Goal: Task Accomplishment & Management: Use online tool/utility

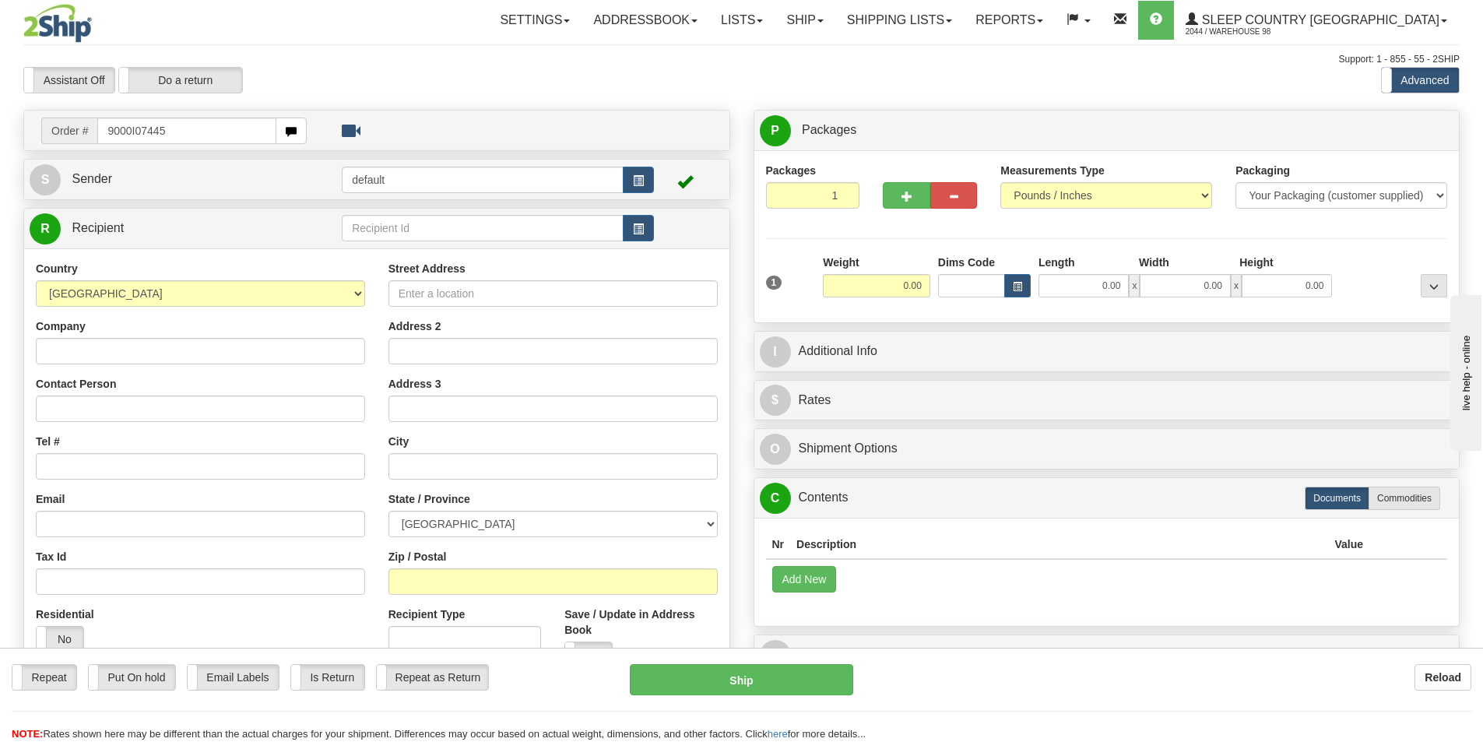
type input "9000I074459"
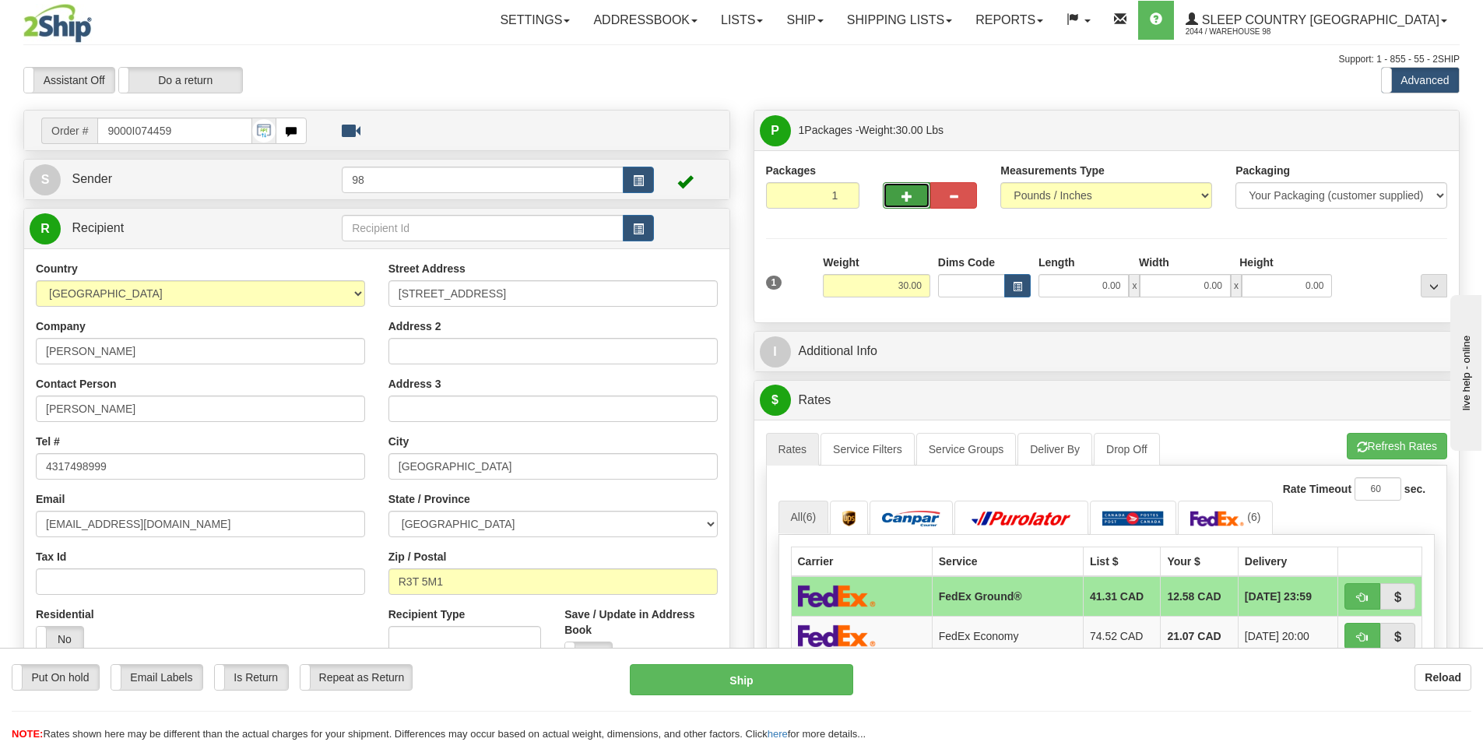
click at [906, 194] on span "button" at bounding box center [907, 197] width 11 height 10
type input "2"
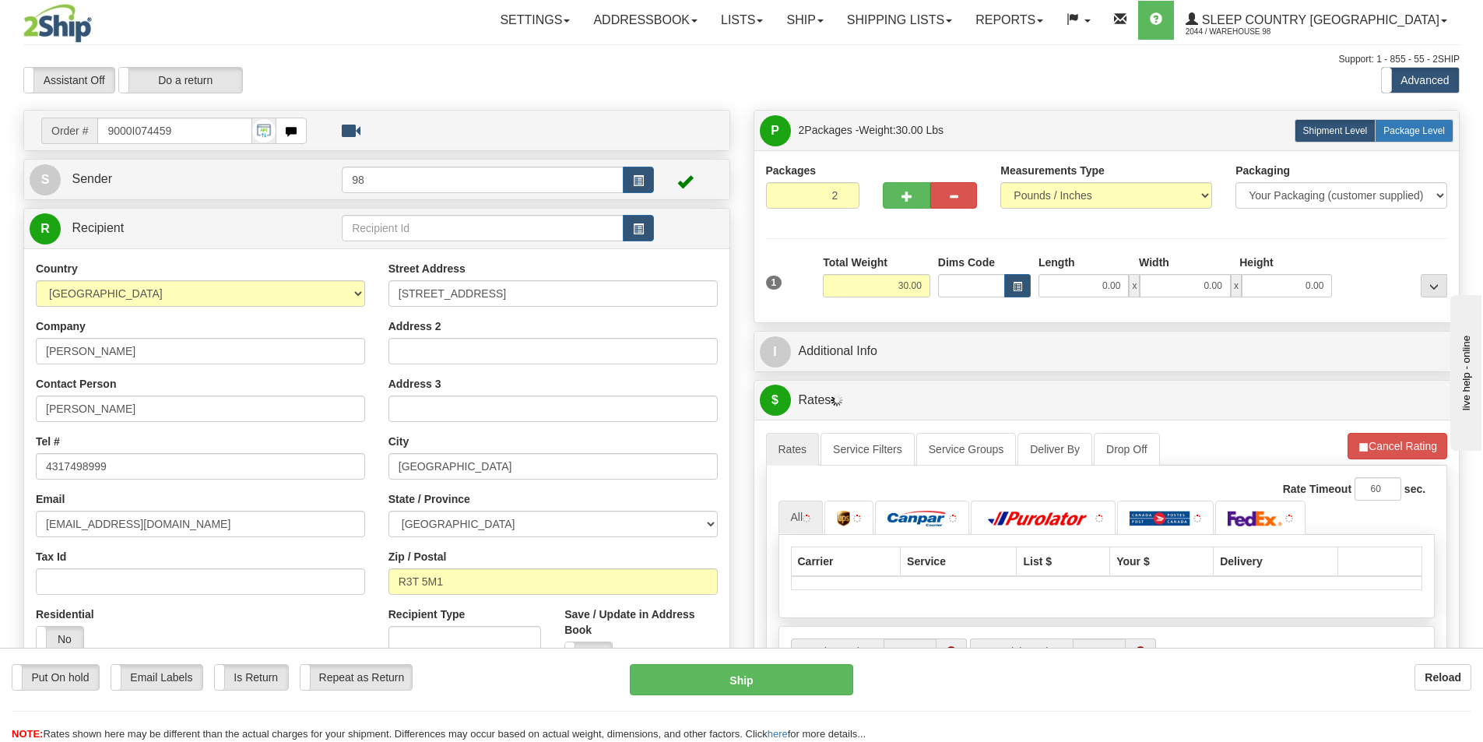
click at [1417, 132] on span "Package Level" at bounding box center [1415, 130] width 62 height 11
radio input "true"
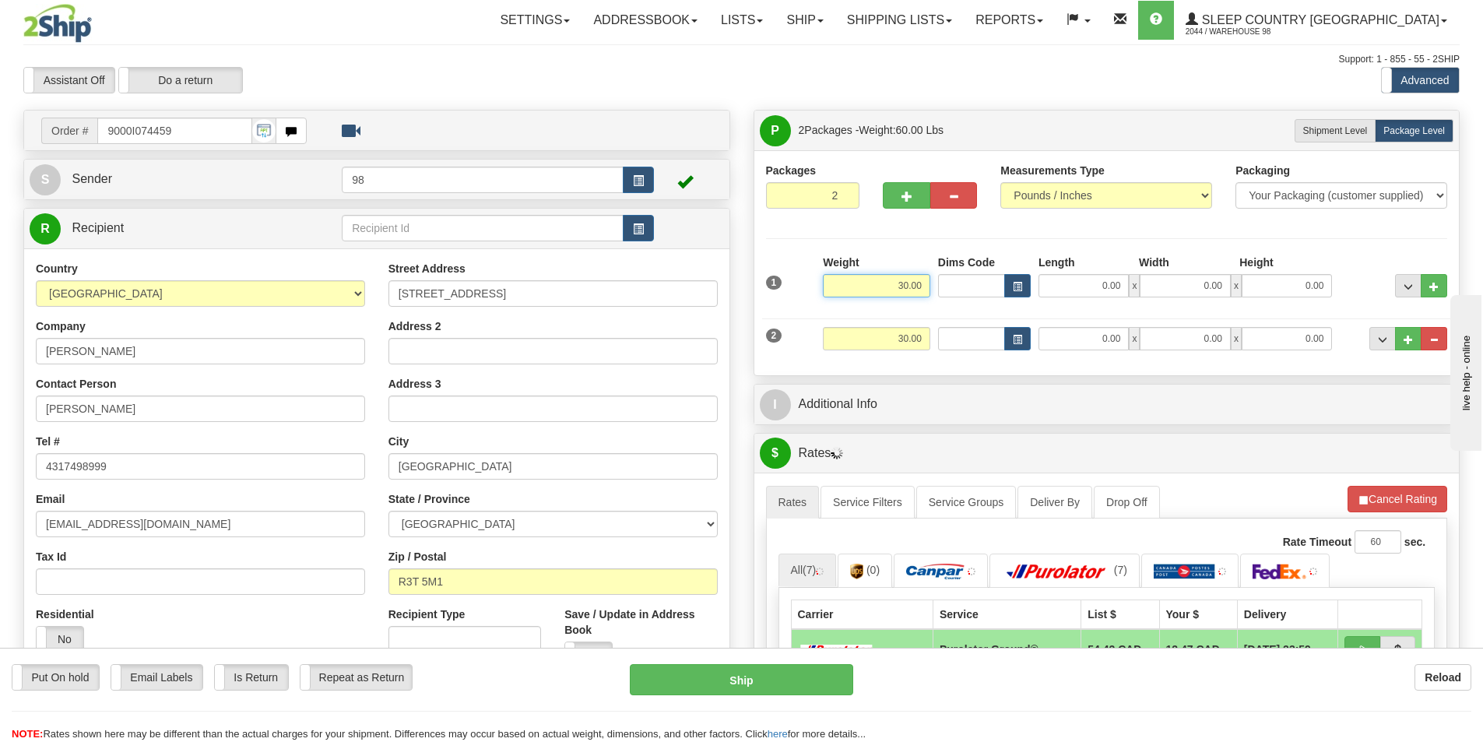
drag, startPoint x: 887, startPoint y: 287, endPoint x: 927, endPoint y: 285, distance: 40.5
click at [927, 285] on input "30.00" at bounding box center [876, 285] width 107 height 23
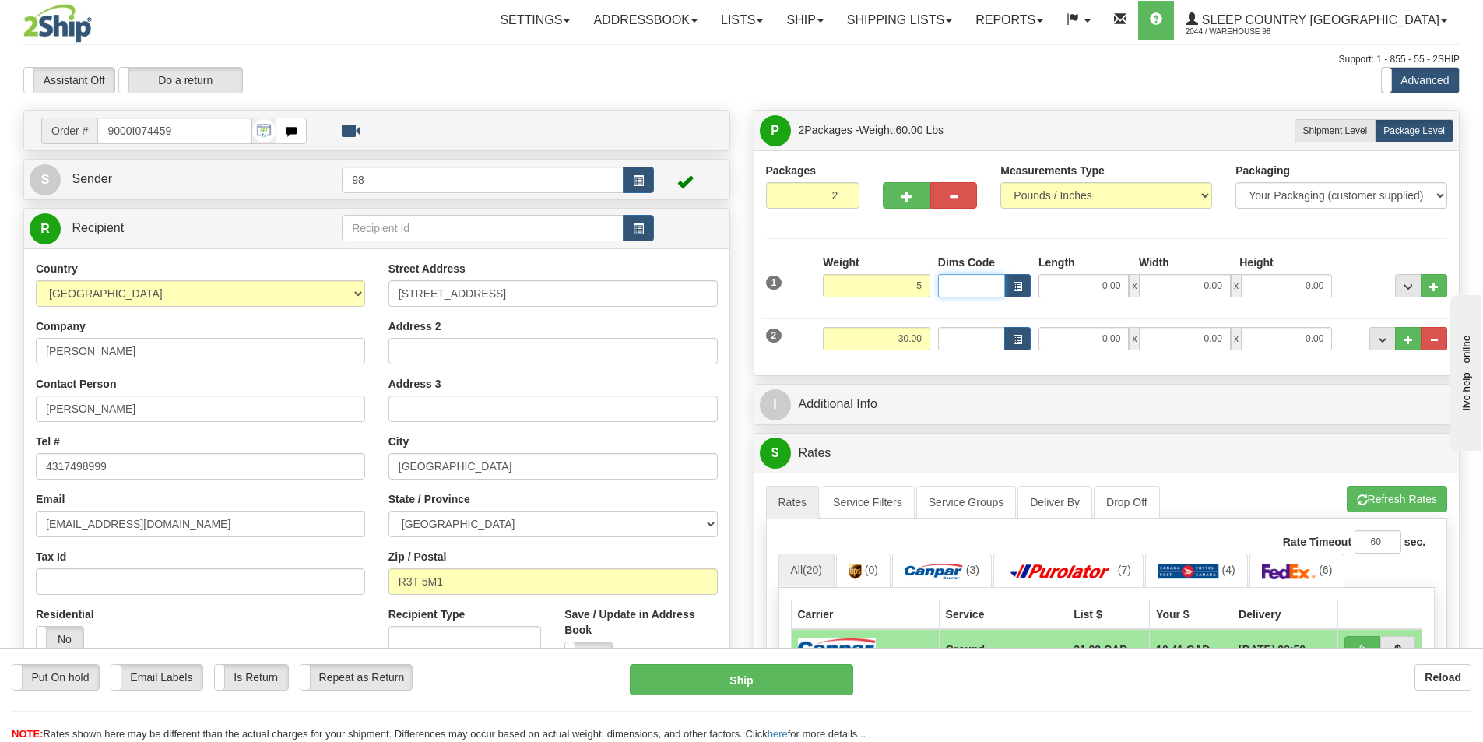
type input "5.00"
type input "14.25"
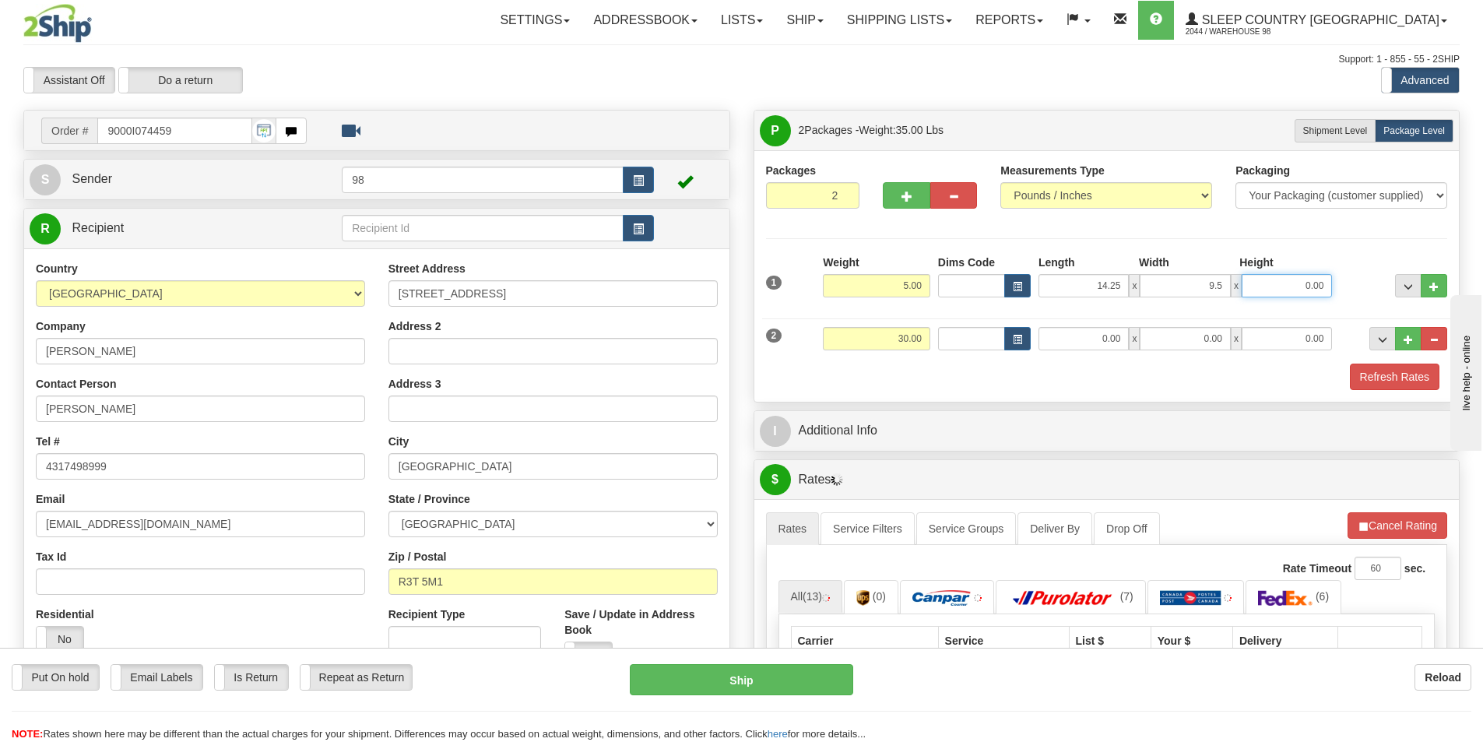
type input "9.50"
type input "10.50"
drag, startPoint x: 882, startPoint y: 331, endPoint x: 972, endPoint y: 343, distance: 91.1
click at [972, 343] on div "2 Weight 30.00 Dims Code Length Width Height" at bounding box center [1107, 337] width 690 height 52
type input "25.00"
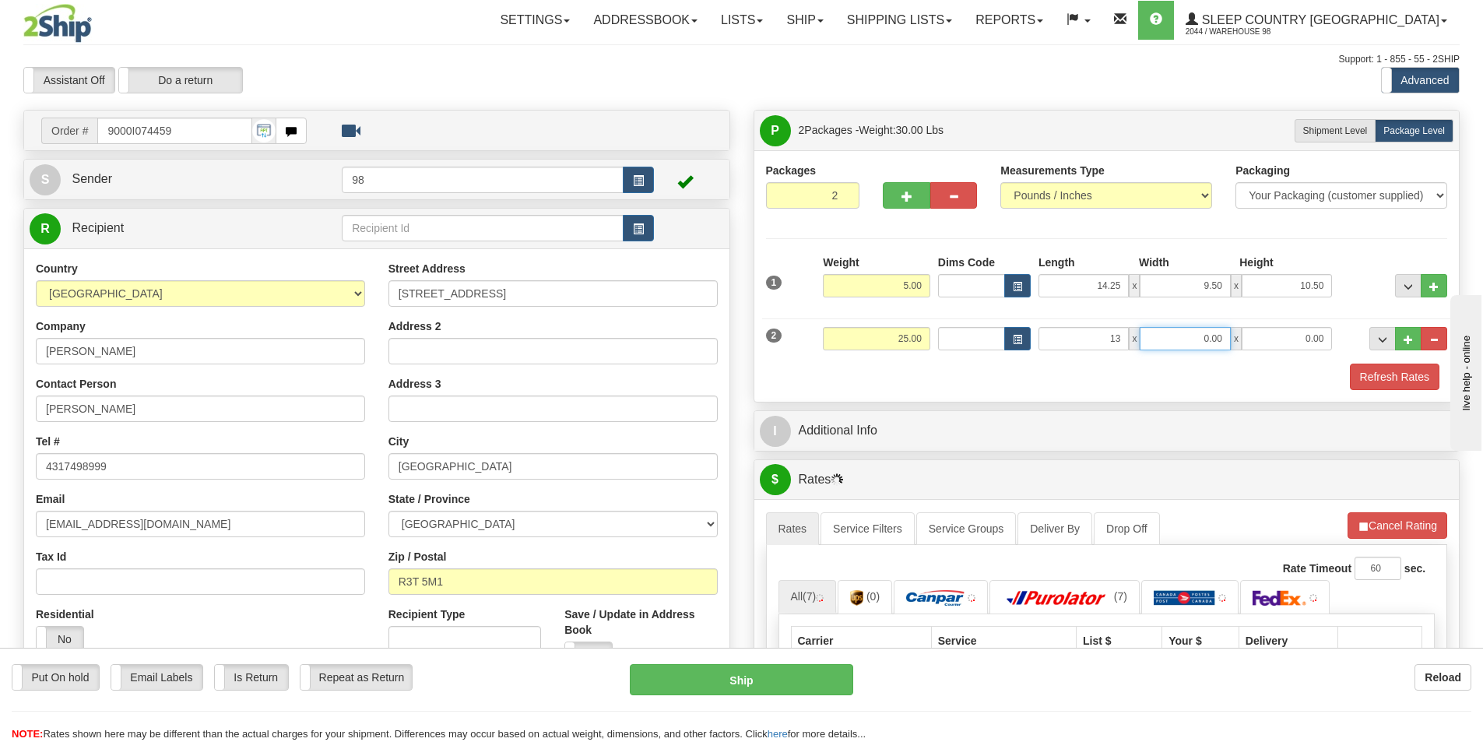
type input "13.00"
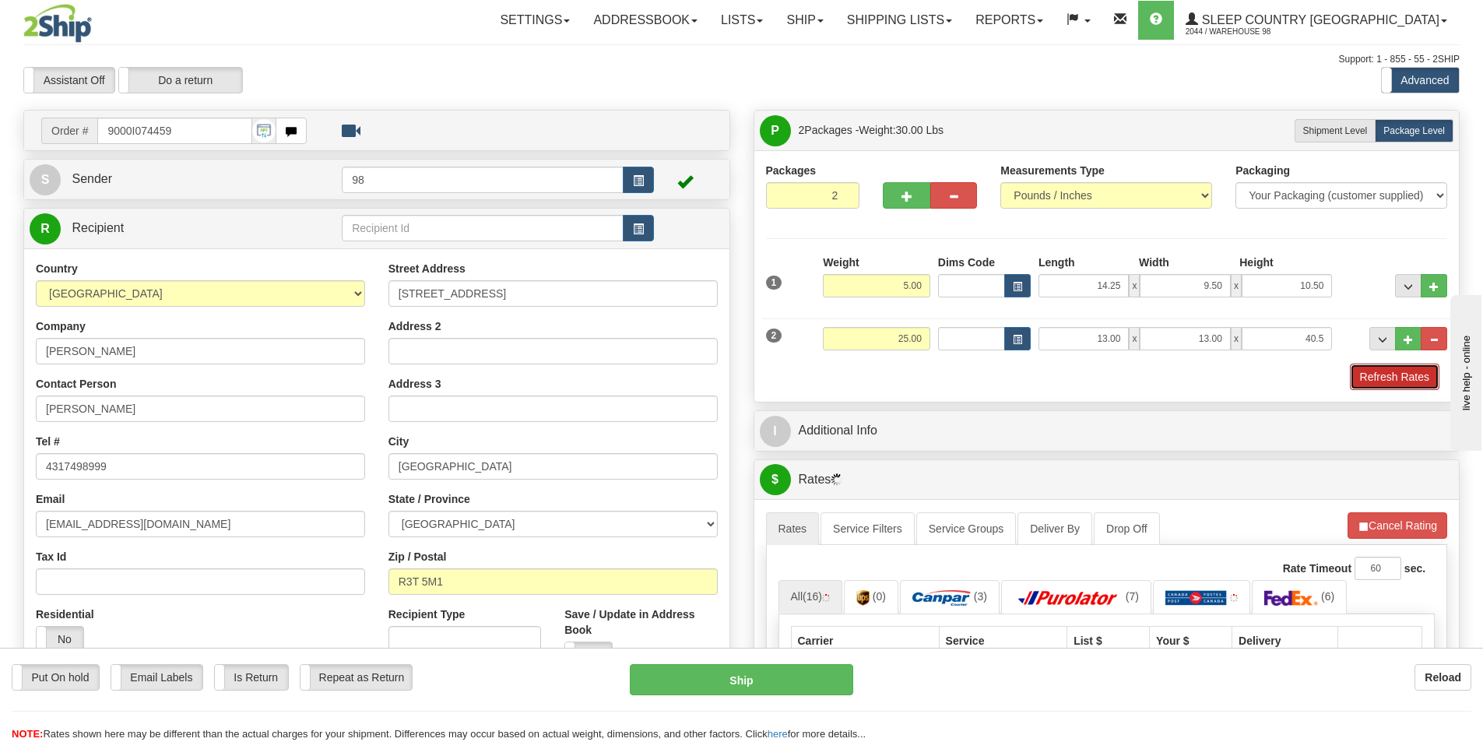
type input "40.50"
click at [1408, 382] on button "Refresh Rates" at bounding box center [1395, 377] width 90 height 26
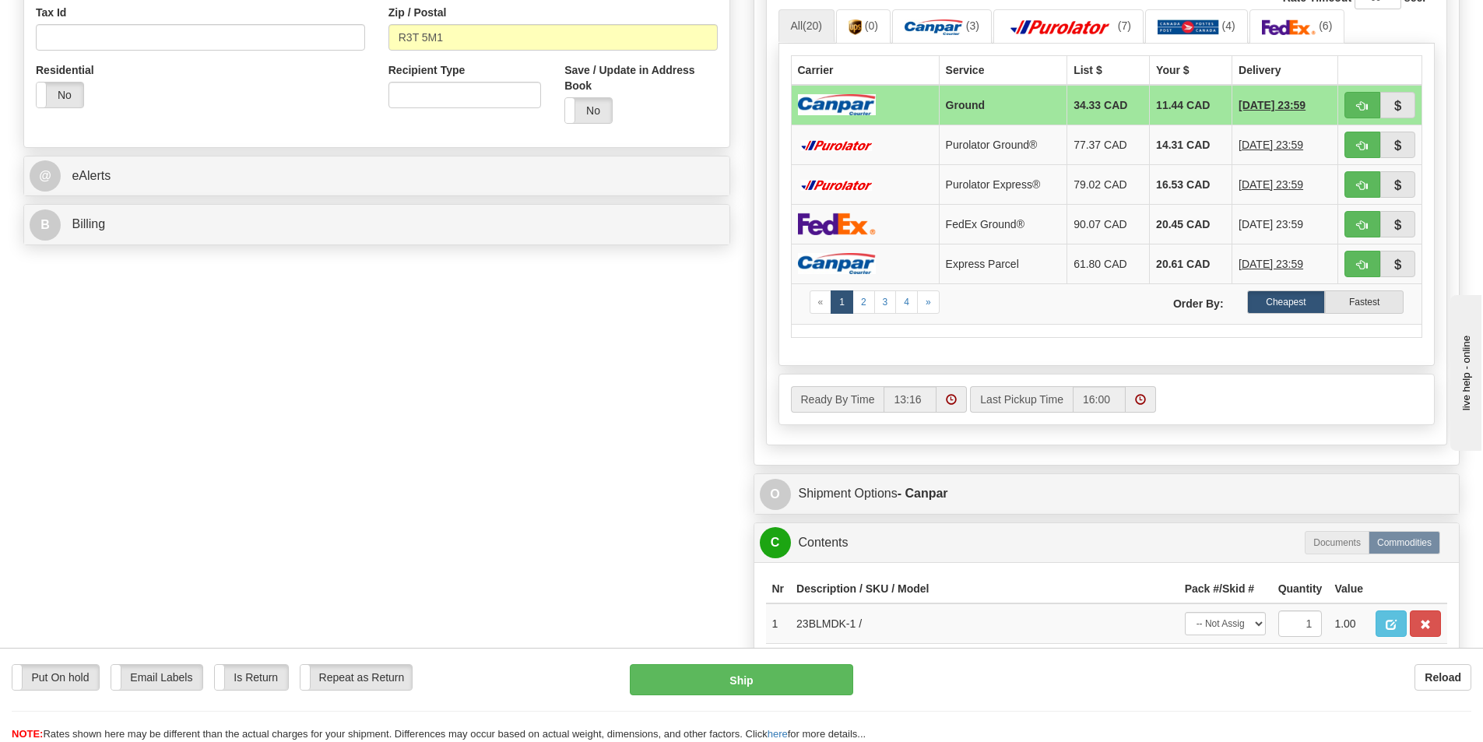
scroll to position [545, 0]
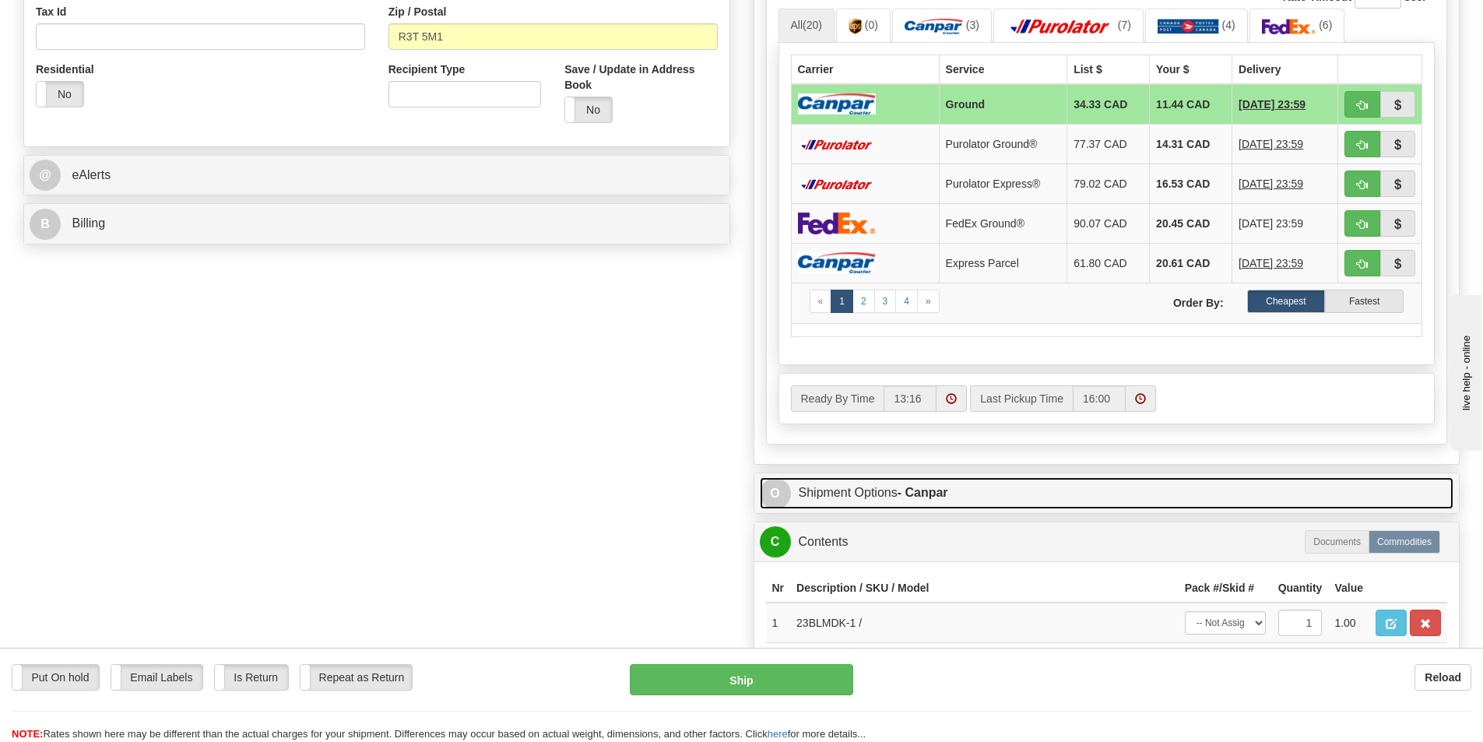
click at [974, 481] on link "O Shipment Options - Canpar" at bounding box center [1107, 493] width 695 height 32
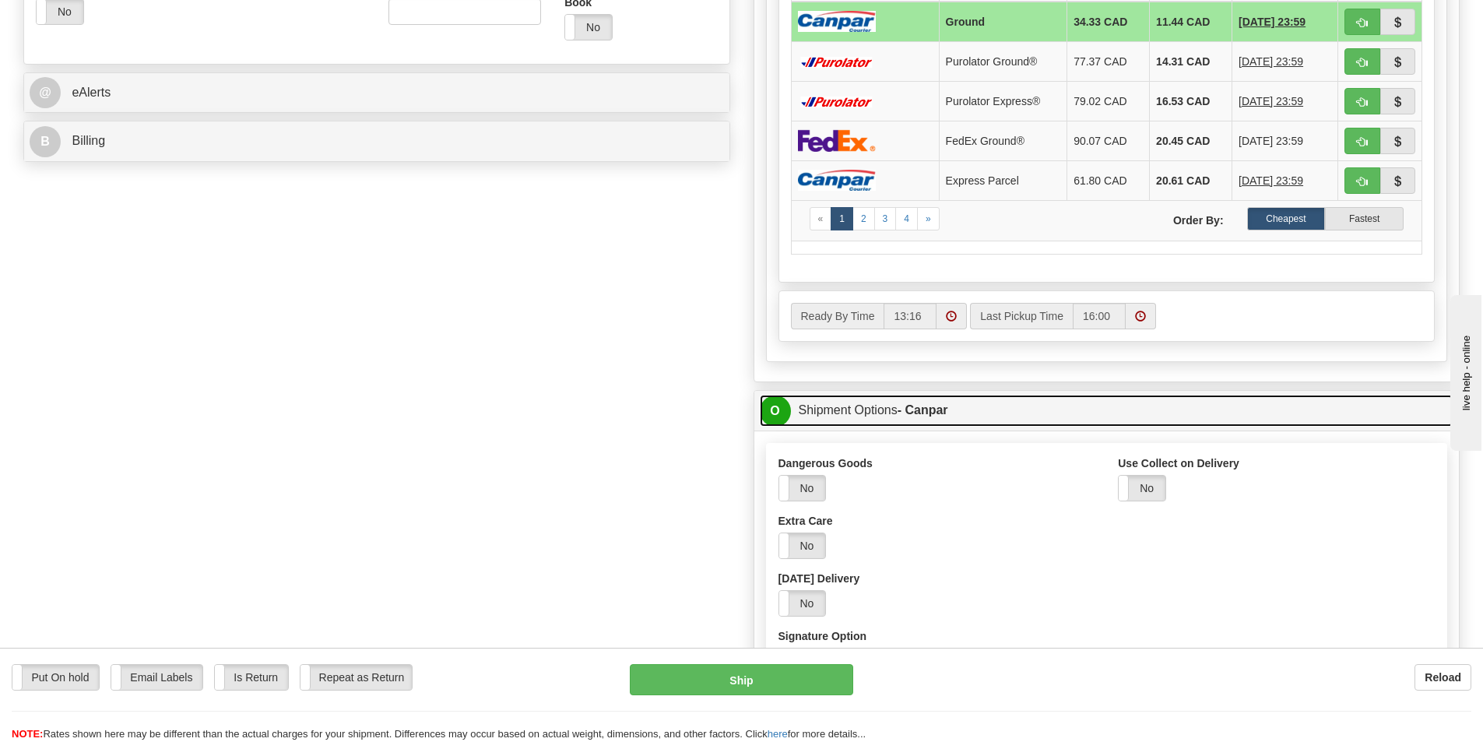
scroll to position [701, 0]
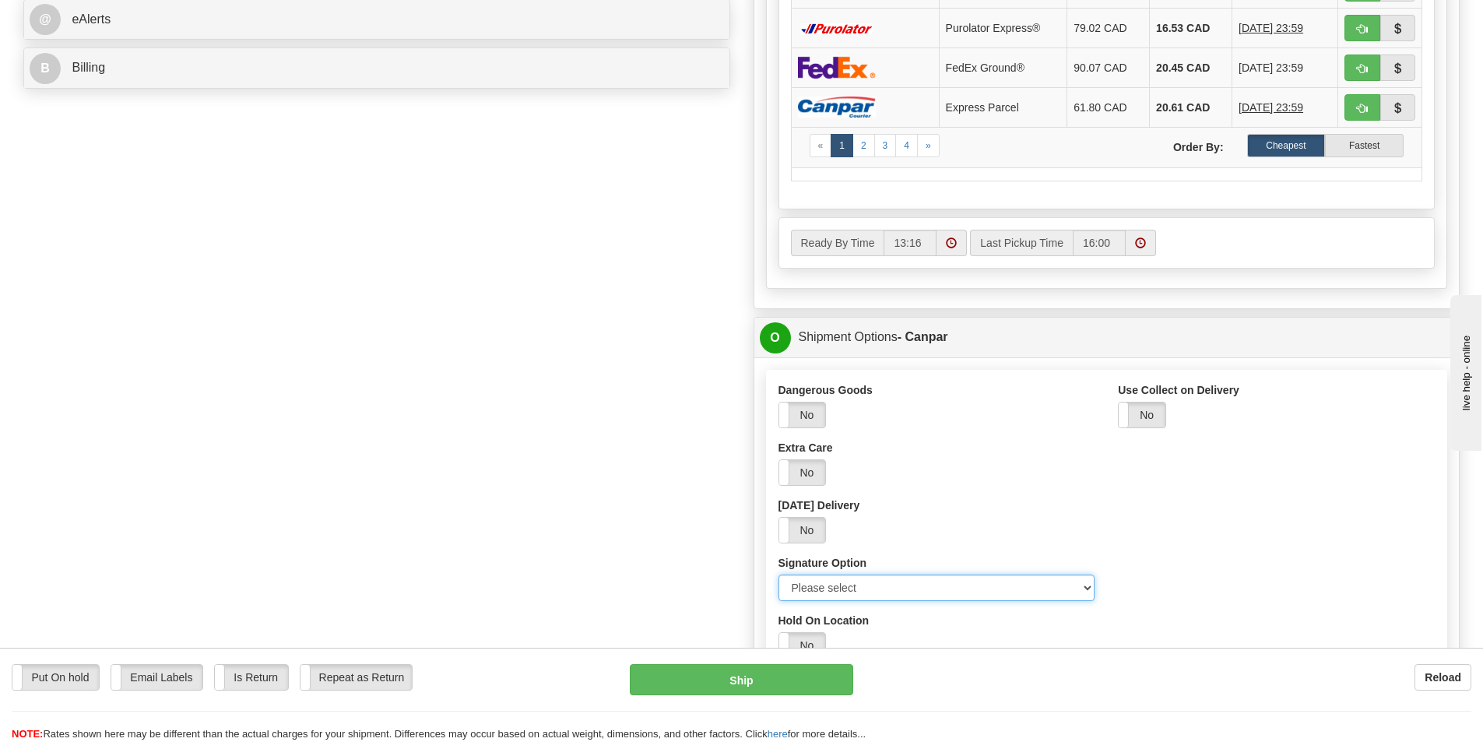
click at [838, 584] on select "Please select No Signature Required Signature Required Adult Signature" at bounding box center [937, 588] width 317 height 26
select select "2"
click at [779, 575] on select "Please select No Signature Required Signature Required Adult Signature" at bounding box center [937, 588] width 317 height 26
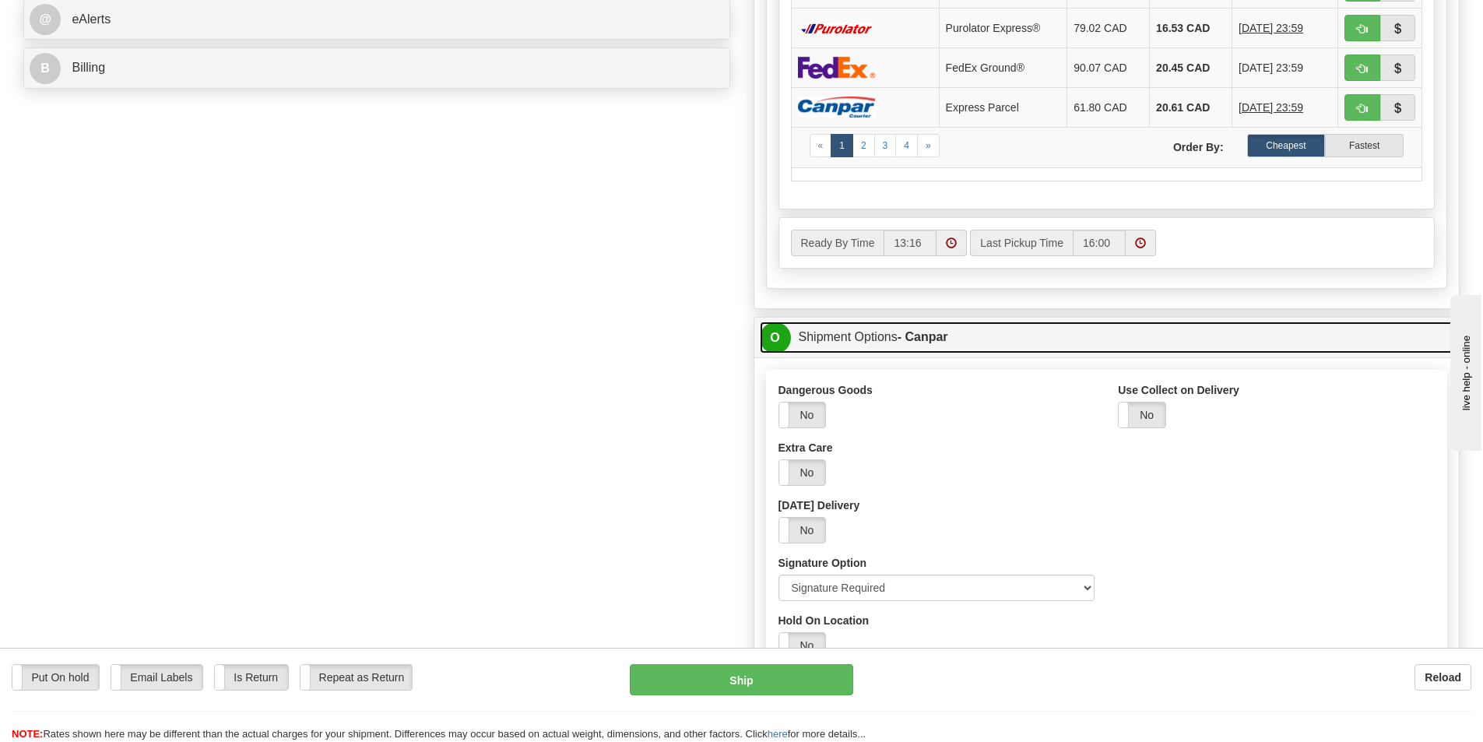
click at [903, 343] on strong "- Canpar" at bounding box center [923, 336] width 51 height 13
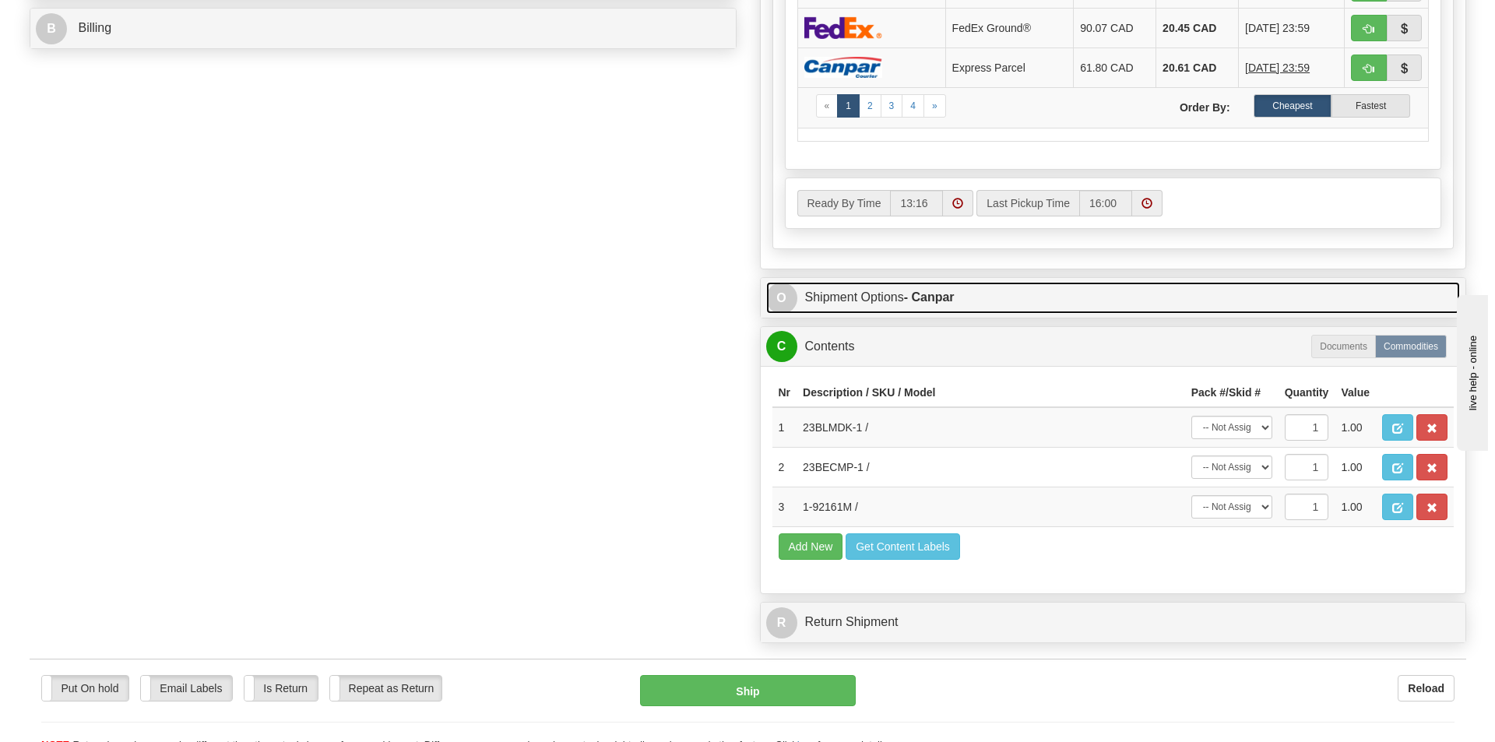
scroll to position [779, 0]
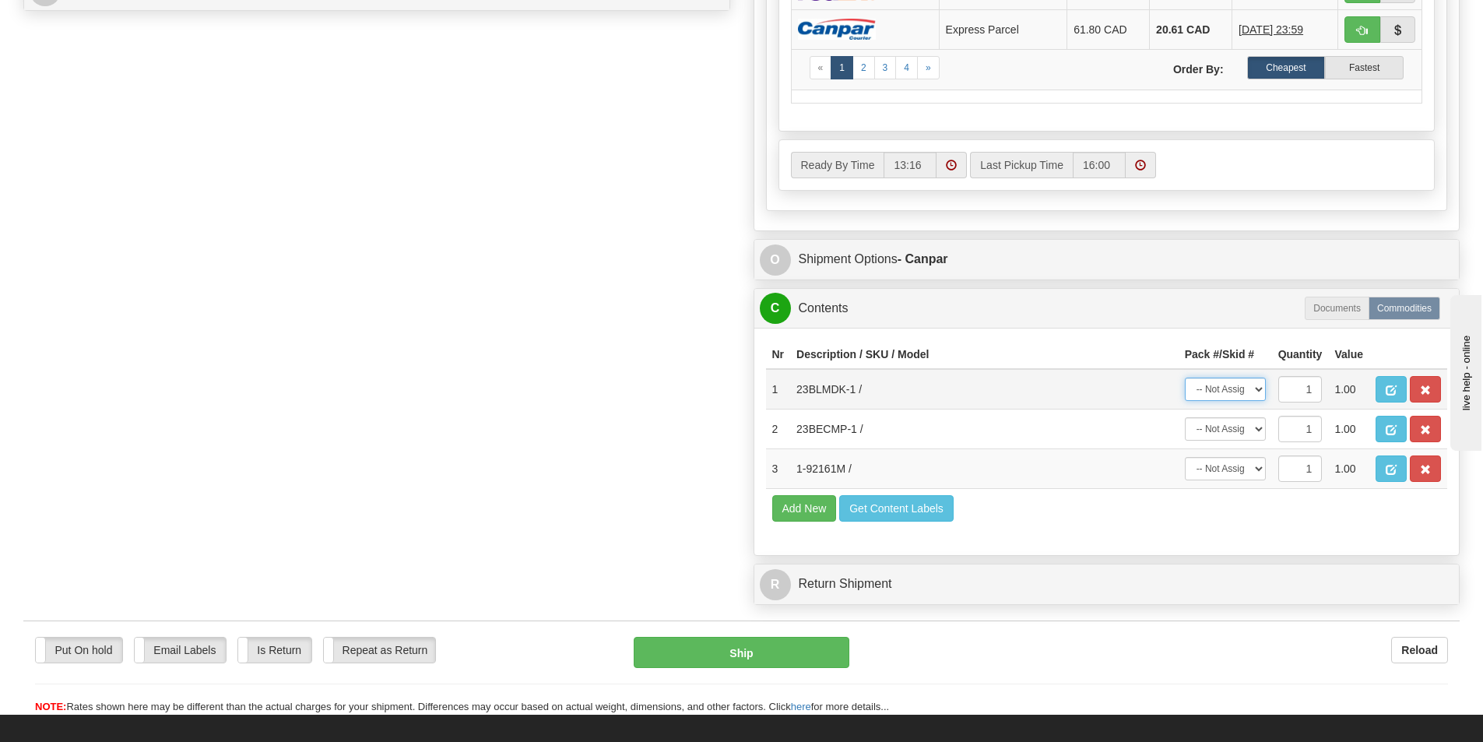
click at [1256, 390] on select "-- Not Assigned -- Package 1 Package 2" at bounding box center [1225, 389] width 81 height 23
select select "0"
click at [1185, 378] on select "-- Not Assigned -- Package 1 Package 2" at bounding box center [1225, 389] width 81 height 23
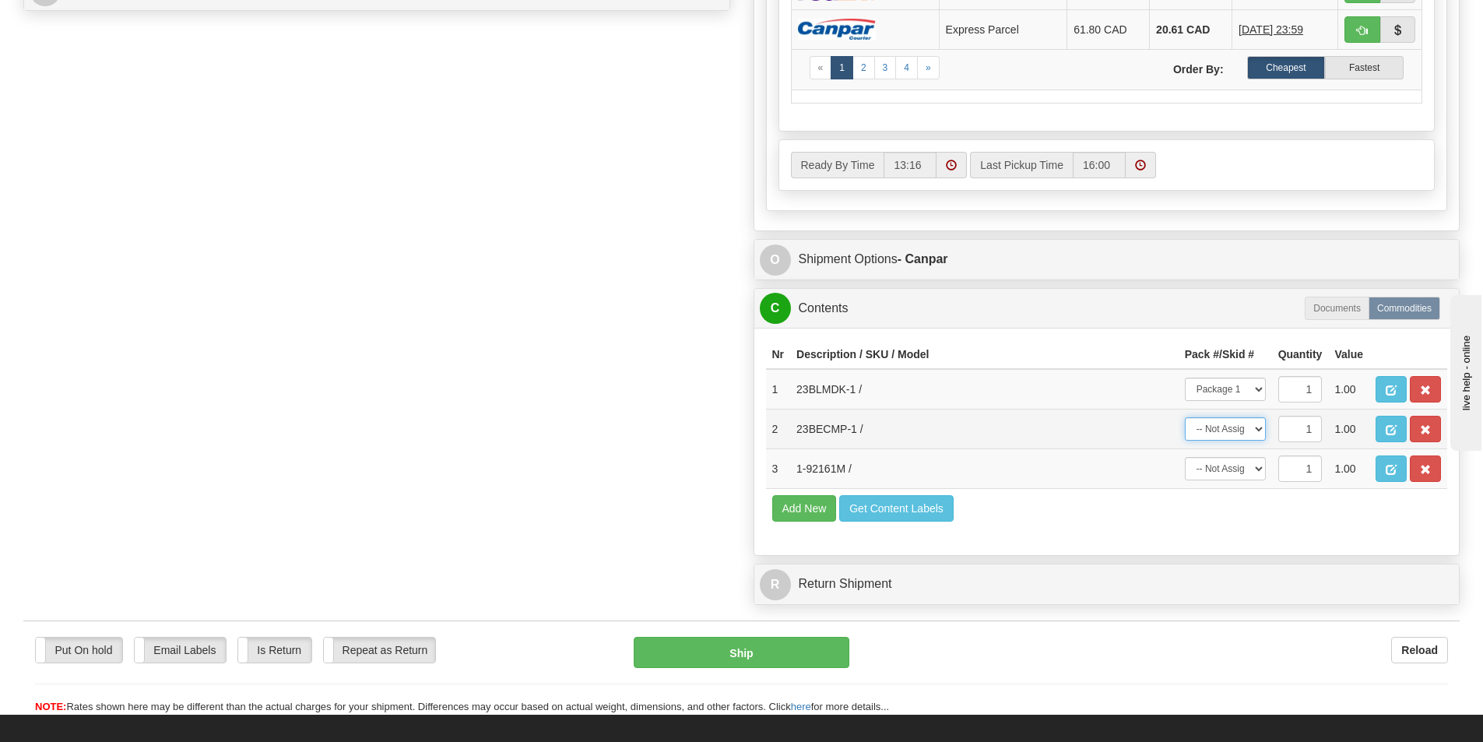
drag, startPoint x: 1254, startPoint y: 424, endPoint x: 1250, endPoint y: 435, distance: 10.8
click at [1254, 425] on select "-- Not Assigned -- Package 1 Package 2" at bounding box center [1225, 428] width 81 height 23
select select "0"
click at [1185, 417] on select "-- Not Assigned -- Package 1 Package 2" at bounding box center [1225, 428] width 81 height 23
drag, startPoint x: 1254, startPoint y: 469, endPoint x: 1250, endPoint y: 478, distance: 10.1
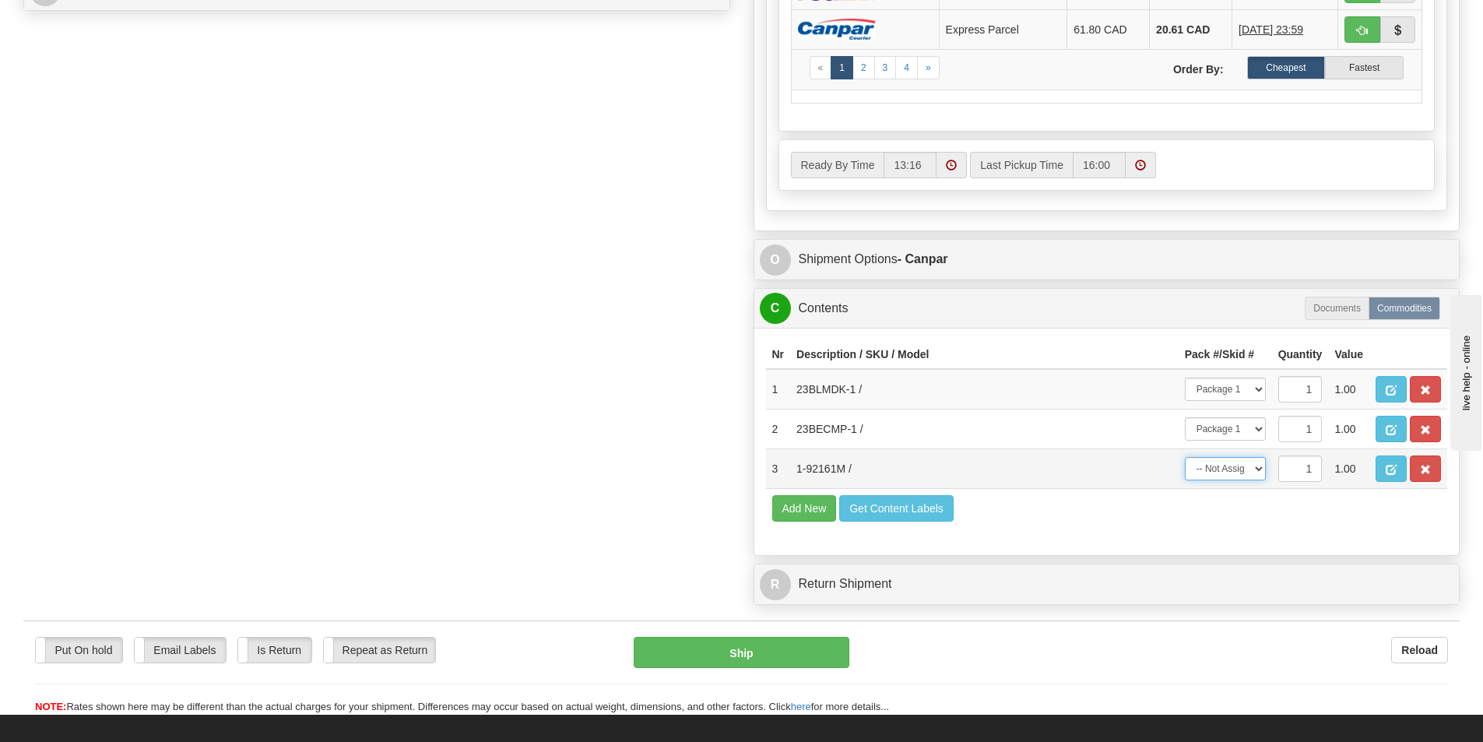
click at [1254, 469] on select "-- Not Assigned -- Package 1 Package 2" at bounding box center [1225, 468] width 81 height 23
select select "1"
click at [1185, 457] on select "-- Not Assigned -- Package 1 Package 2" at bounding box center [1225, 468] width 81 height 23
click at [776, 645] on button "Ship" at bounding box center [742, 652] width 216 height 31
type input "1"
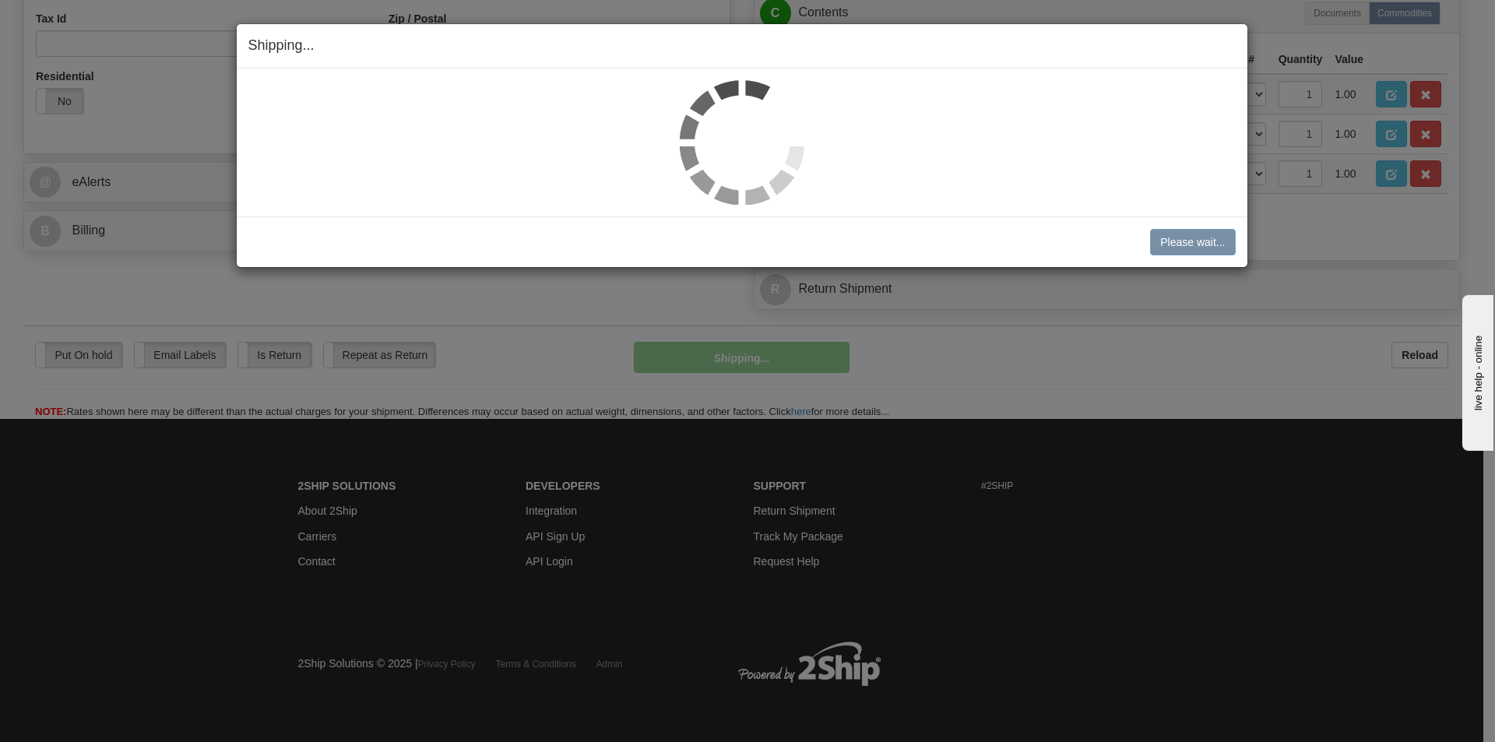
scroll to position [538, 0]
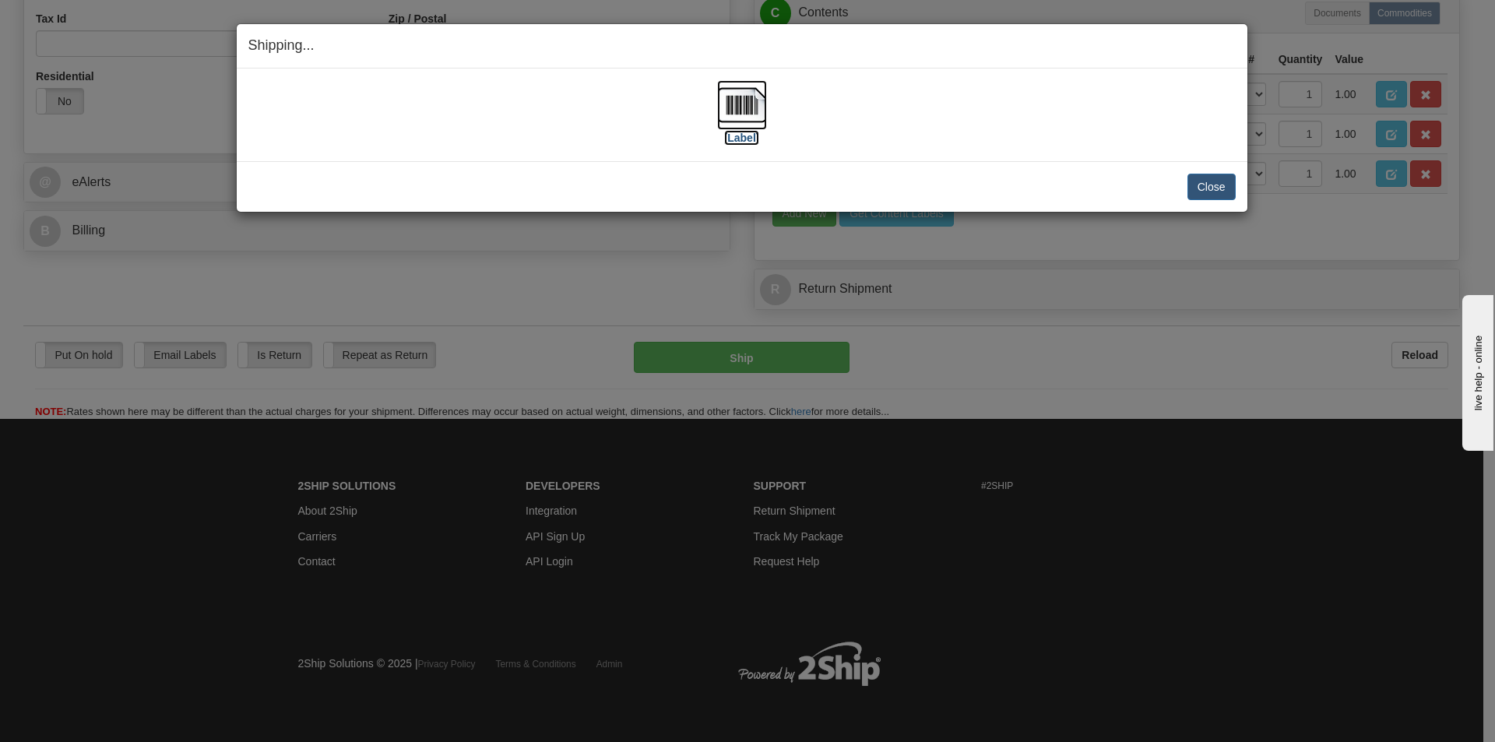
click at [745, 139] on label "[Label]" at bounding box center [742, 138] width 36 height 16
click at [1217, 181] on button "Close" at bounding box center [1212, 187] width 48 height 26
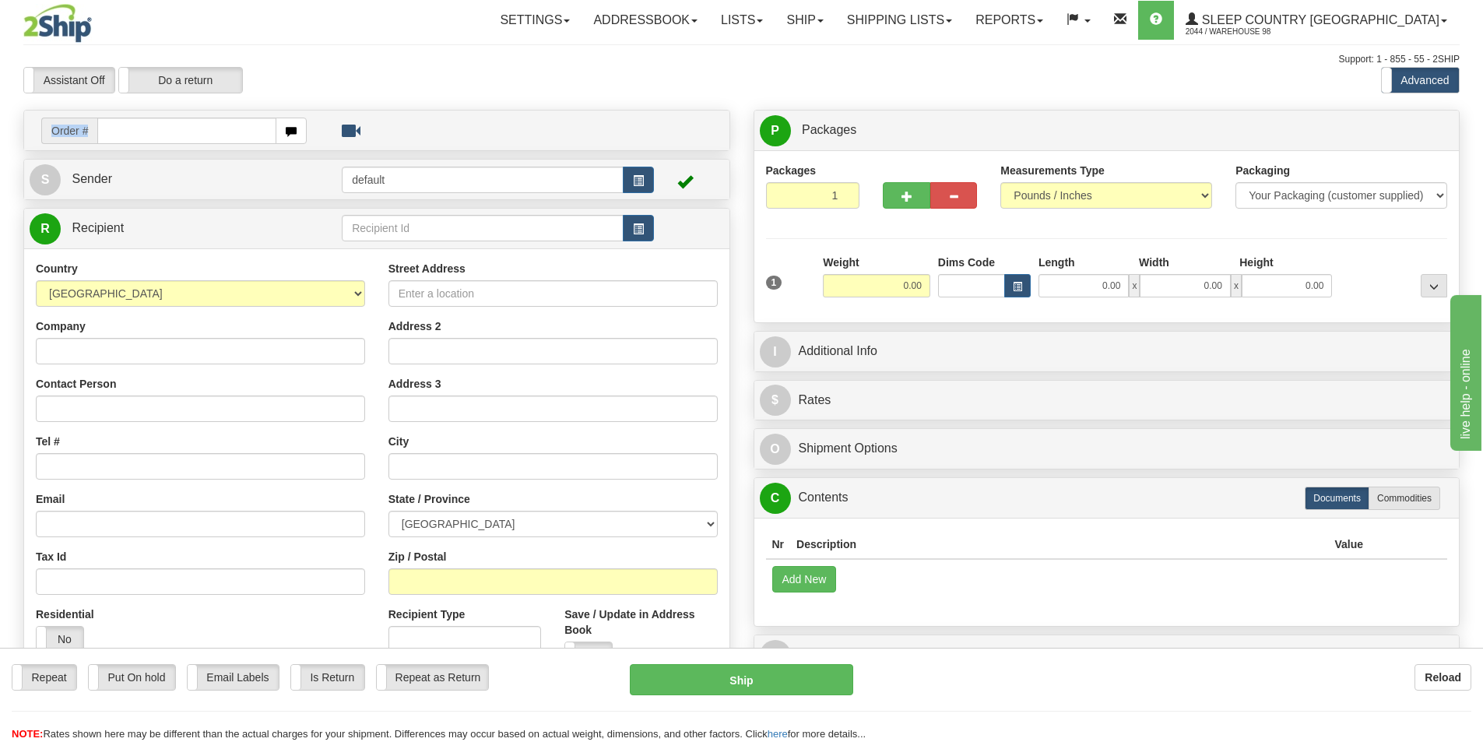
click at [162, 118] on td "Order #" at bounding box center [377, 130] width 695 height 32
click at [145, 132] on input "text" at bounding box center [186, 131] width 179 height 26
type input "9007I077780"
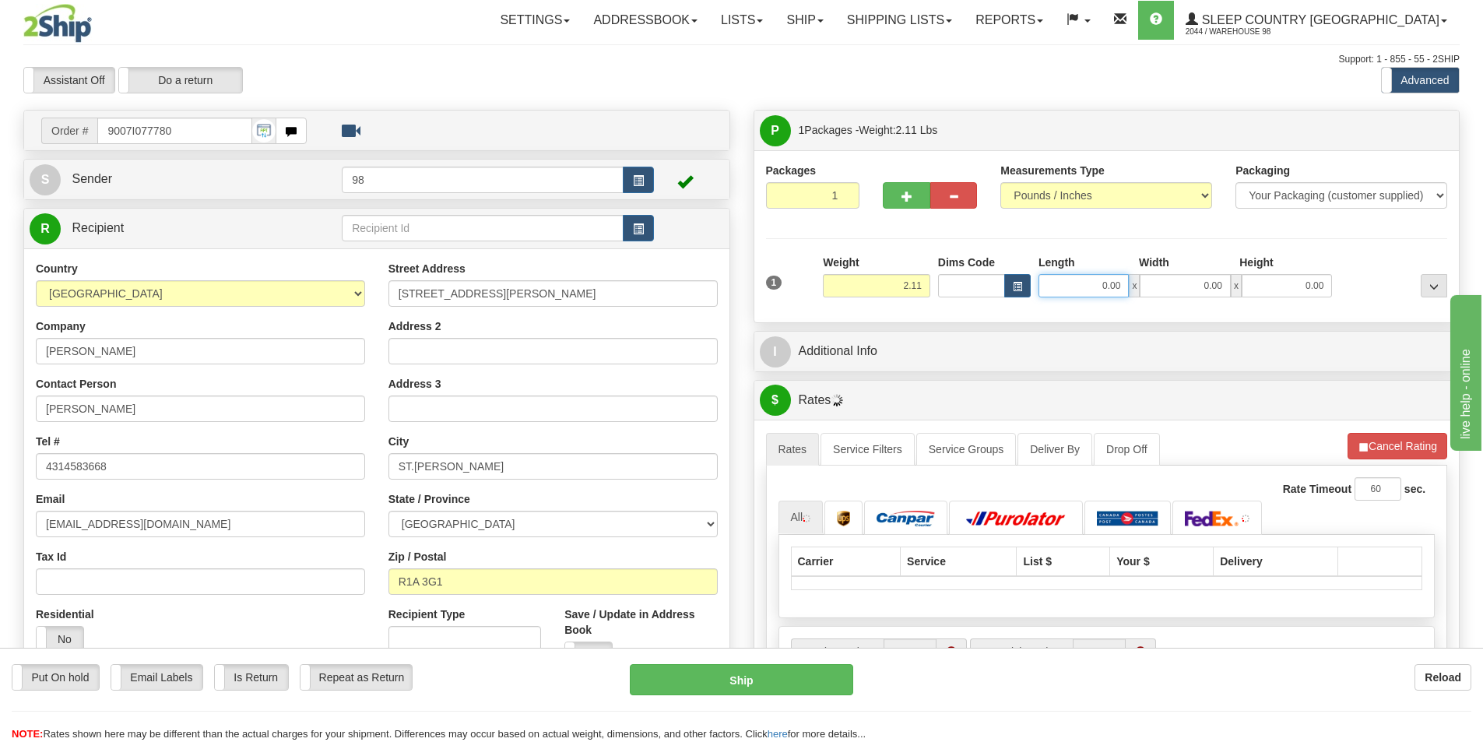
drag, startPoint x: 1054, startPoint y: 287, endPoint x: 1120, endPoint y: 287, distance: 66.2
click at [1120, 287] on input "0.00" at bounding box center [1084, 285] width 90 height 23
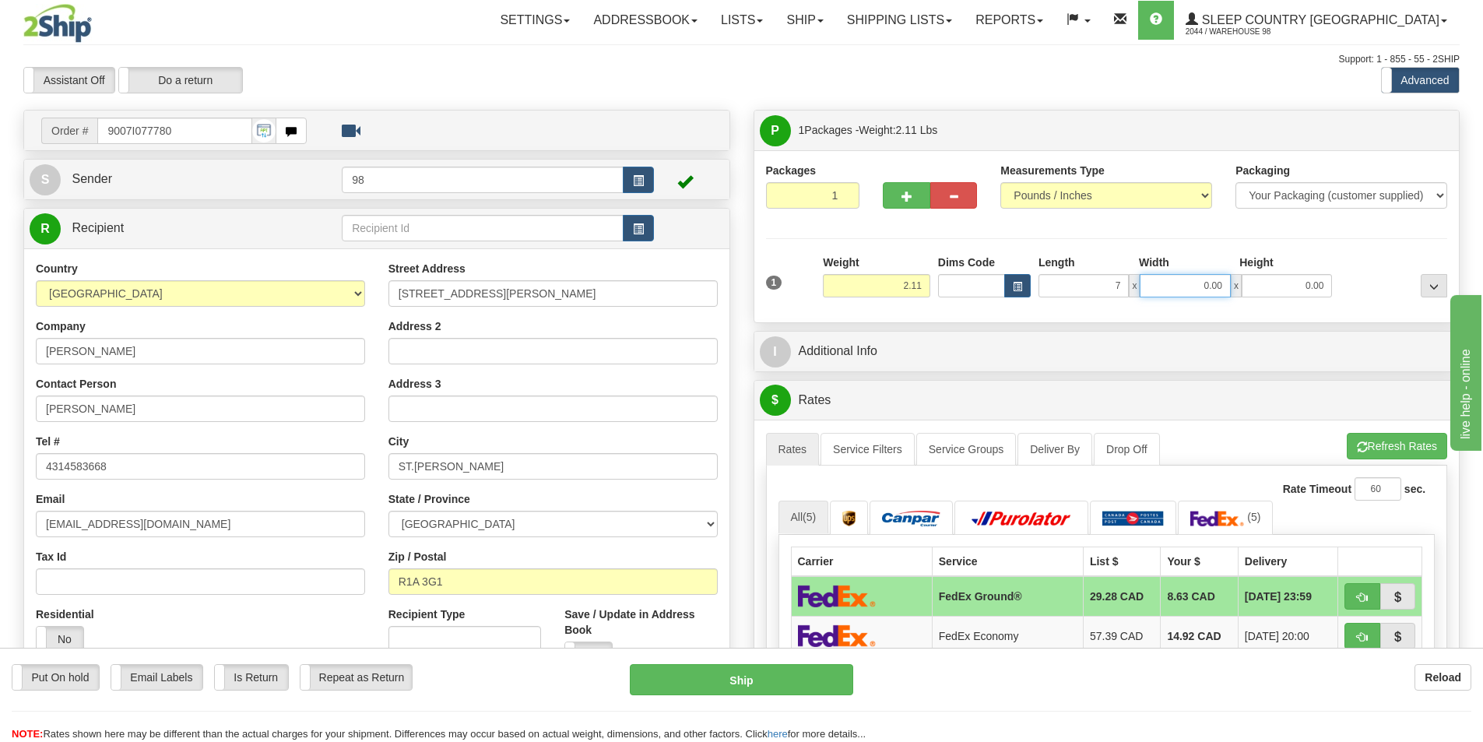
type input "7.00"
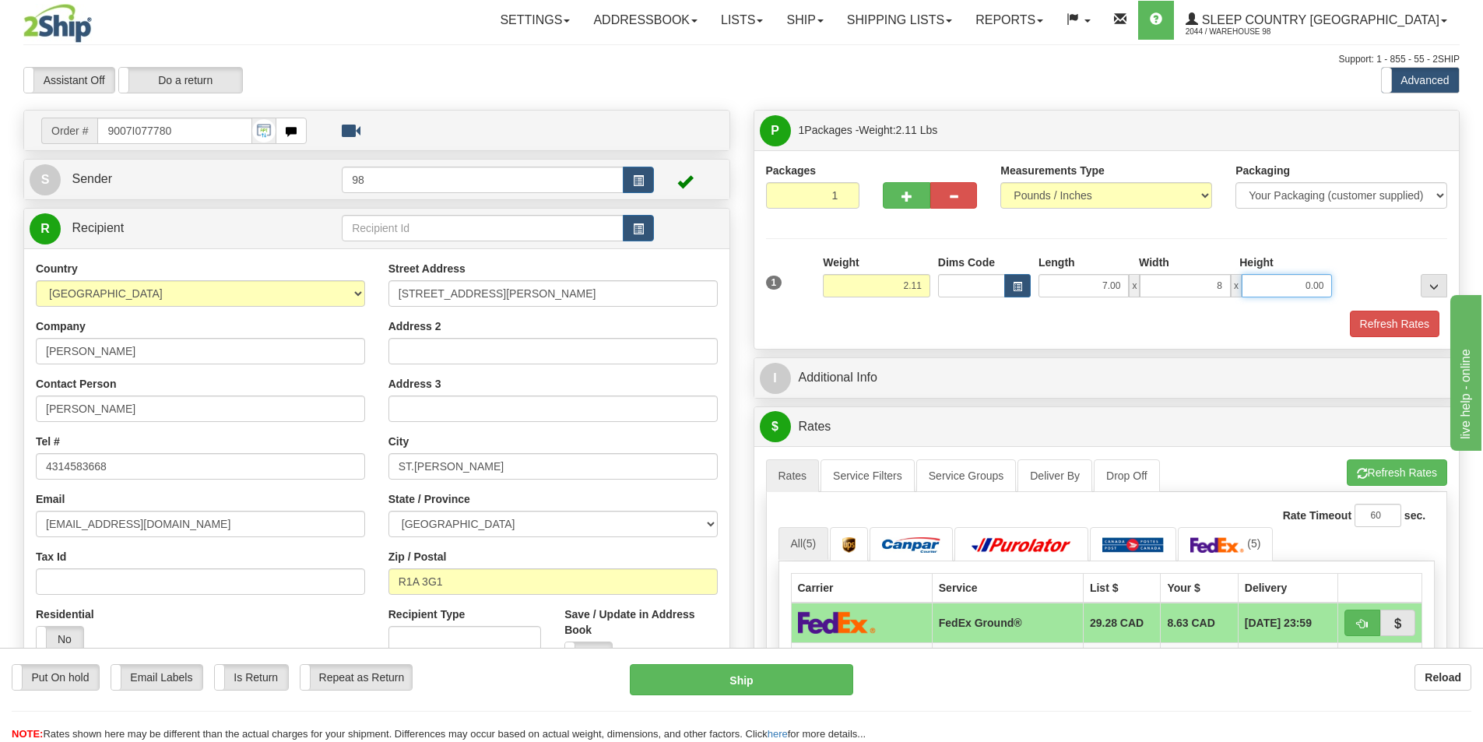
type input "8.00"
type input "6.50"
click at [1407, 322] on button "Refresh Rates" at bounding box center [1395, 324] width 90 height 26
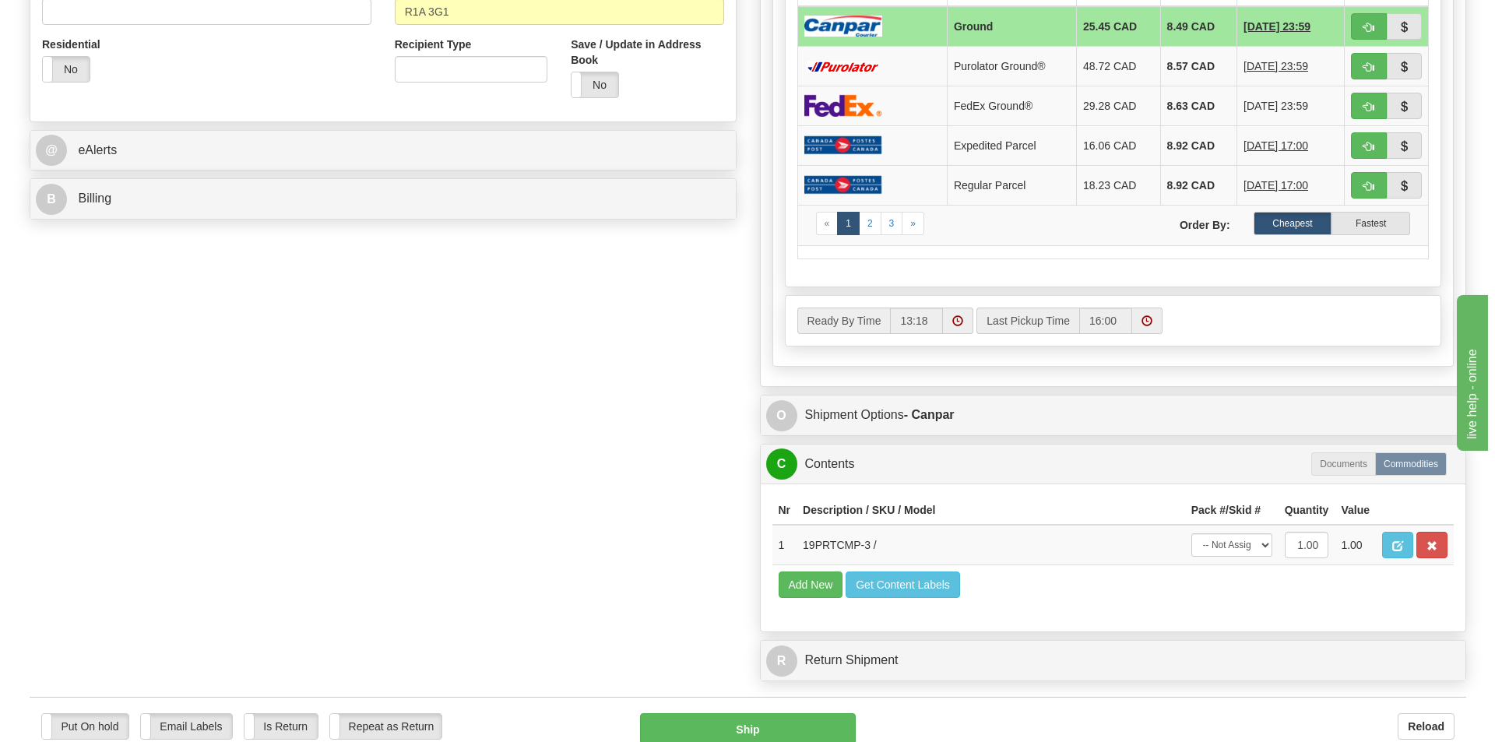
scroll to position [623, 0]
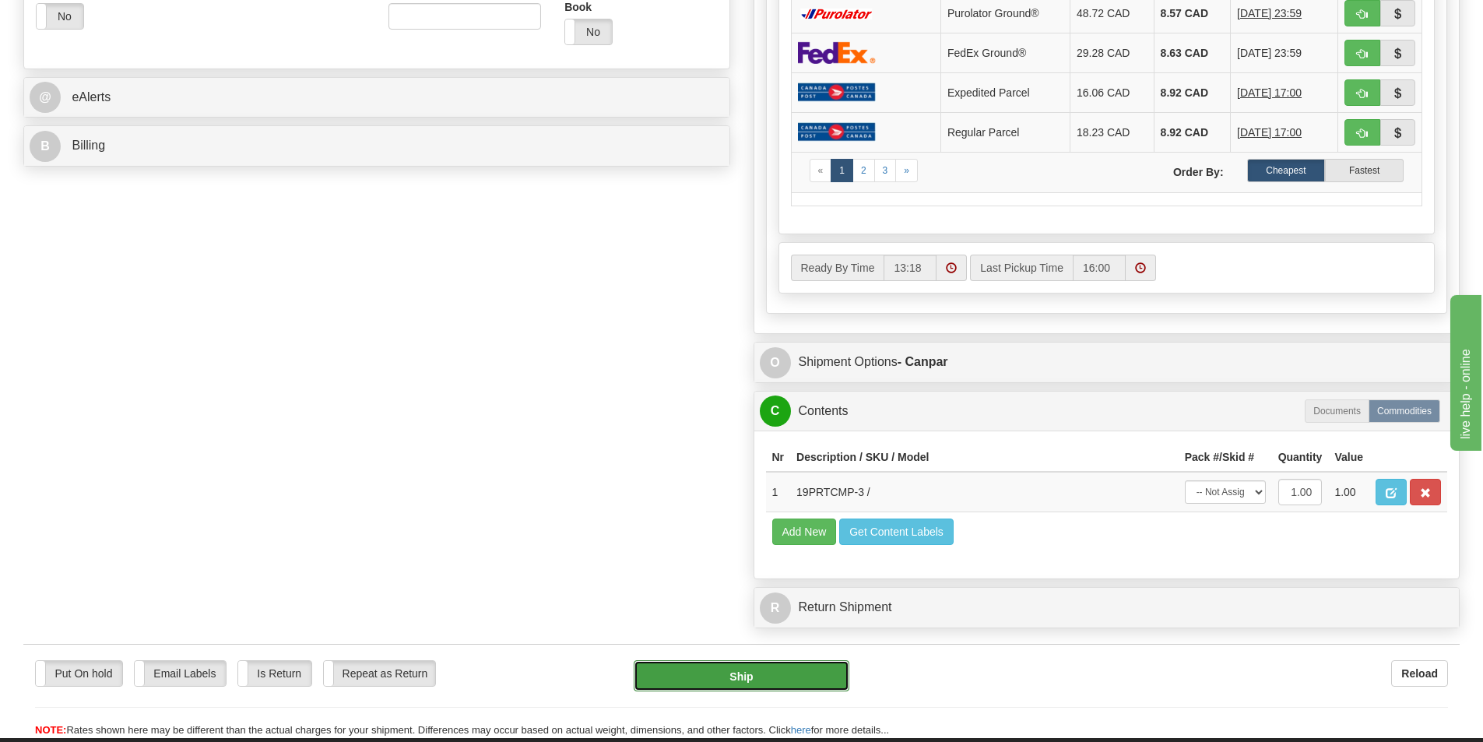
click at [727, 675] on button "Ship" at bounding box center [742, 675] width 216 height 31
type input "1"
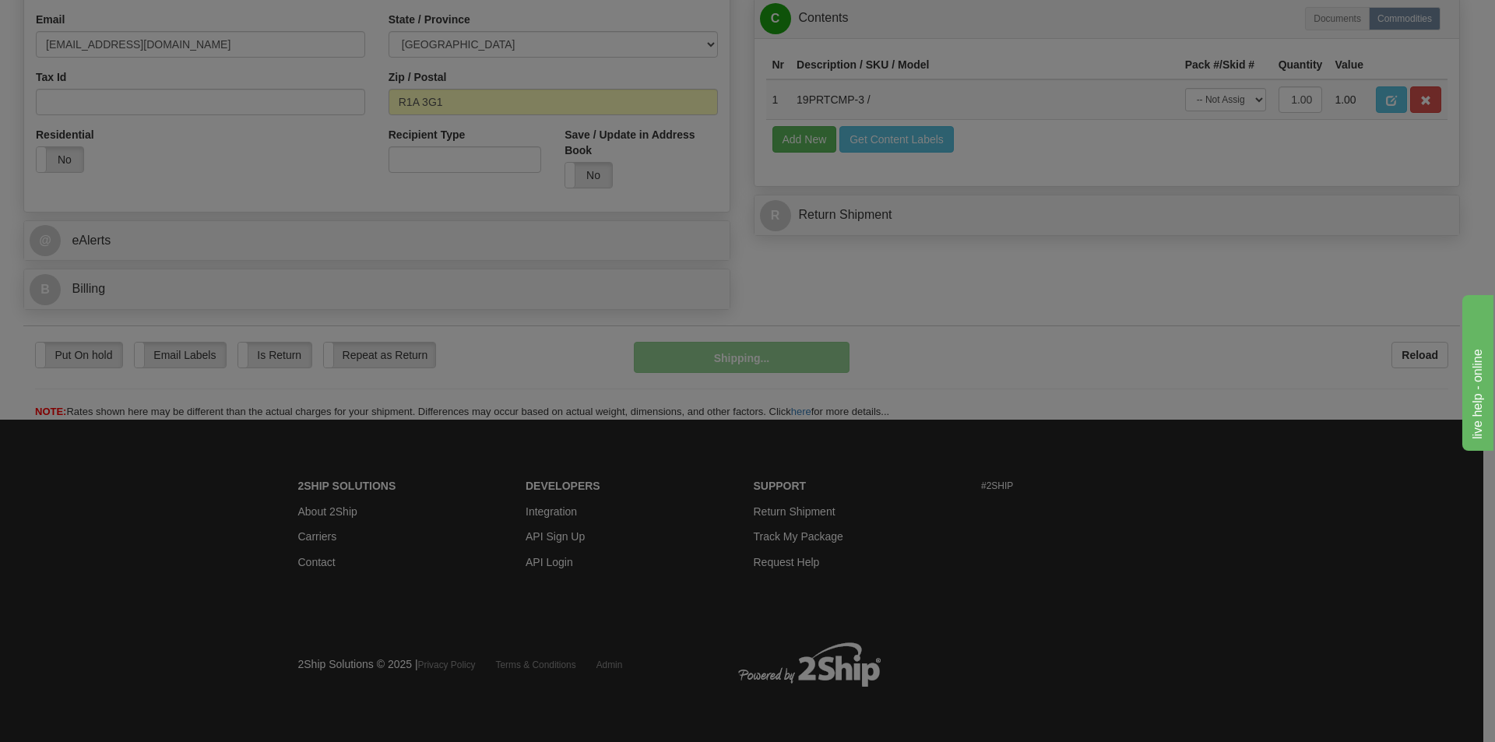
scroll to position [480, 0]
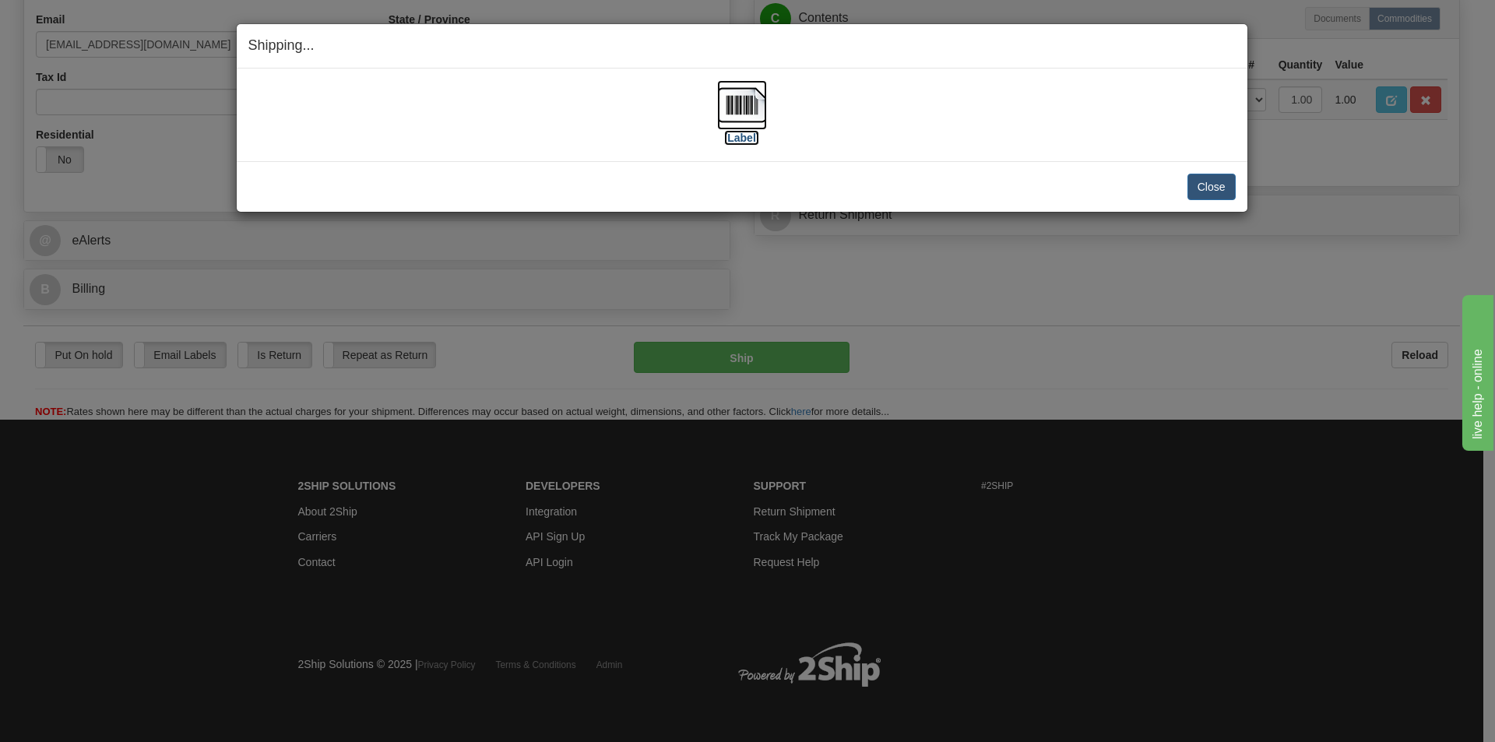
click at [740, 141] on label "[Label]" at bounding box center [742, 138] width 36 height 16
click at [1195, 183] on button "Close" at bounding box center [1212, 187] width 48 height 26
click at [1201, 183] on button "Close" at bounding box center [1212, 187] width 48 height 26
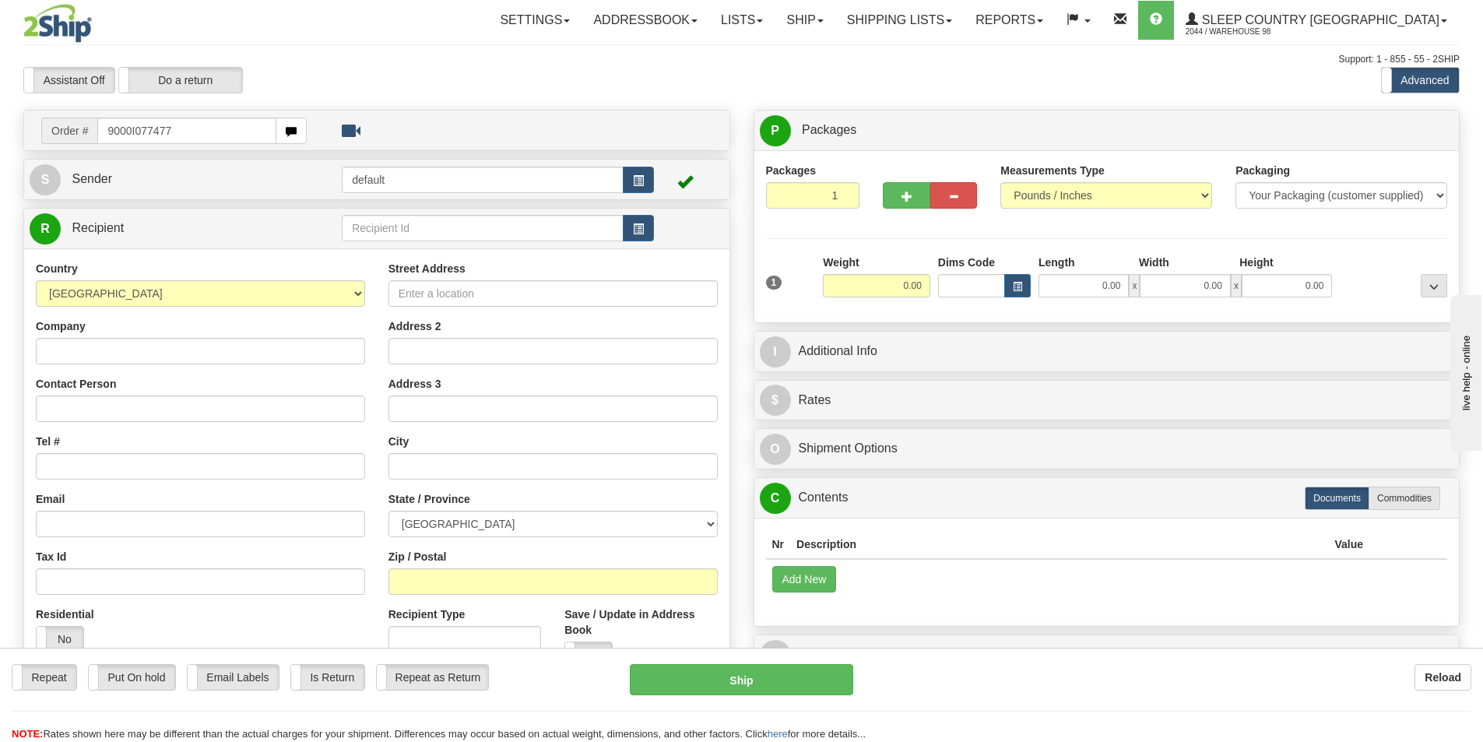
type input "9000I077477"
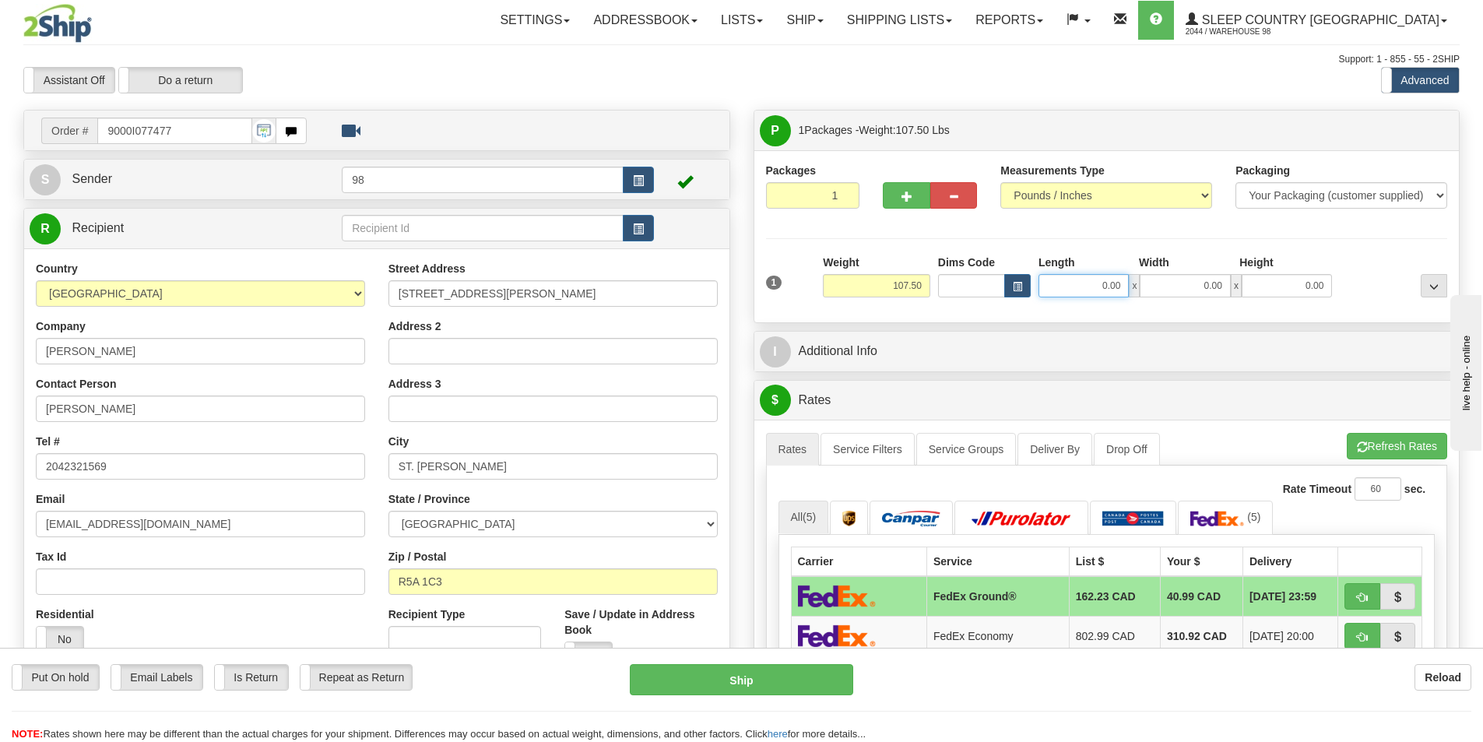
drag, startPoint x: 1054, startPoint y: 287, endPoint x: 1125, endPoint y: 280, distance: 71.1
click at [1125, 280] on input "0.00" at bounding box center [1084, 285] width 90 height 23
type input "20.00"
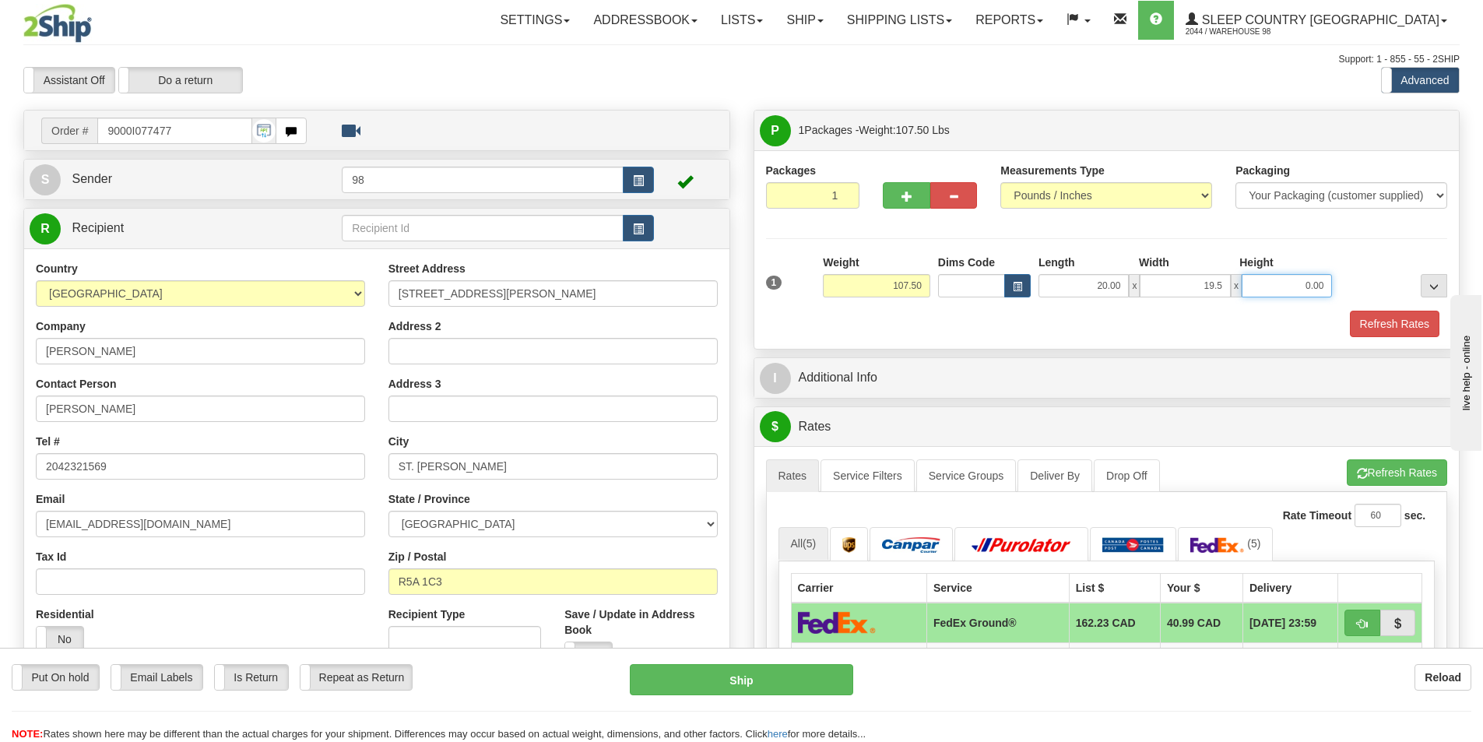
type input "19.50"
type input "44.00"
click at [1383, 314] on button "Refresh Rates" at bounding box center [1395, 324] width 90 height 26
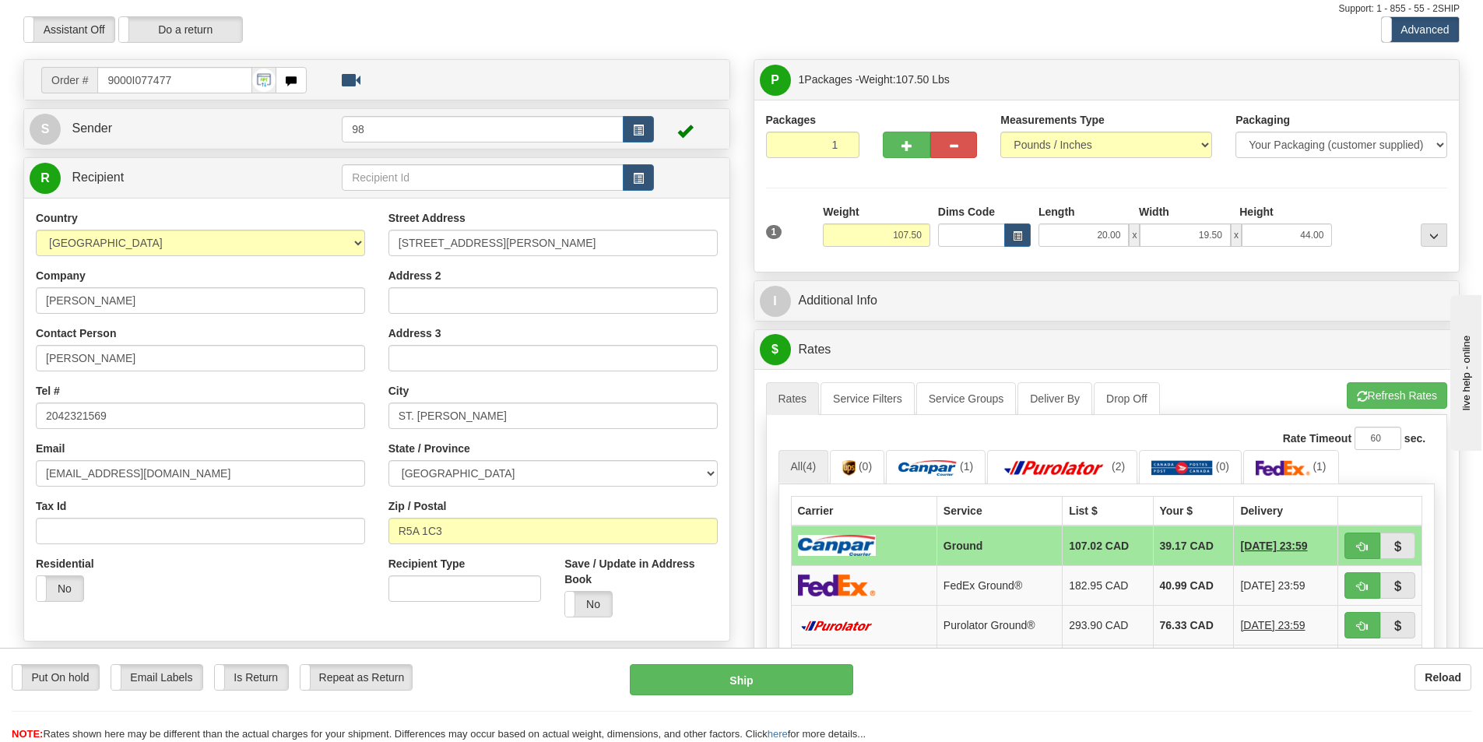
scroll to position [156, 0]
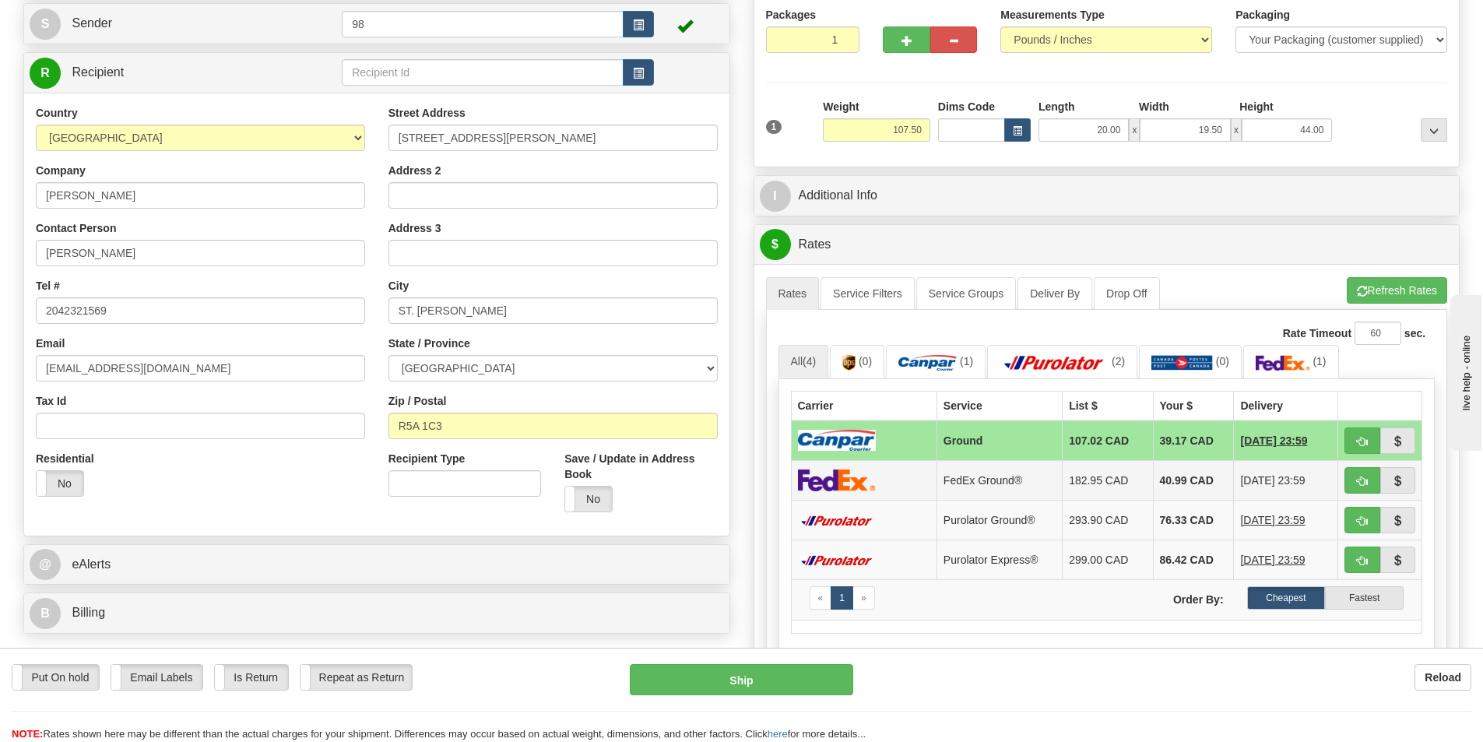
click at [928, 469] on td at bounding box center [864, 480] width 146 height 40
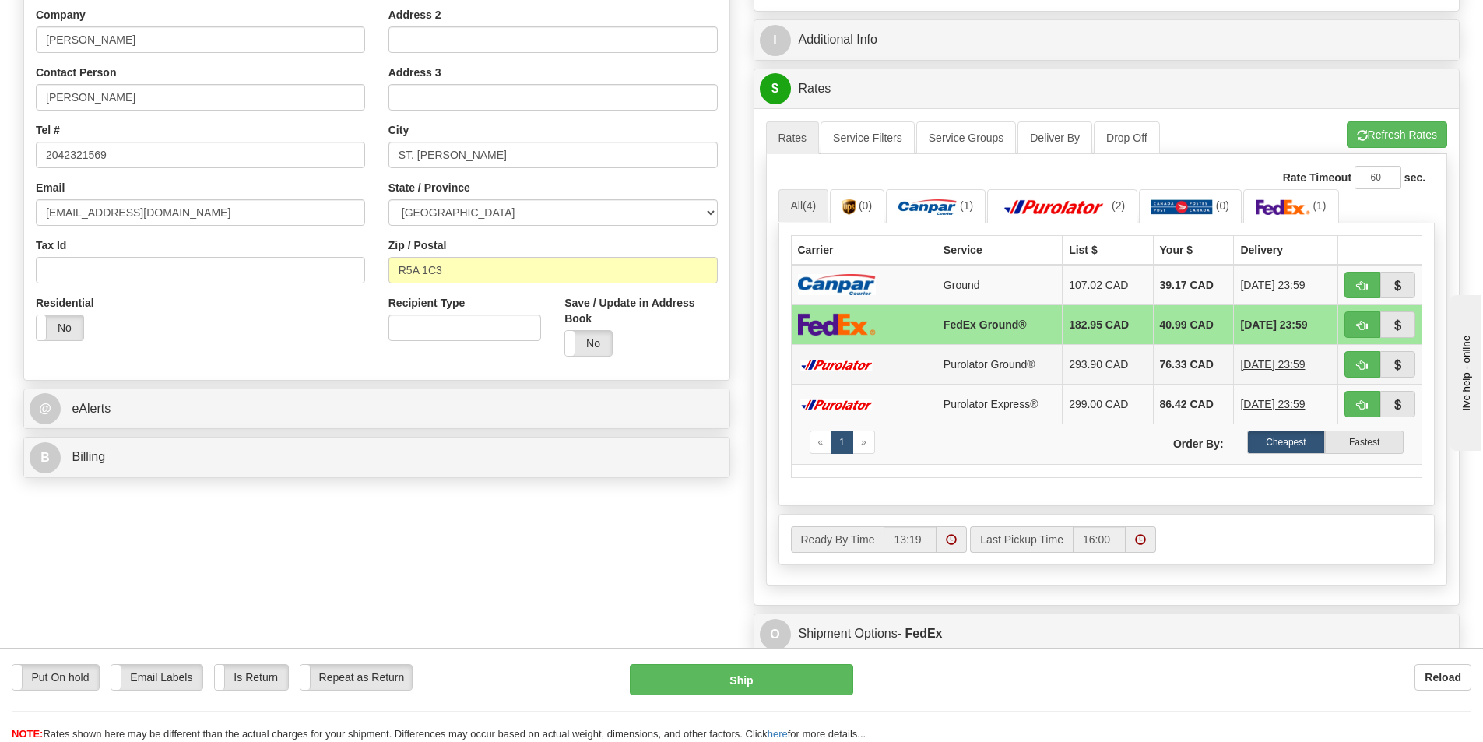
scroll to position [467, 0]
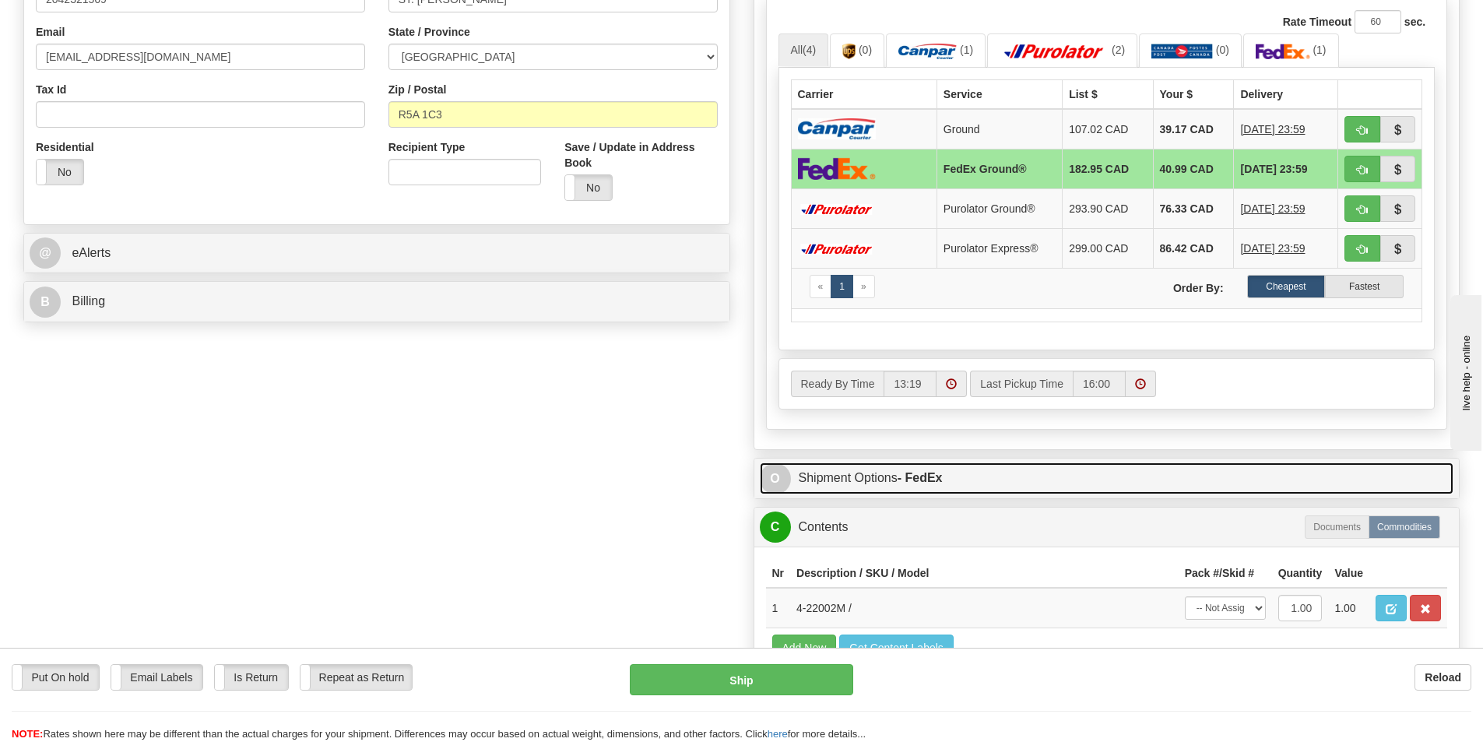
click at [866, 481] on link "O Shipment Options - FedEx" at bounding box center [1107, 479] width 695 height 32
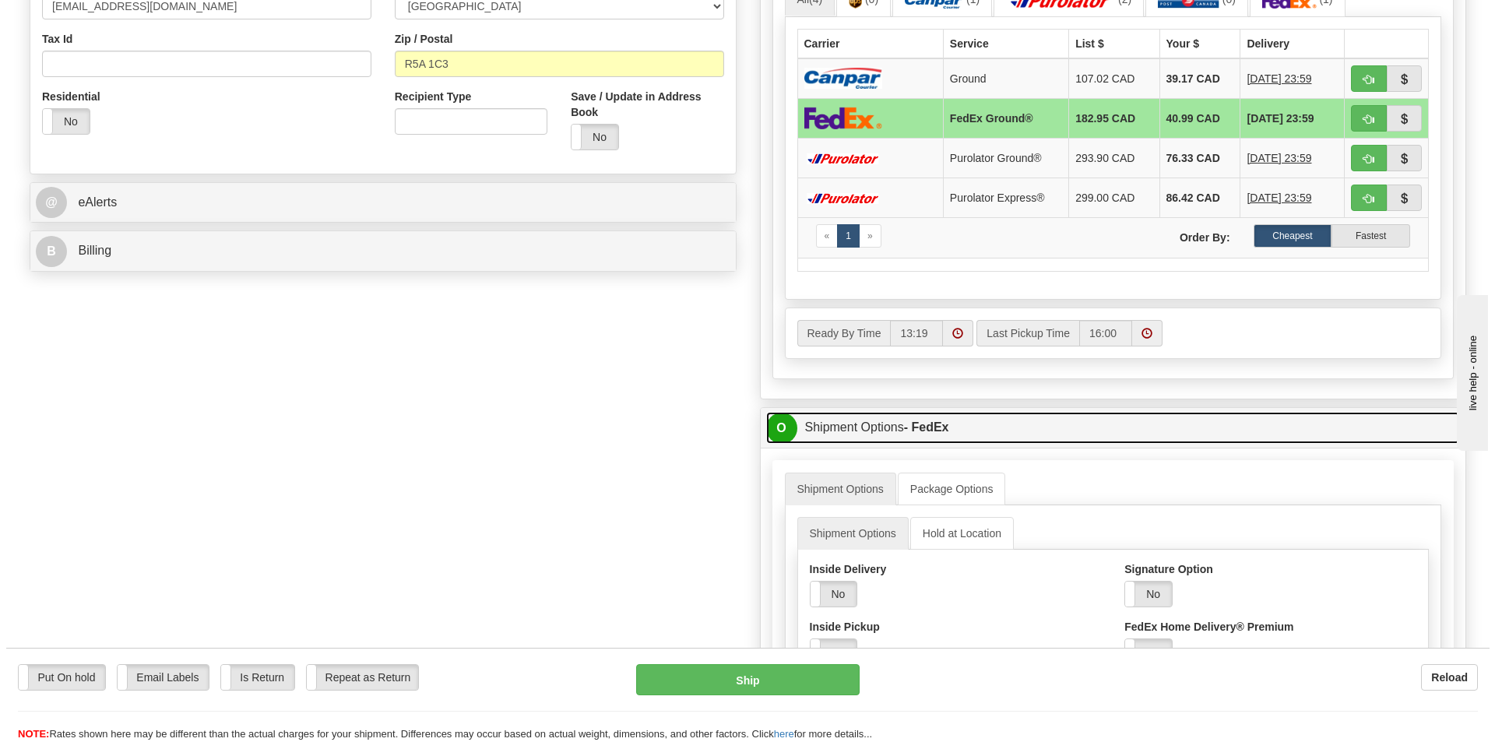
scroll to position [623, 0]
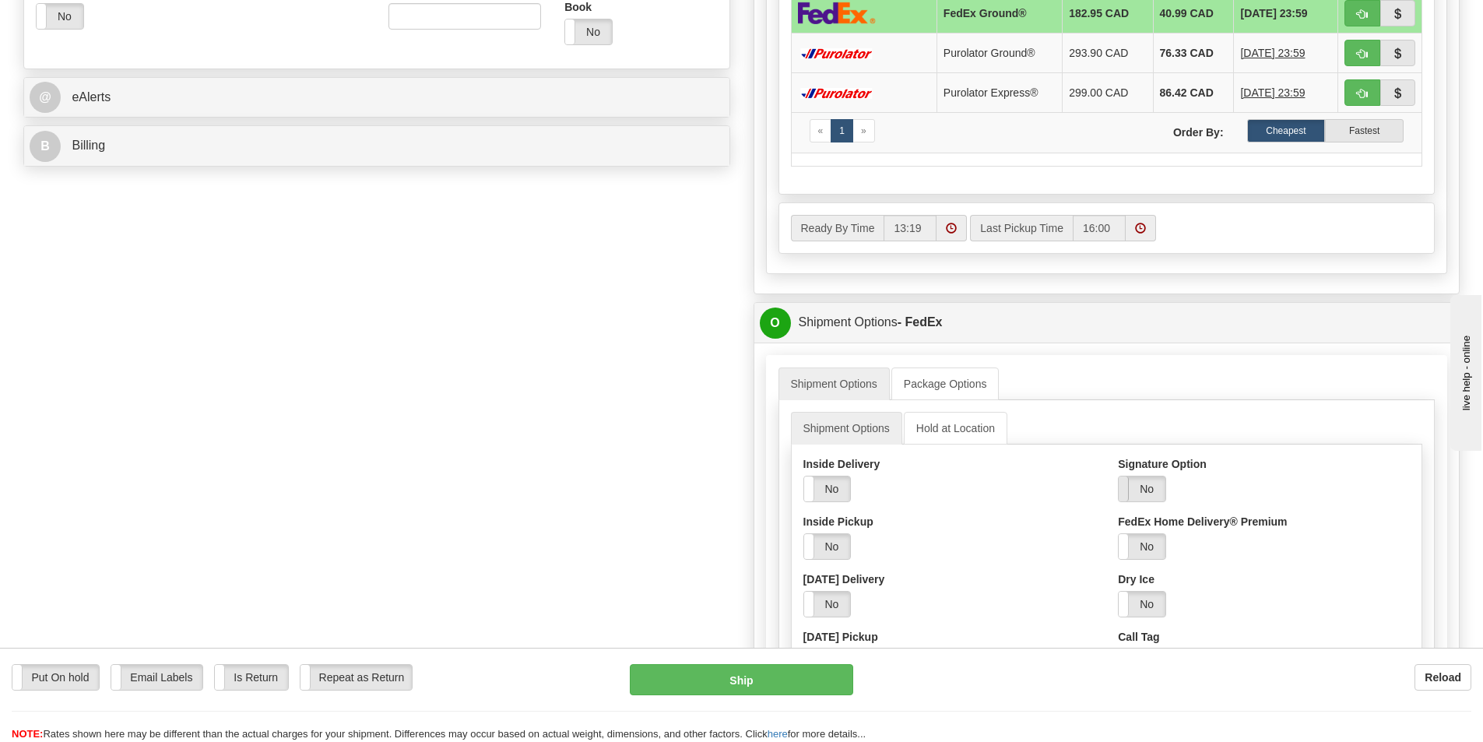
click at [1122, 492] on span at bounding box center [1119, 489] width 20 height 25
click at [1153, 556] on select "Adult Direct Indirect No Signature Required Service Default" at bounding box center [1185, 546] width 134 height 26
click at [1118, 533] on select "Adult Direct Indirect No Signature Required Service Default" at bounding box center [1185, 546] width 134 height 26
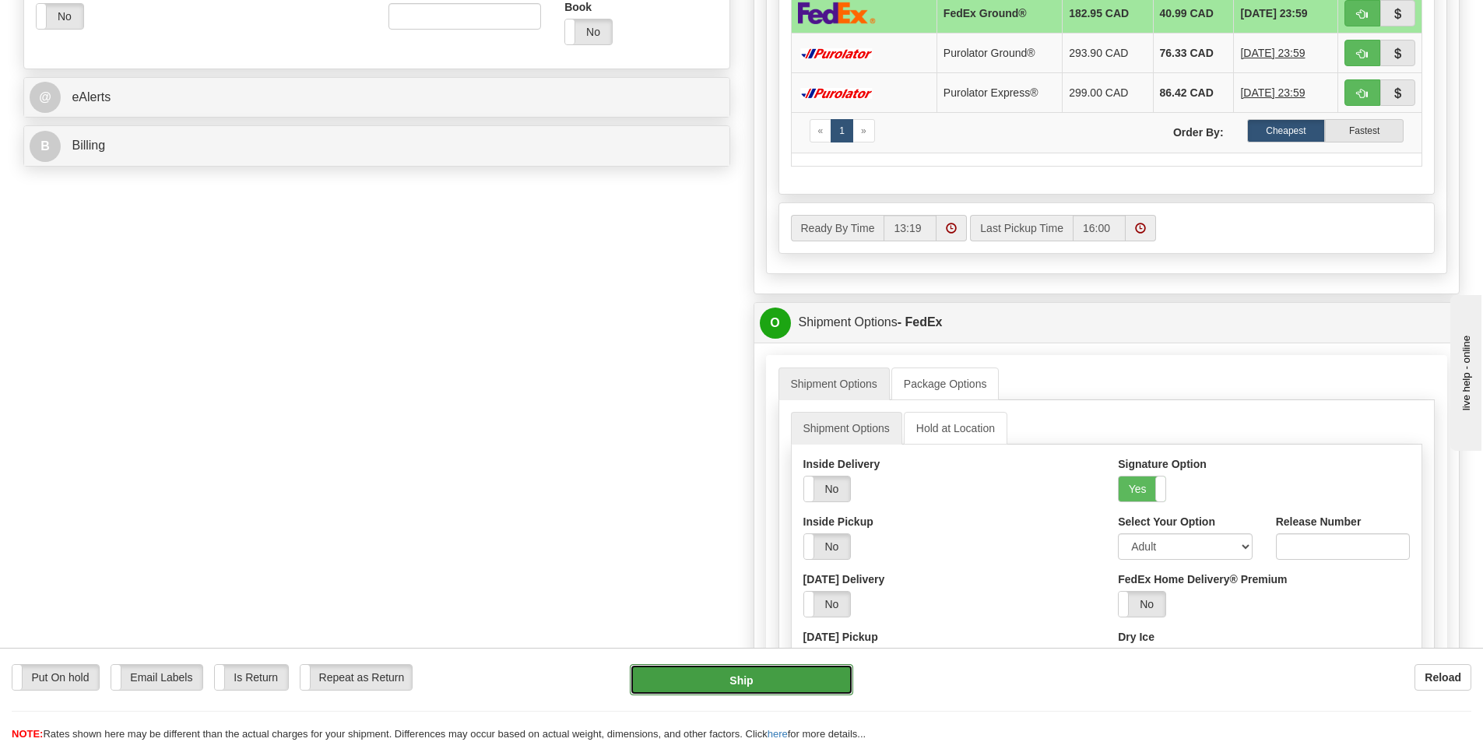
click at [773, 685] on button "Ship" at bounding box center [741, 679] width 223 height 31
type input "92"
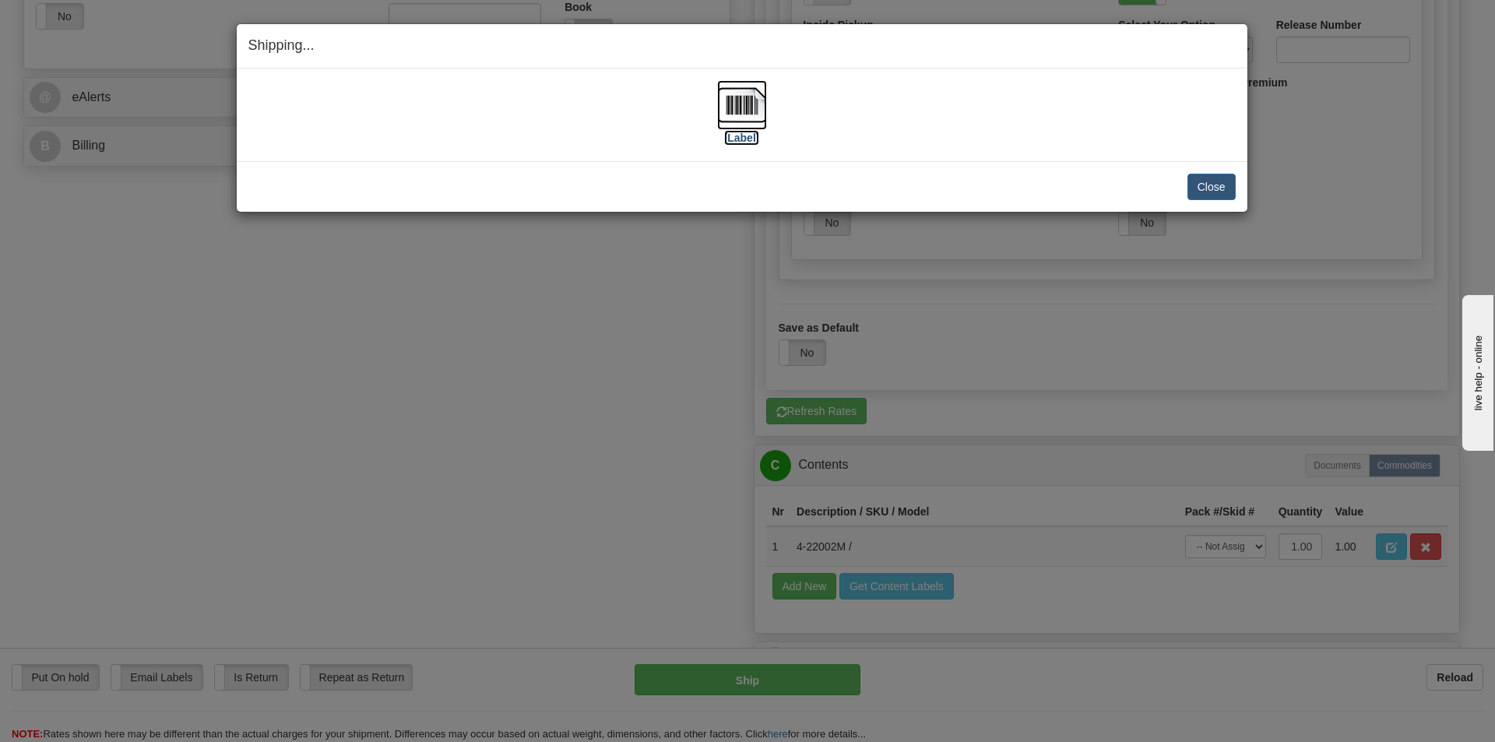
click at [734, 133] on label "[Label]" at bounding box center [742, 138] width 36 height 16
click at [1227, 182] on button "Close" at bounding box center [1212, 187] width 48 height 26
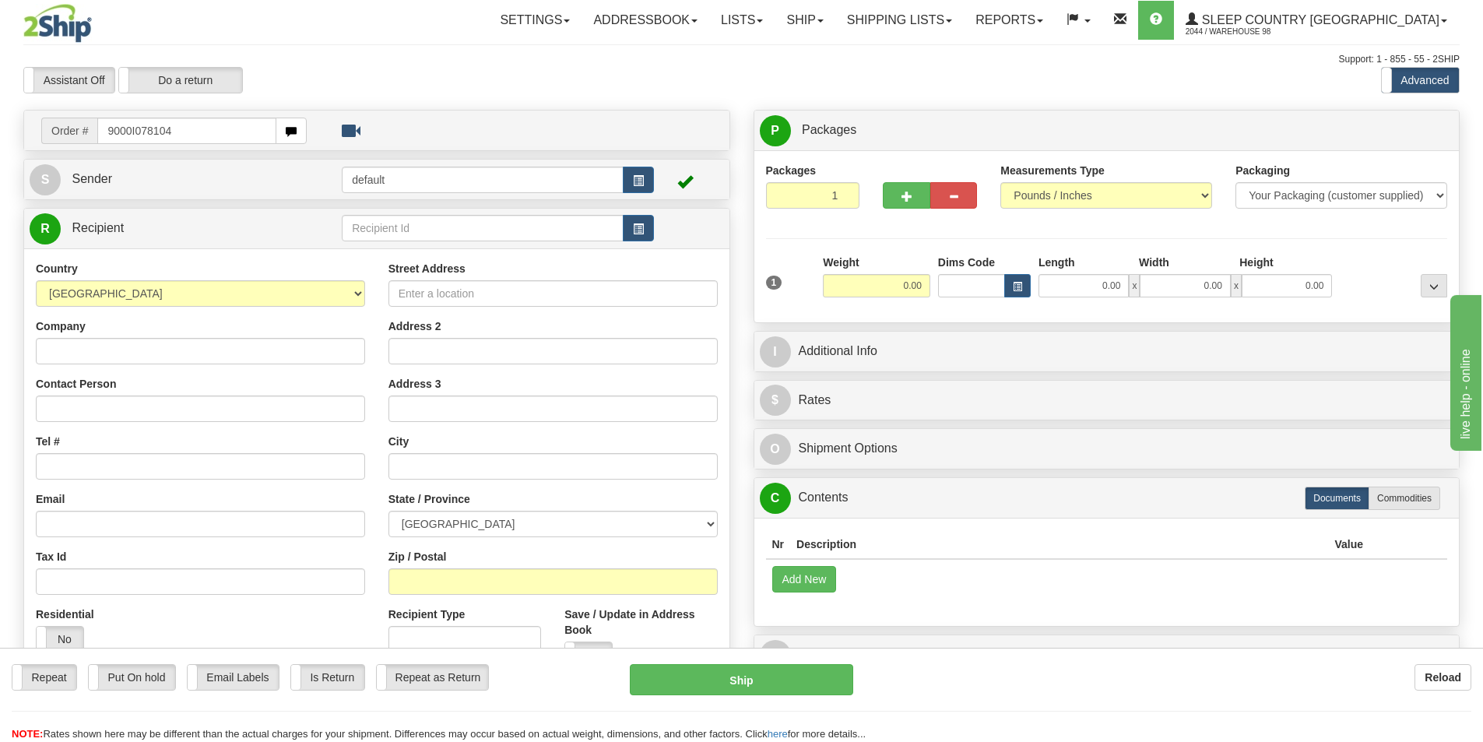
type input "9000I078104"
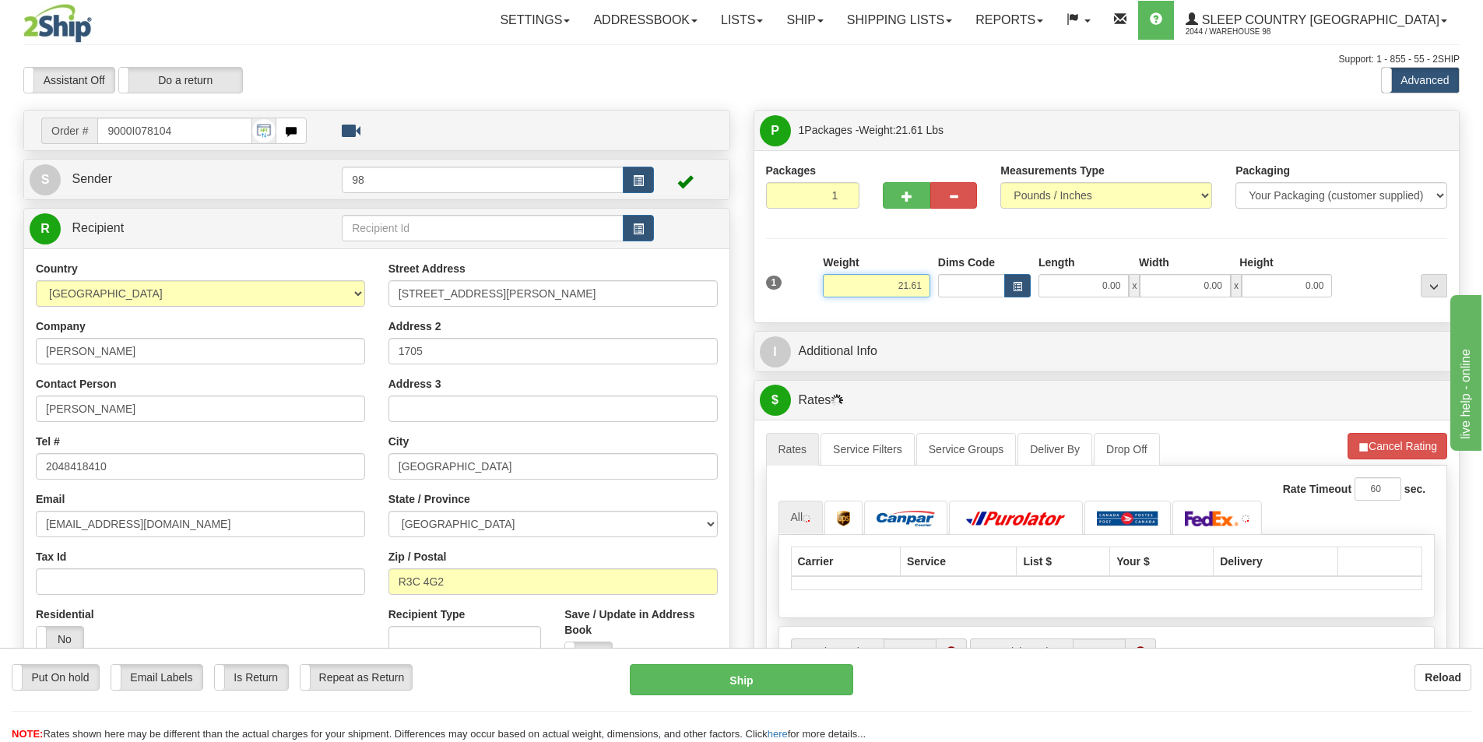
drag, startPoint x: 860, startPoint y: 291, endPoint x: 947, endPoint y: 297, distance: 87.4
click at [947, 297] on div "1 Weight 21.61 Dims Code x x" at bounding box center [1107, 282] width 690 height 55
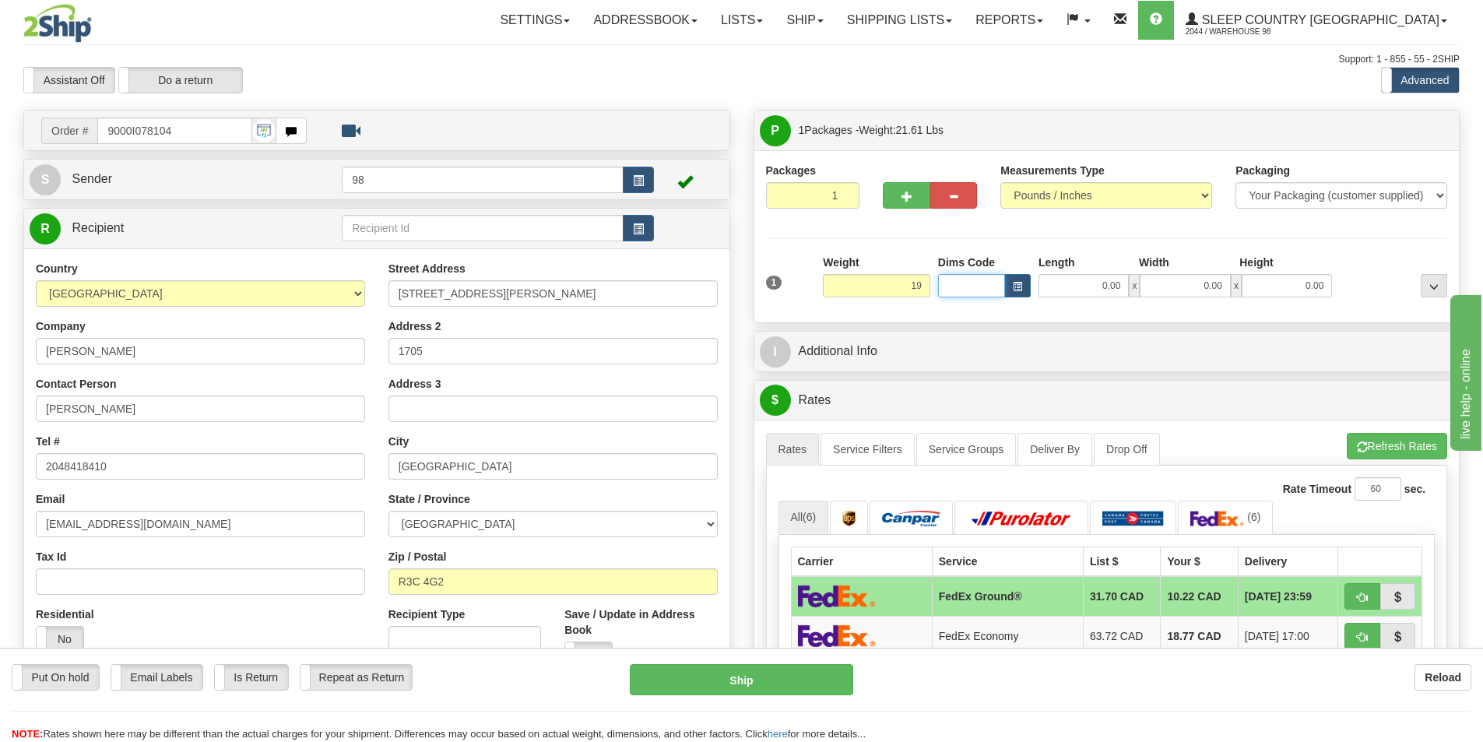
type input "19.00"
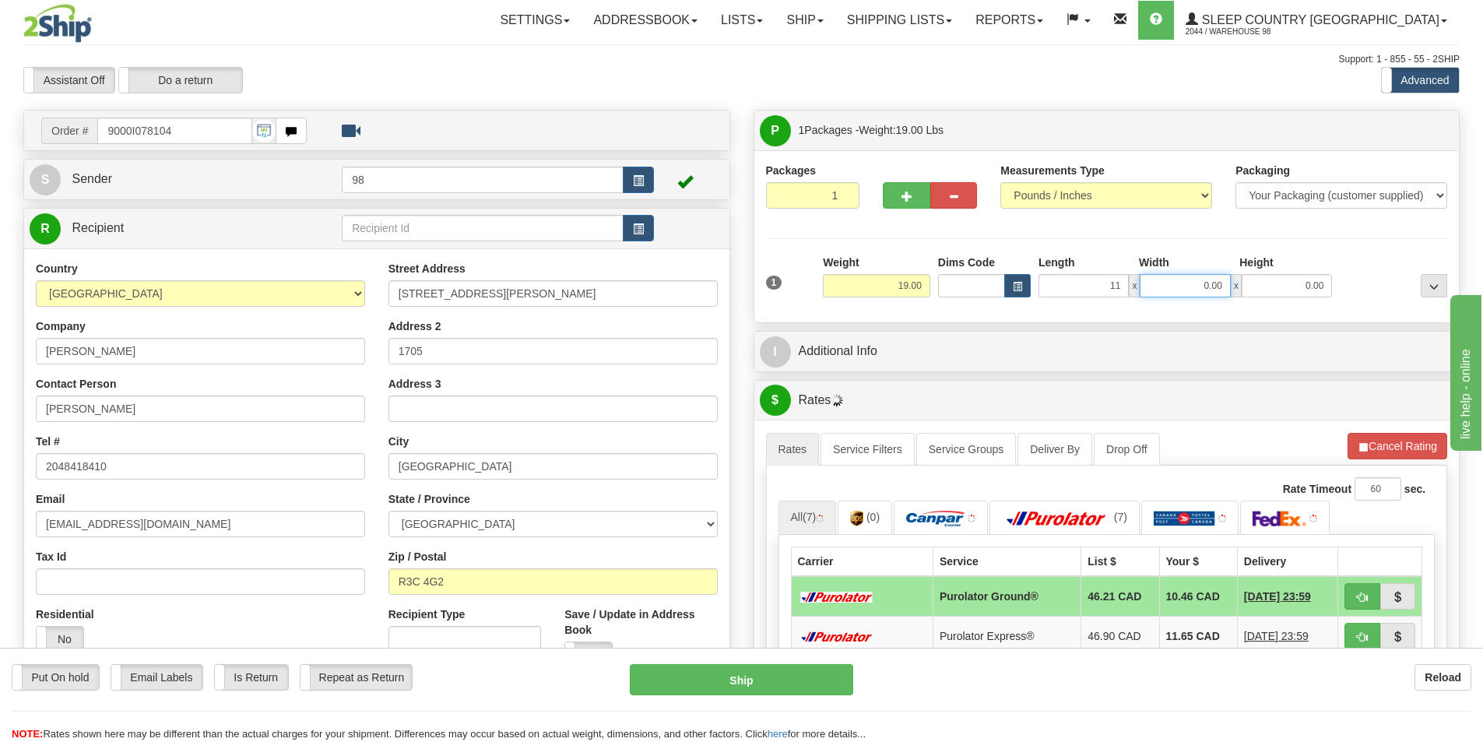
type input "11.00"
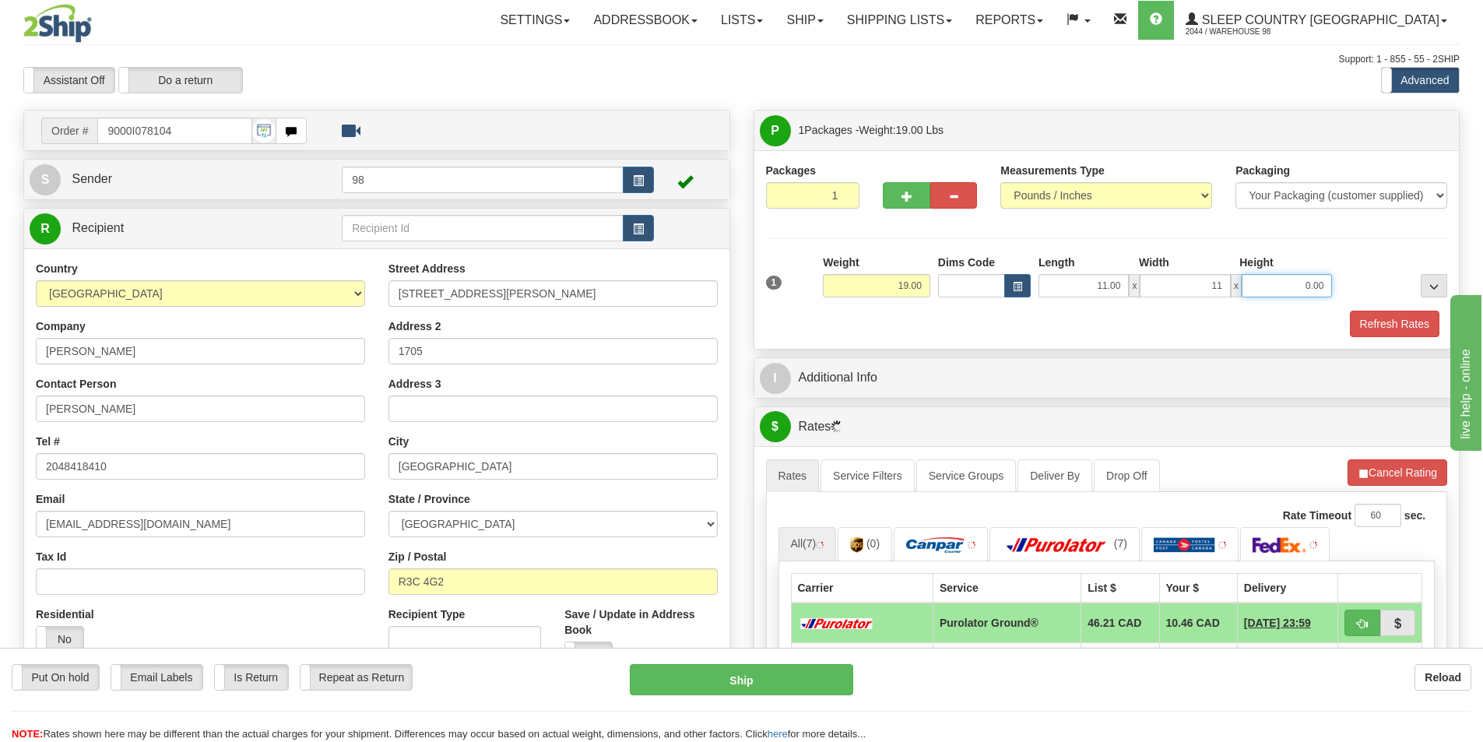
type input "11.00"
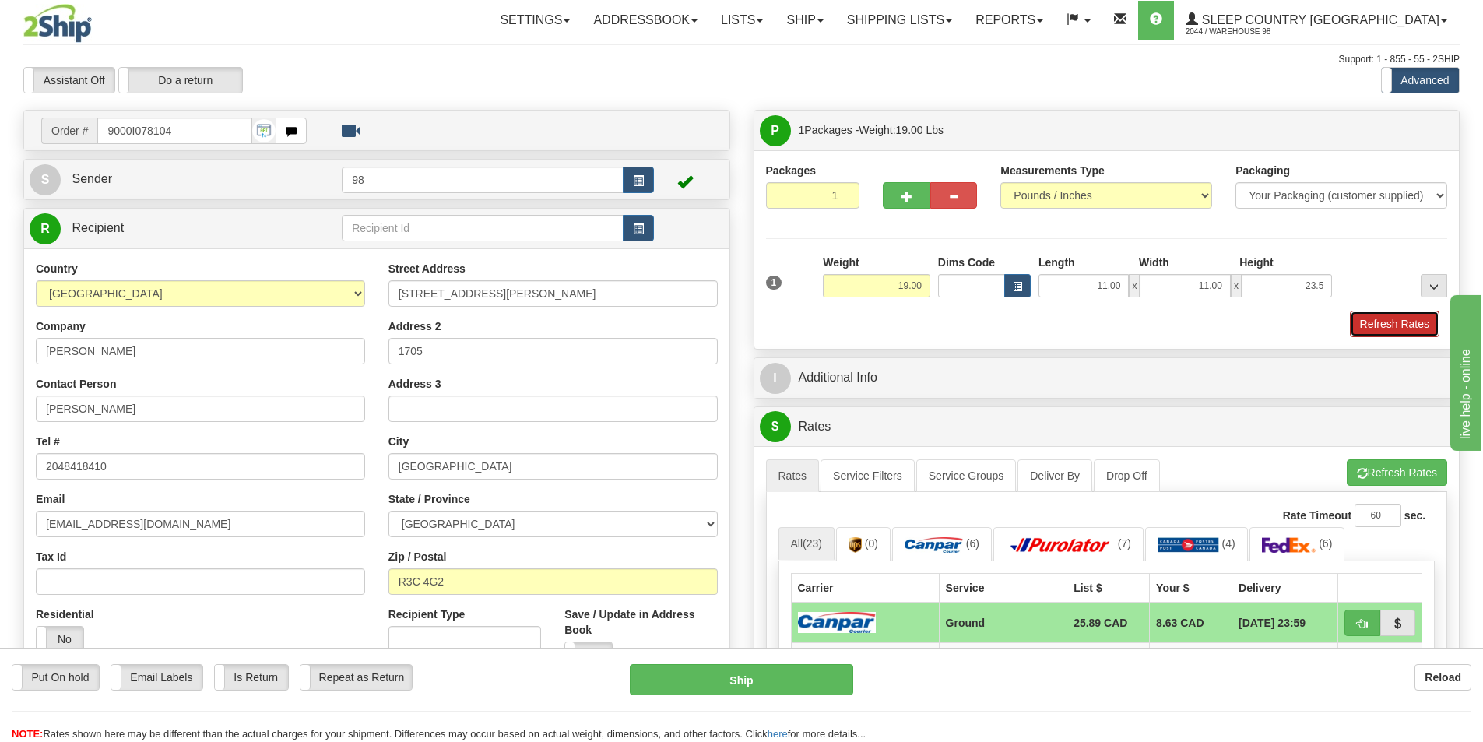
type input "23.50"
click at [1396, 317] on button "Refresh Rates" at bounding box center [1395, 324] width 90 height 26
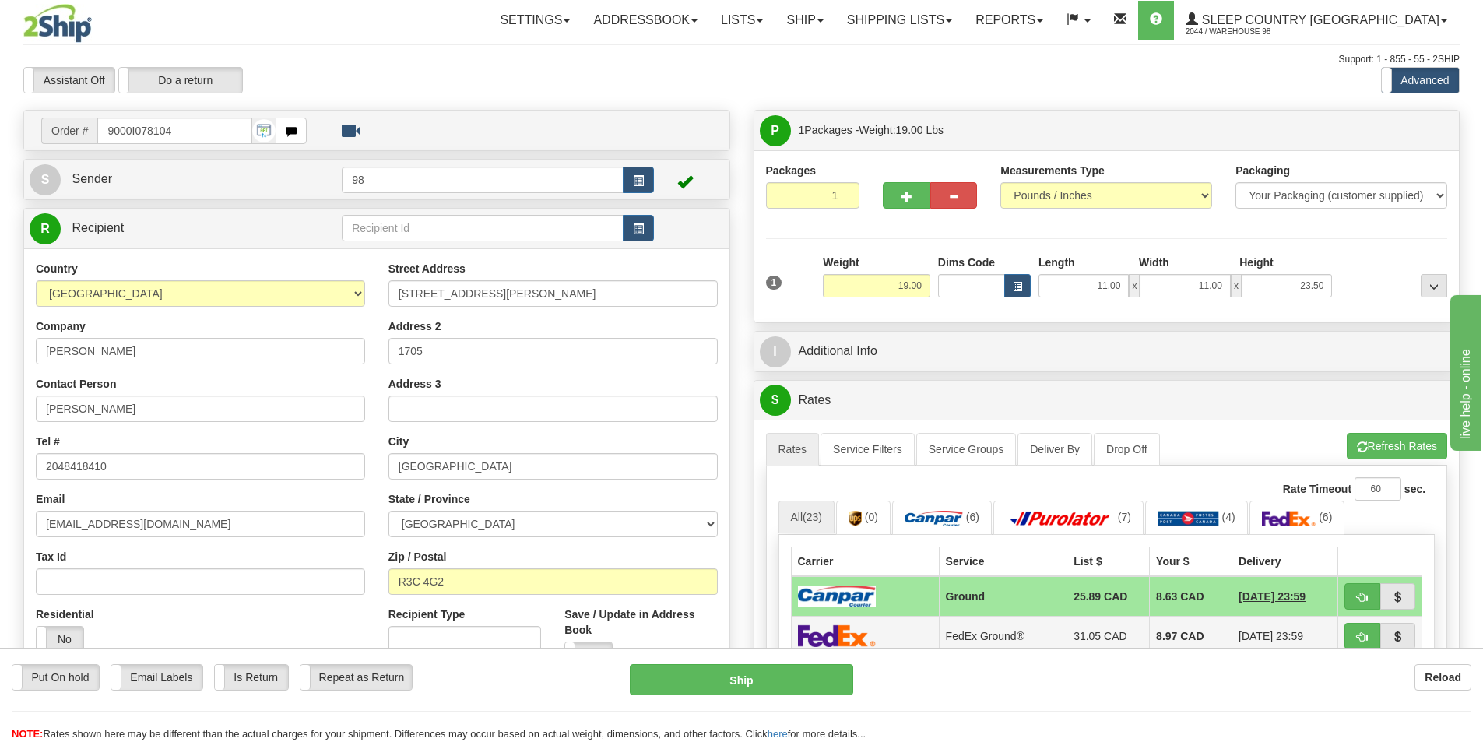
click at [1015, 626] on td "FedEx Ground®" at bounding box center [1003, 636] width 128 height 40
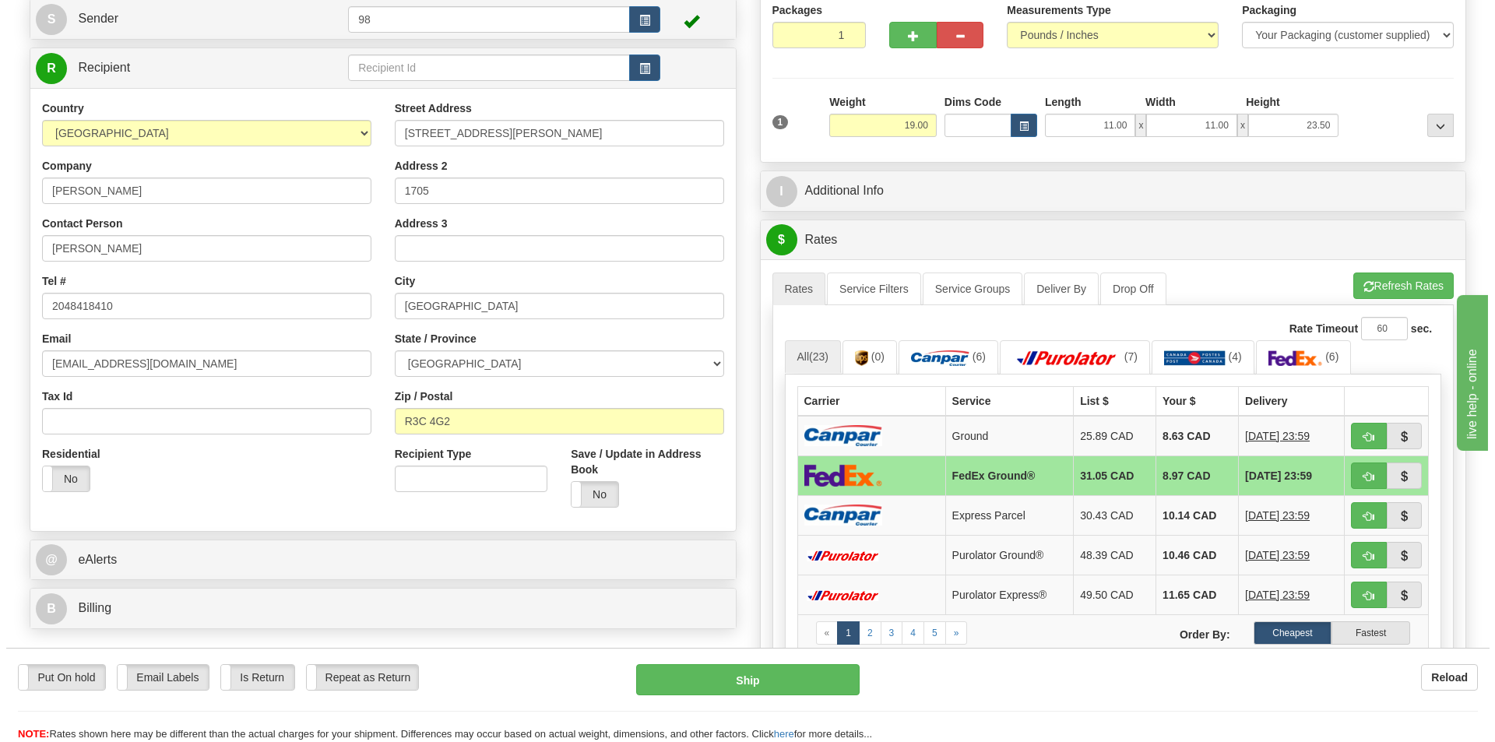
scroll to position [311, 0]
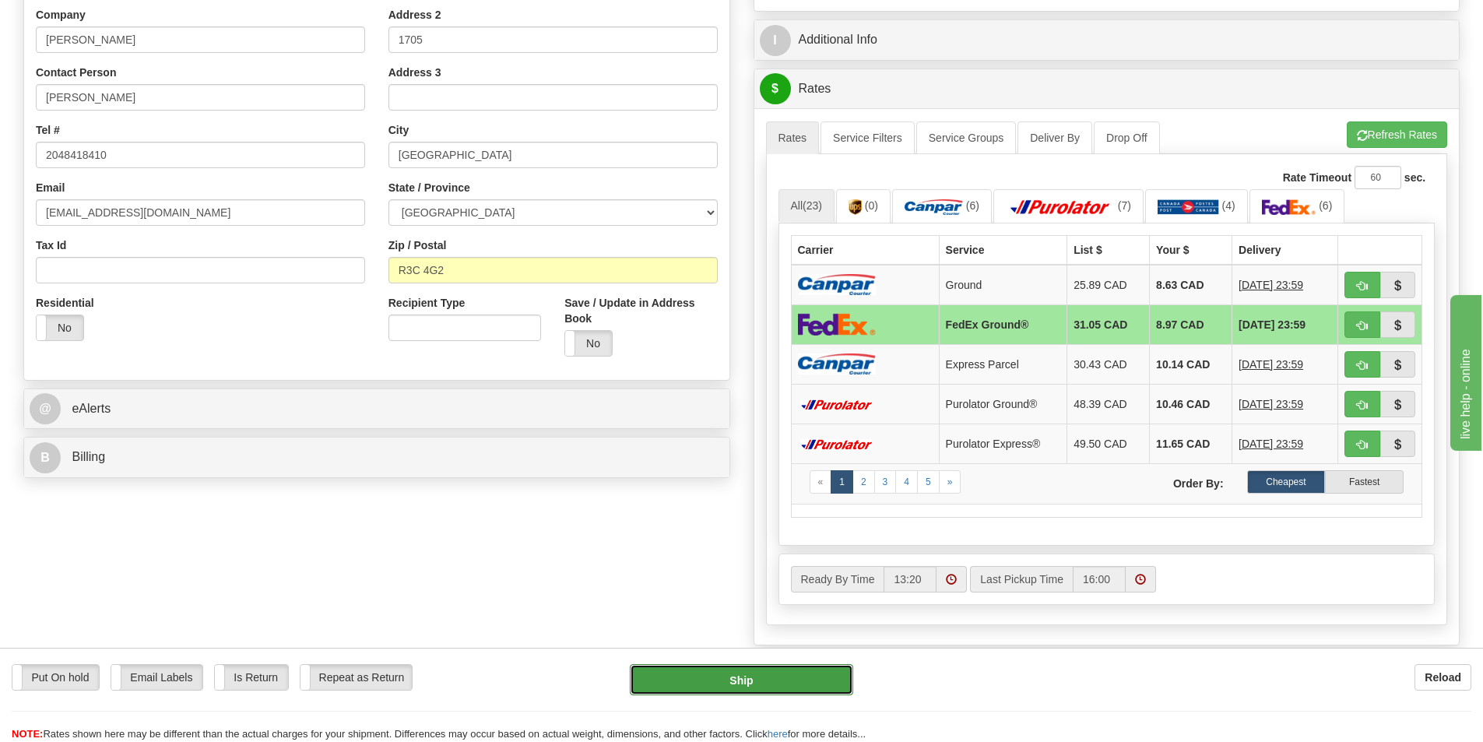
click at [722, 675] on button "Ship" at bounding box center [741, 679] width 223 height 31
type input "92"
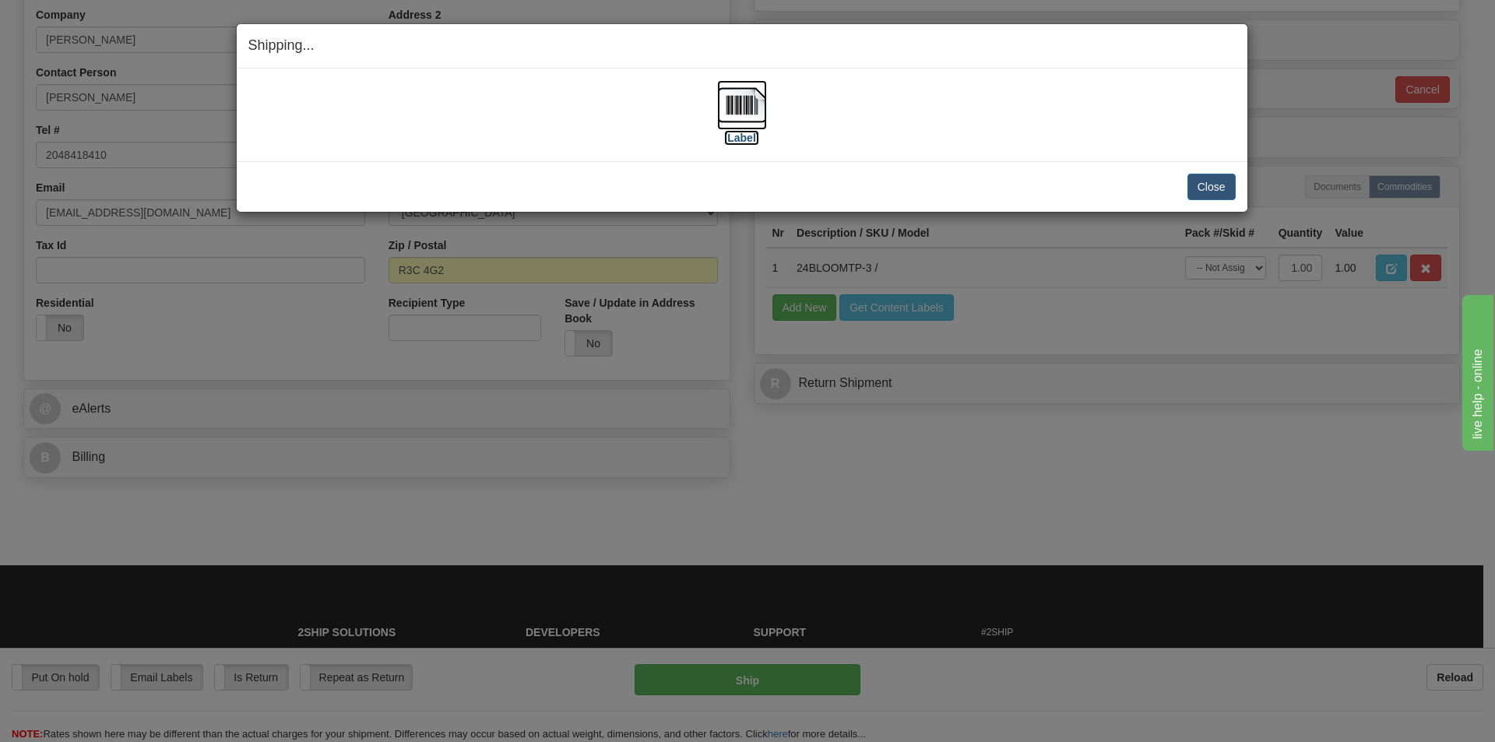
click at [731, 138] on label "[Label]" at bounding box center [742, 138] width 36 height 16
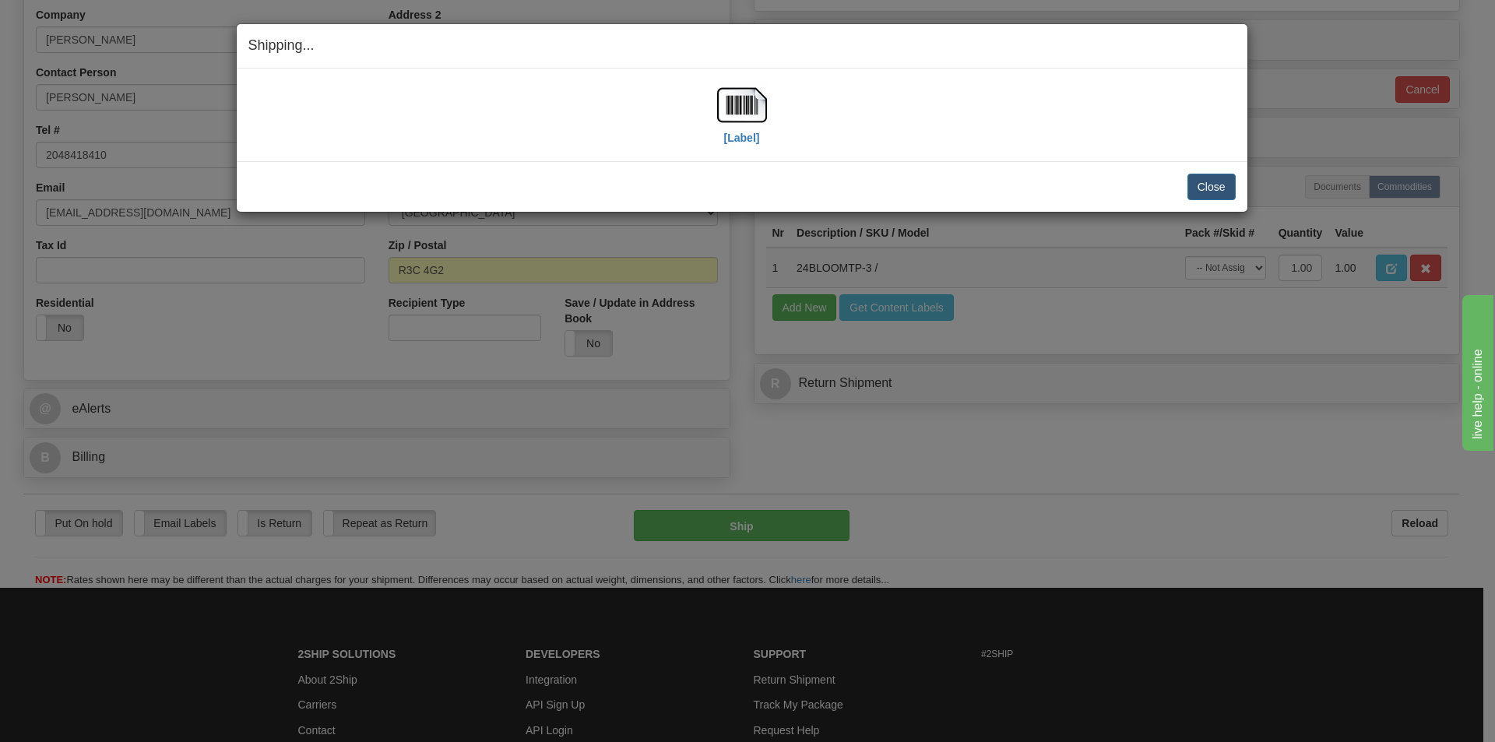
click at [1020, 536] on div "Shipping... Your SHIPMENT will EXPIRE in [Label] IMPORTANT NOTICE Embassy / Con…" at bounding box center [747, 371] width 1495 height 742
click at [1204, 182] on button "Close" at bounding box center [1212, 187] width 48 height 26
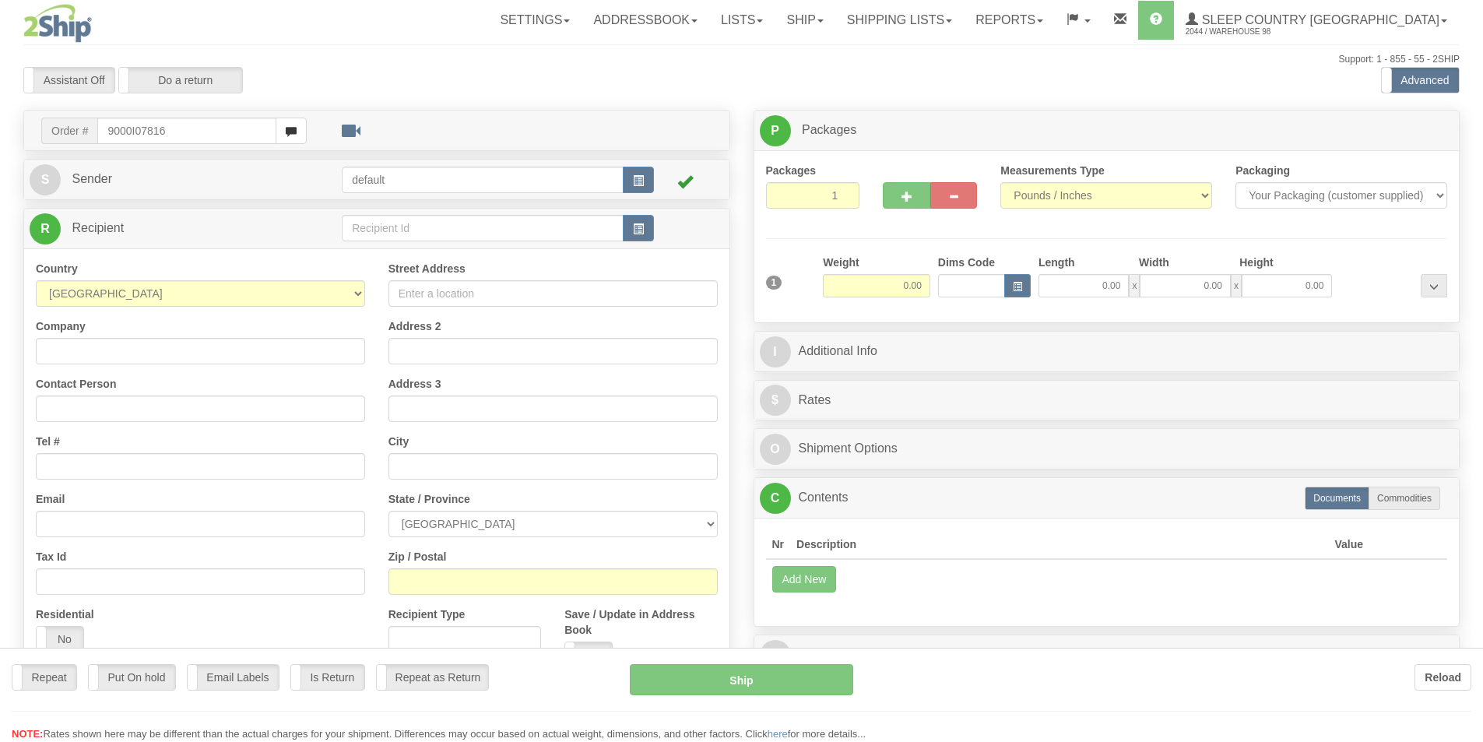
type input "9000I078169"
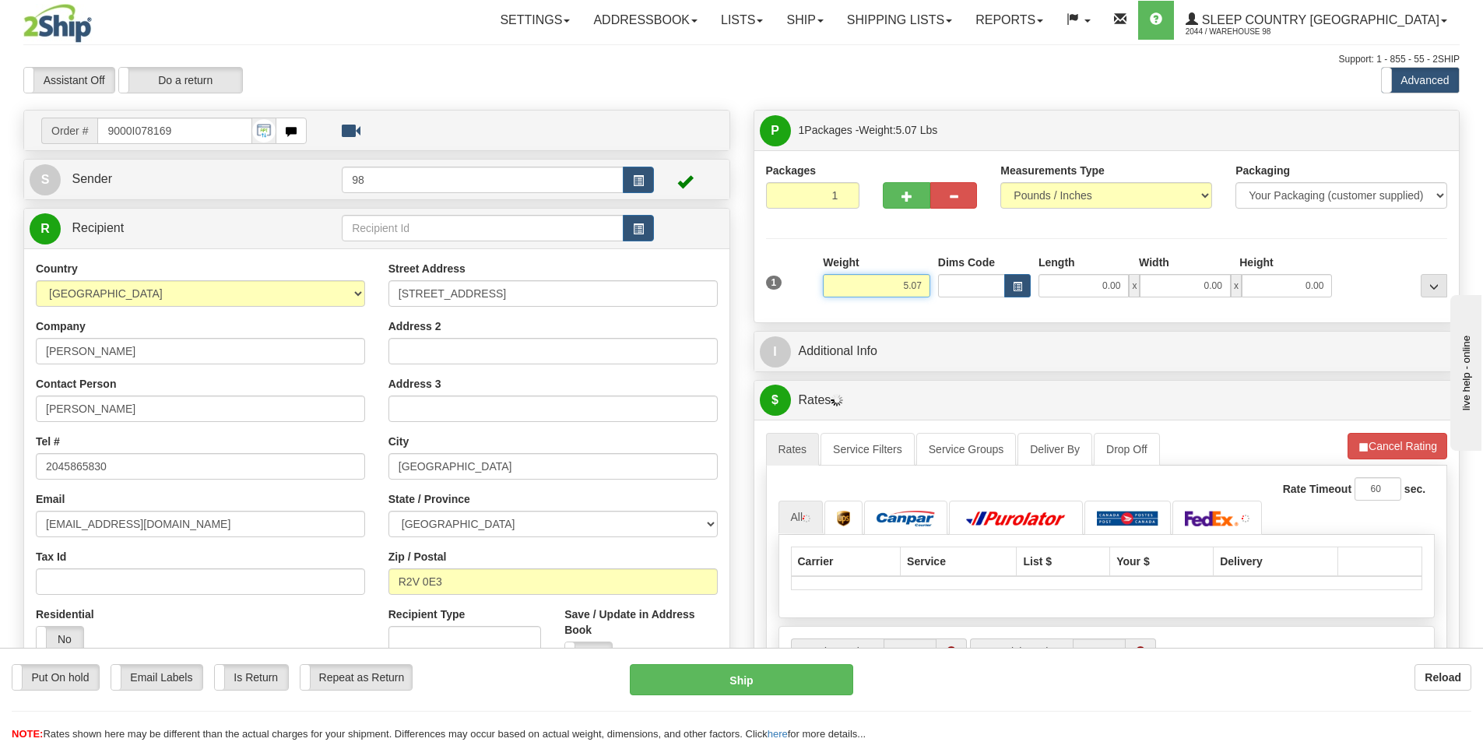
drag, startPoint x: 881, startPoint y: 280, endPoint x: 934, endPoint y: 288, distance: 54.3
click at [934, 288] on div "1 Weight 5.07 Dims Code 0.00" at bounding box center [1107, 282] width 690 height 55
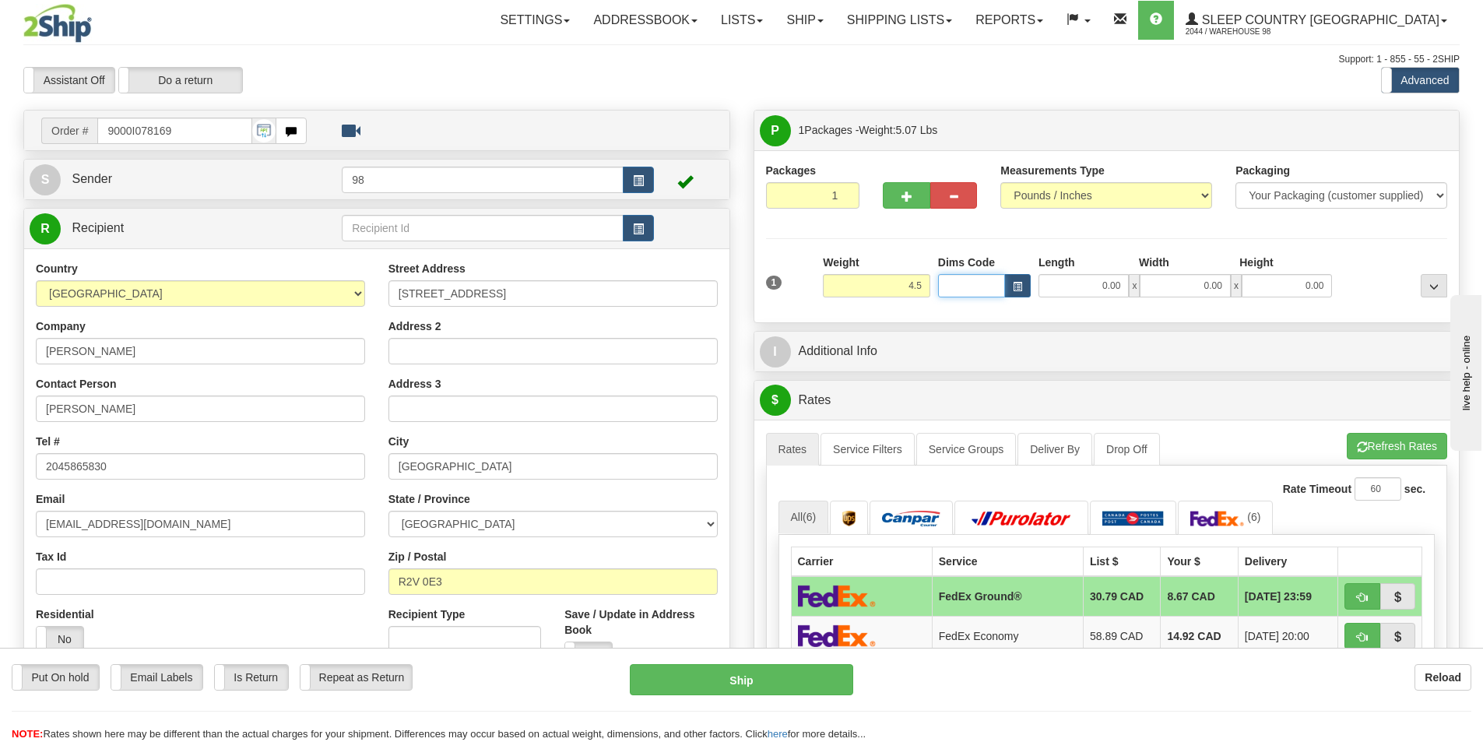
type input "4.50"
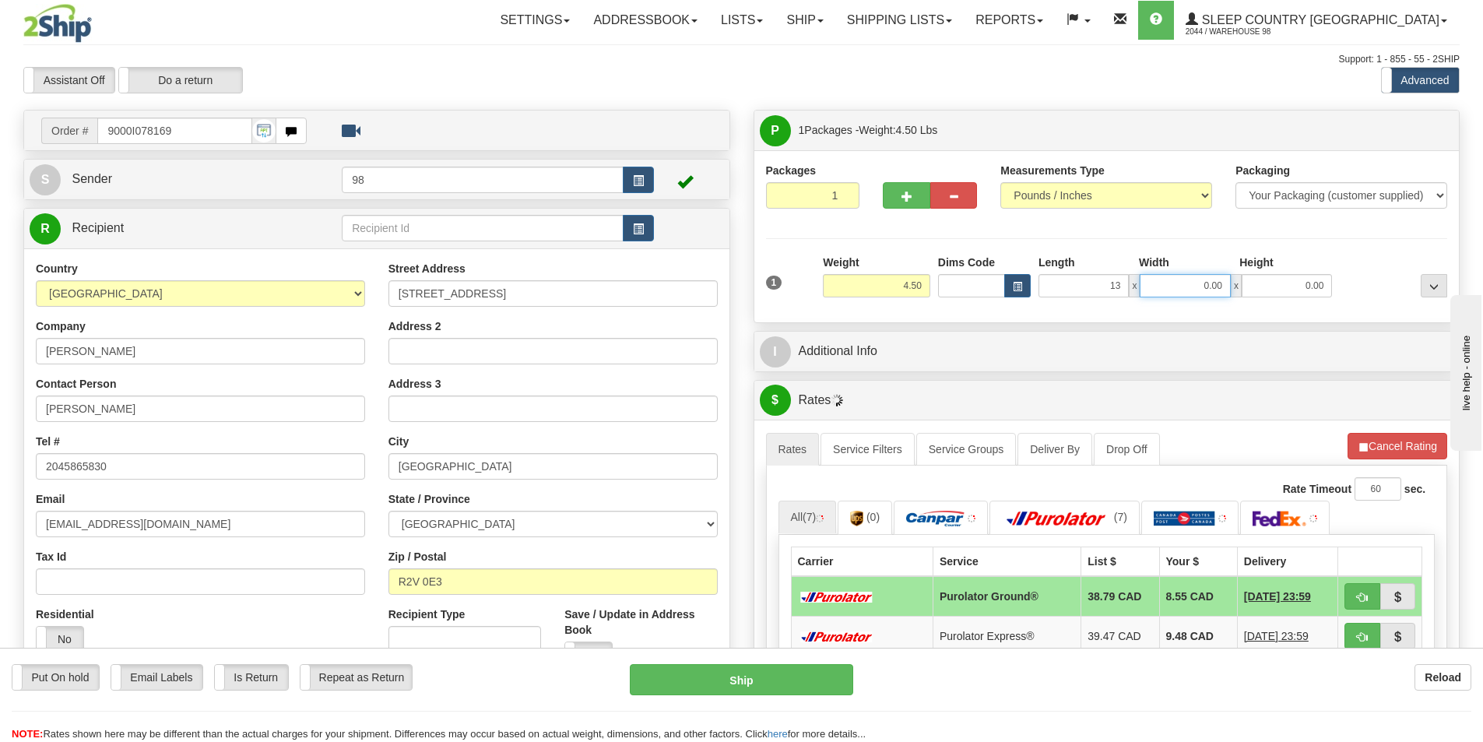
type input "13.00"
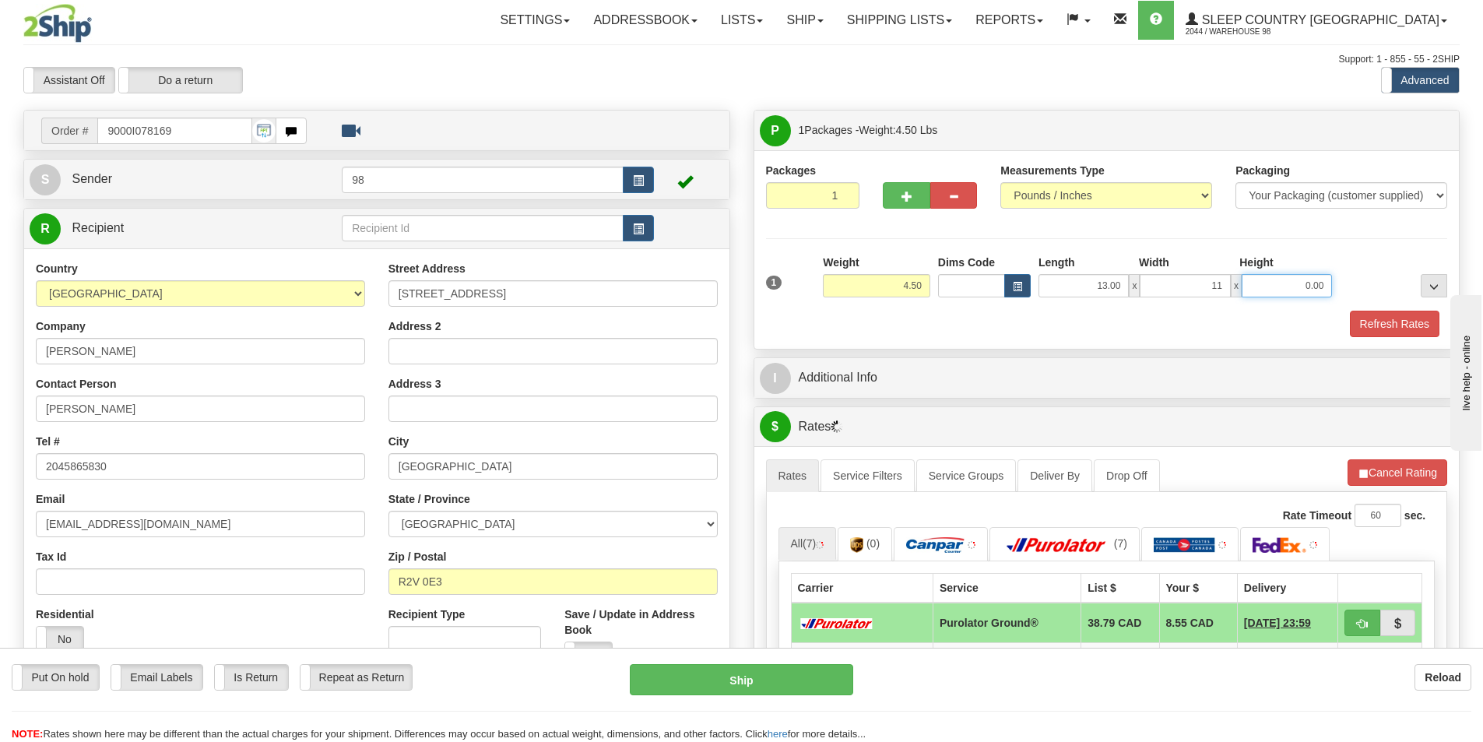
type input "11.00"
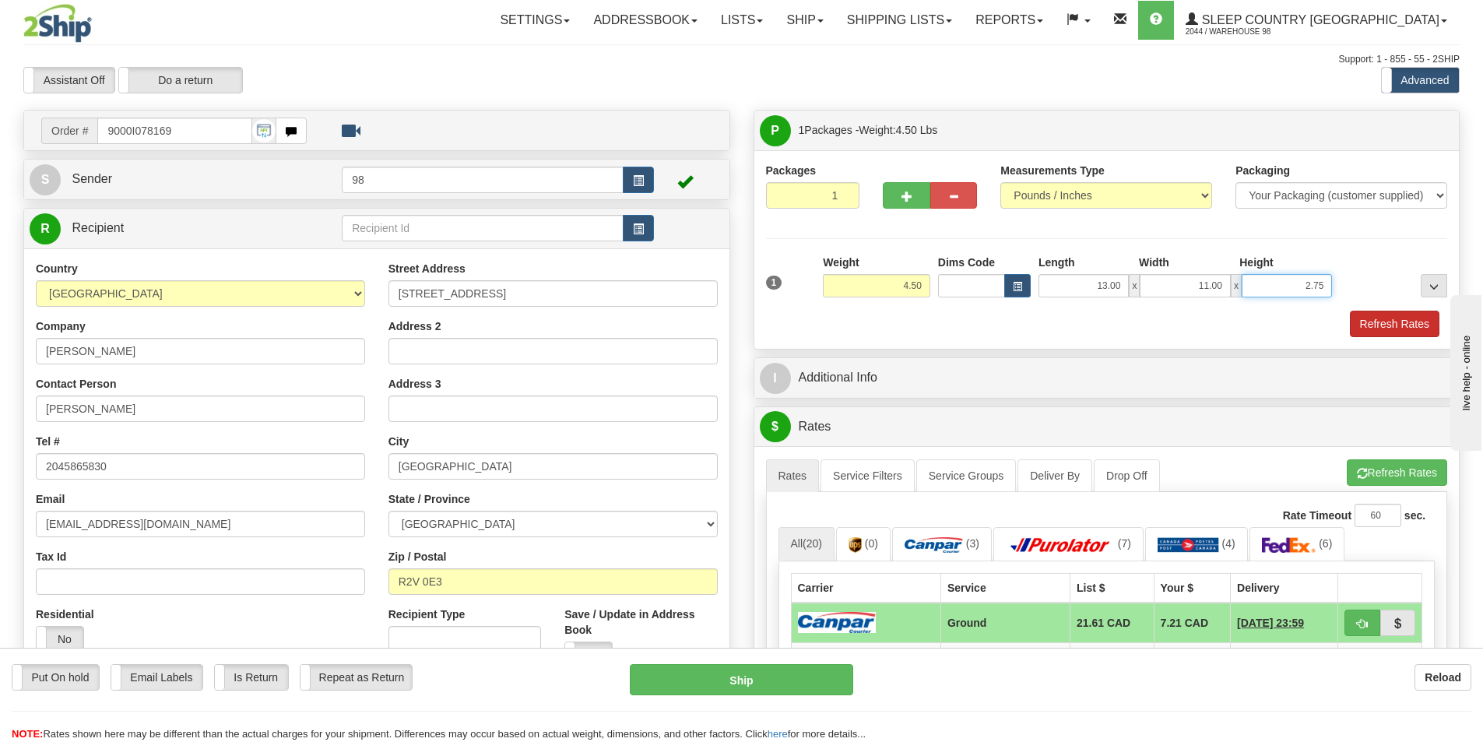
type input "2.75"
click at [1367, 321] on button "Refresh Rates" at bounding box center [1395, 324] width 90 height 26
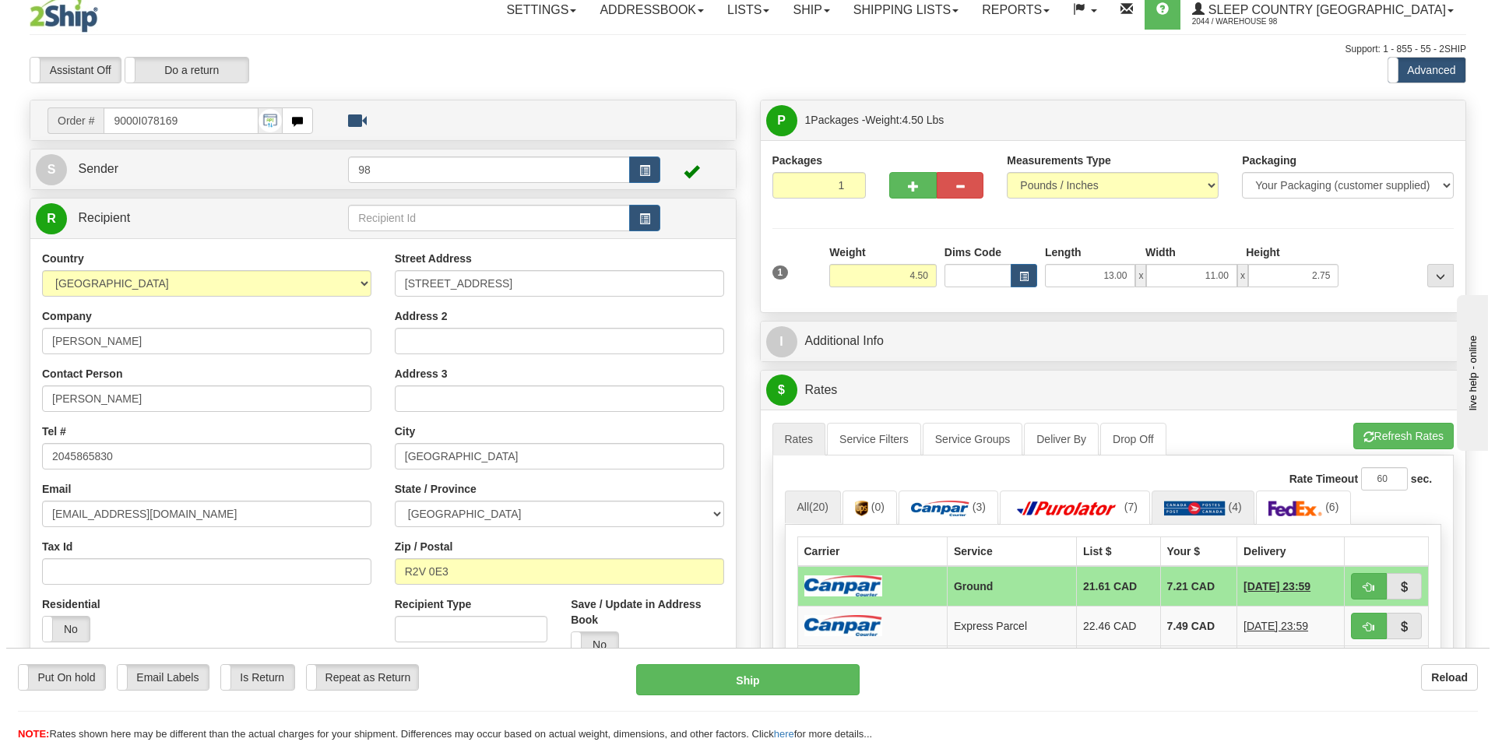
scroll to position [156, 0]
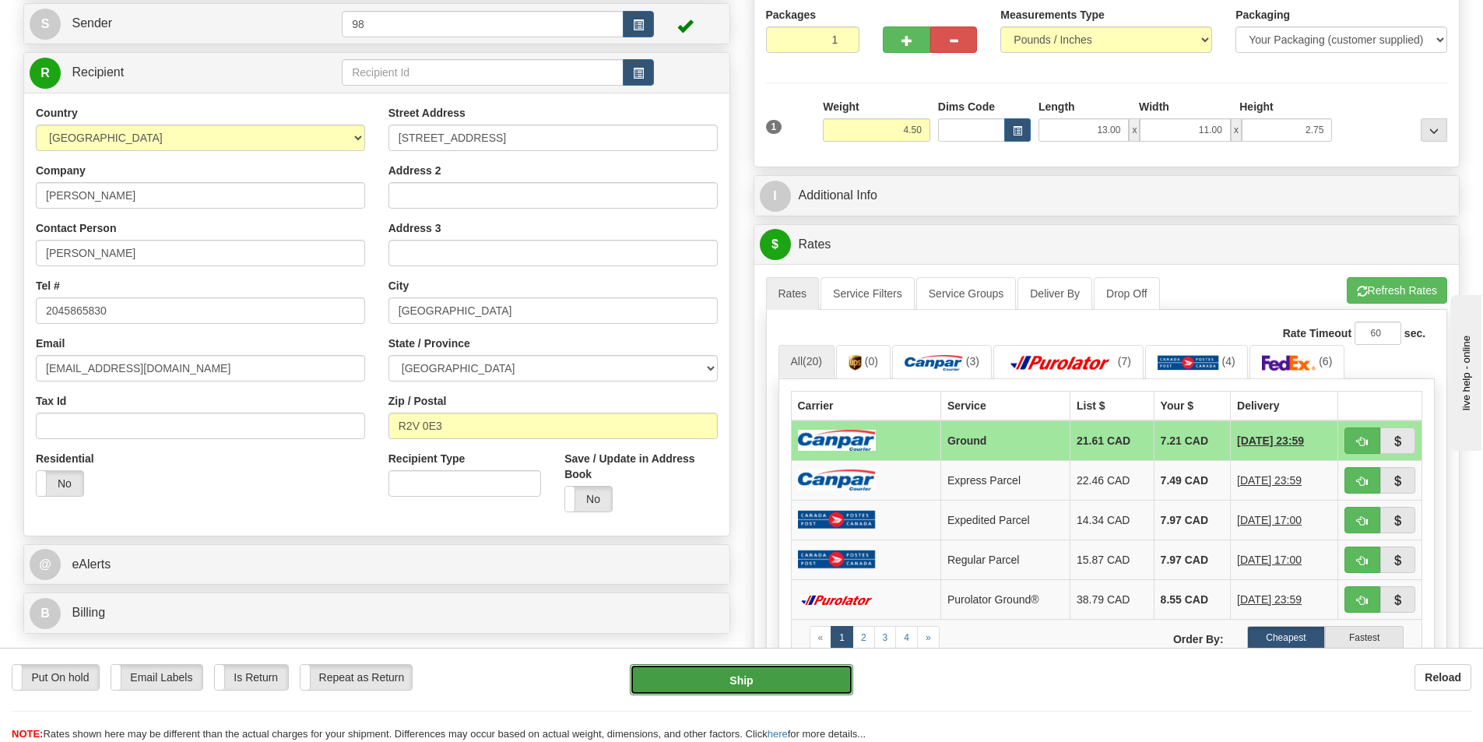
click at [705, 681] on button "Ship" at bounding box center [741, 679] width 223 height 31
type input "1"
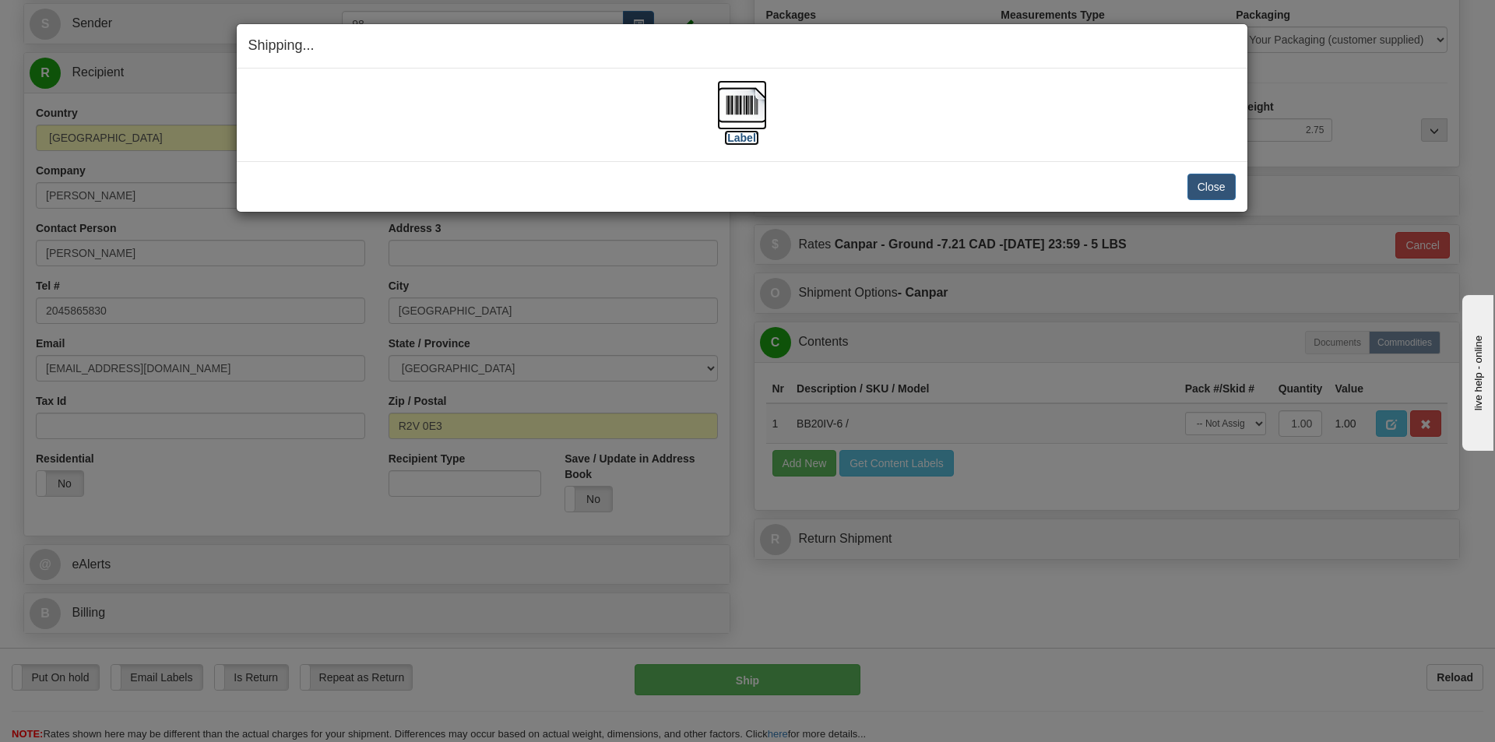
click at [734, 141] on label "[Label]" at bounding box center [742, 138] width 36 height 16
click at [1152, 364] on div "Shipping... Your SHIPMENT will EXPIRE in [Label] IMPORTANT NOTICE Embassy / Con…" at bounding box center [747, 371] width 1495 height 742
click at [1199, 188] on button "Close" at bounding box center [1212, 187] width 48 height 26
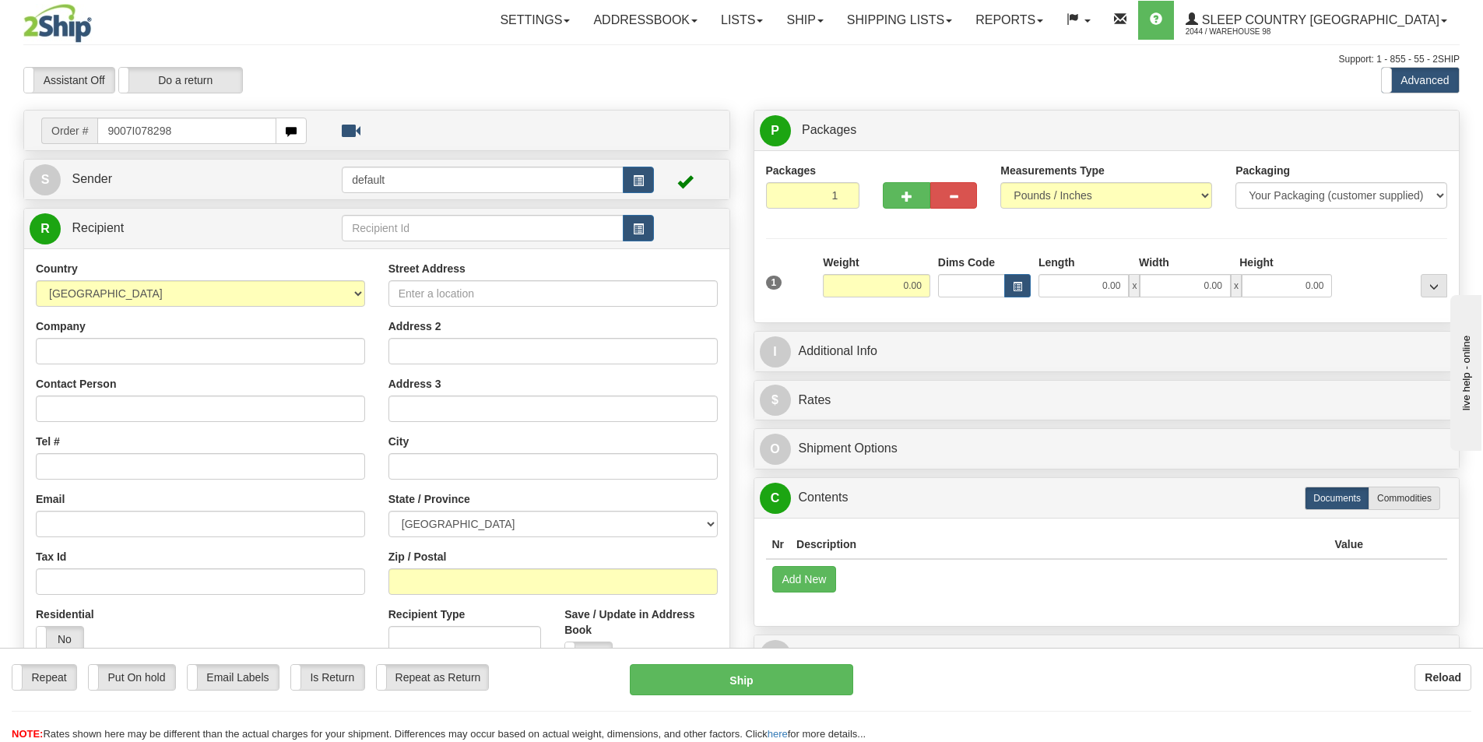
type input "9007I078298"
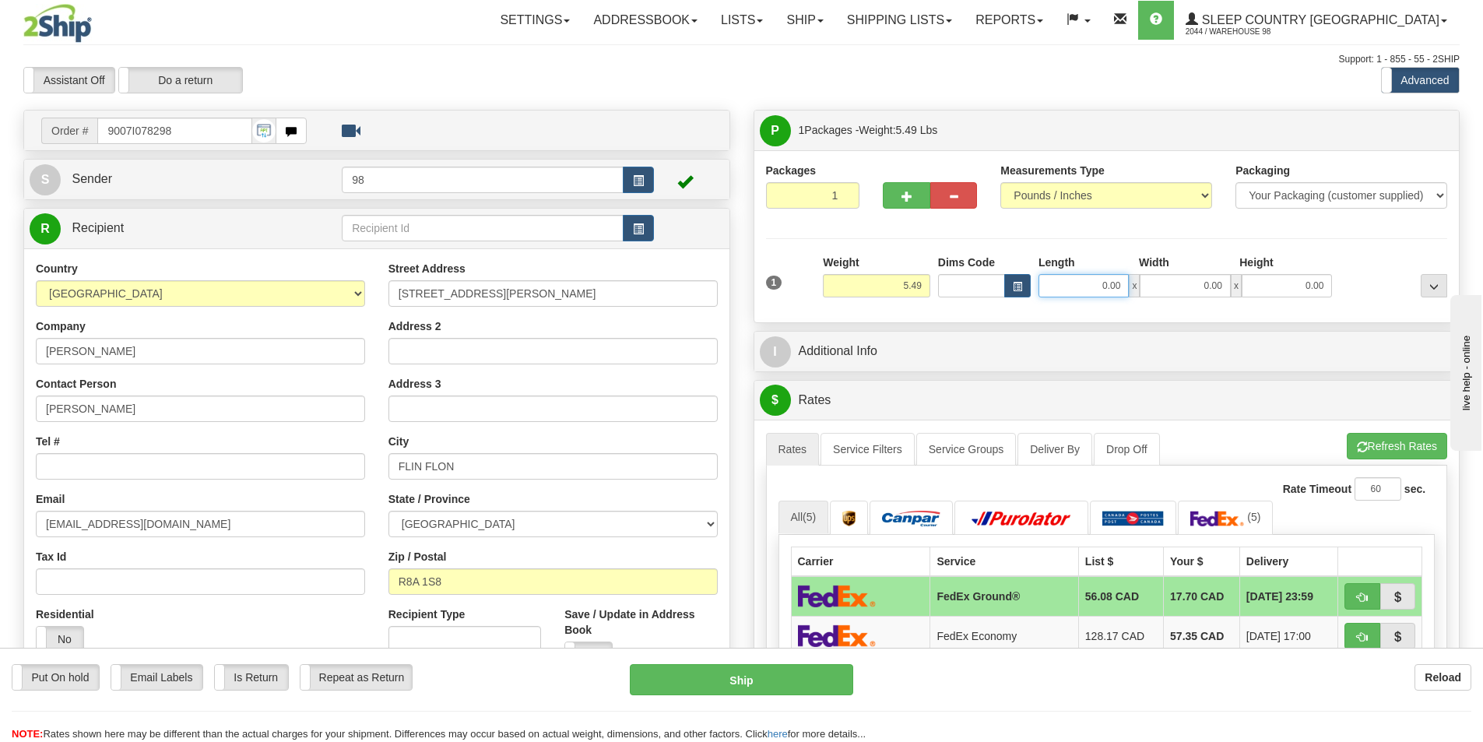
drag, startPoint x: 1093, startPoint y: 288, endPoint x: 1124, endPoint y: 284, distance: 30.6
click at [1124, 284] on input "0.00" at bounding box center [1084, 285] width 90 height 23
type input "8.00"
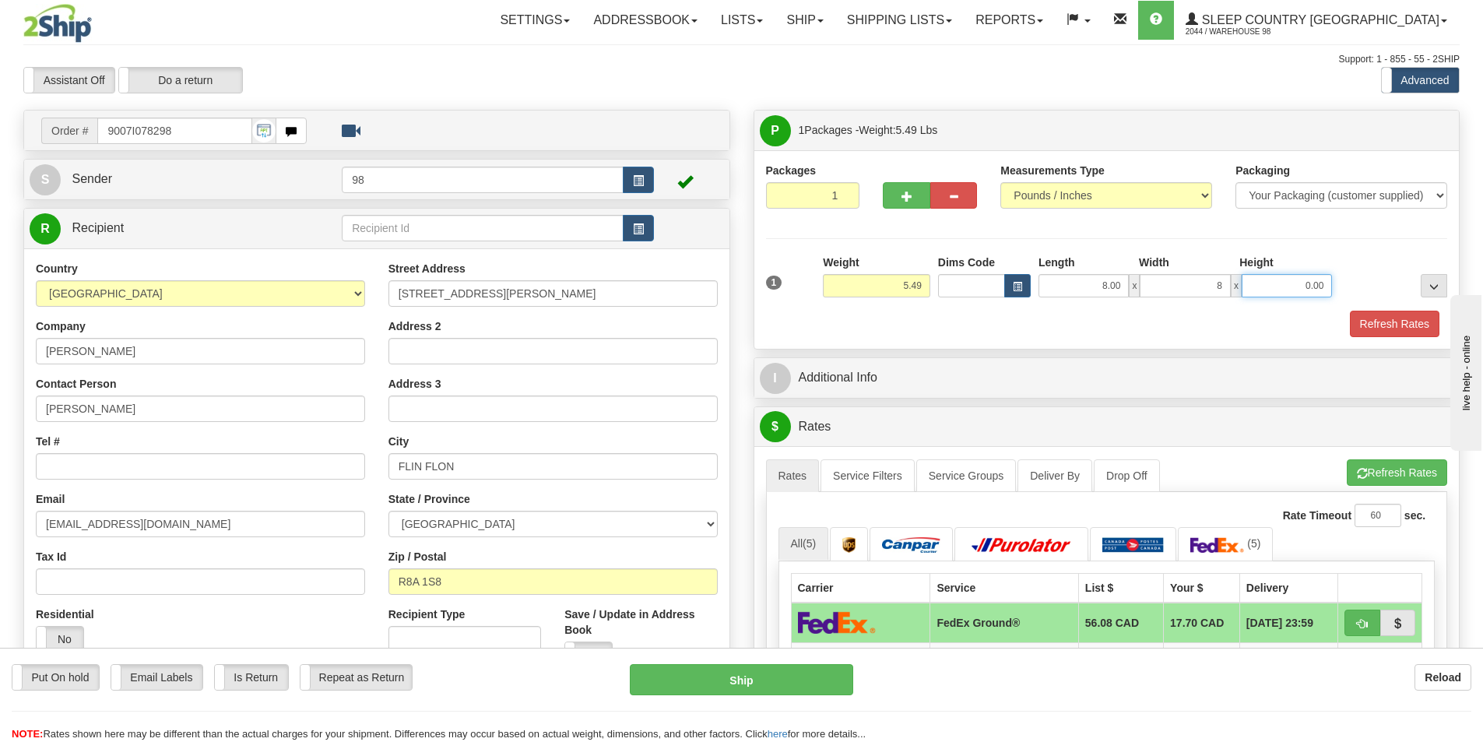
type input "8.00"
type input "16.50"
click at [1379, 322] on button "Refresh Rates" at bounding box center [1395, 324] width 90 height 26
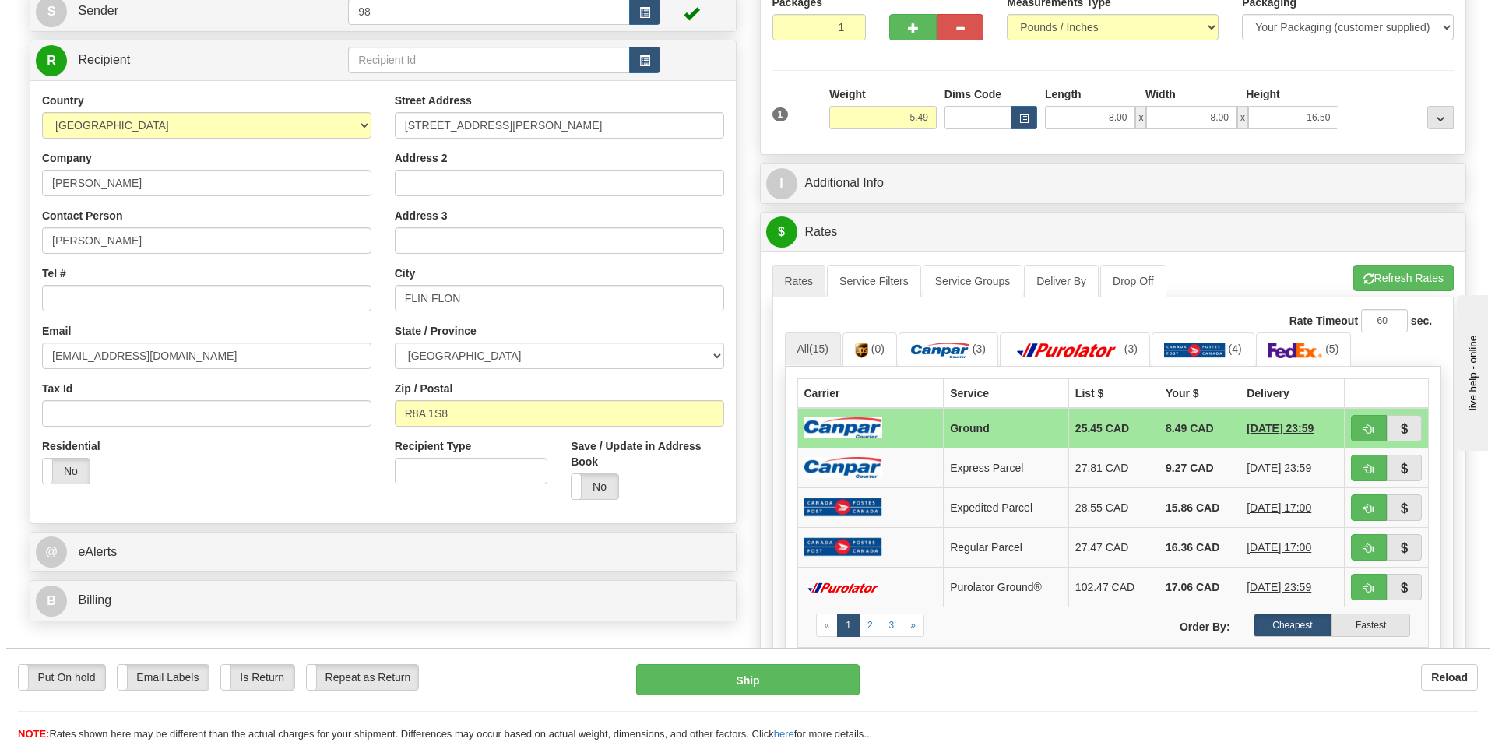
scroll to position [234, 0]
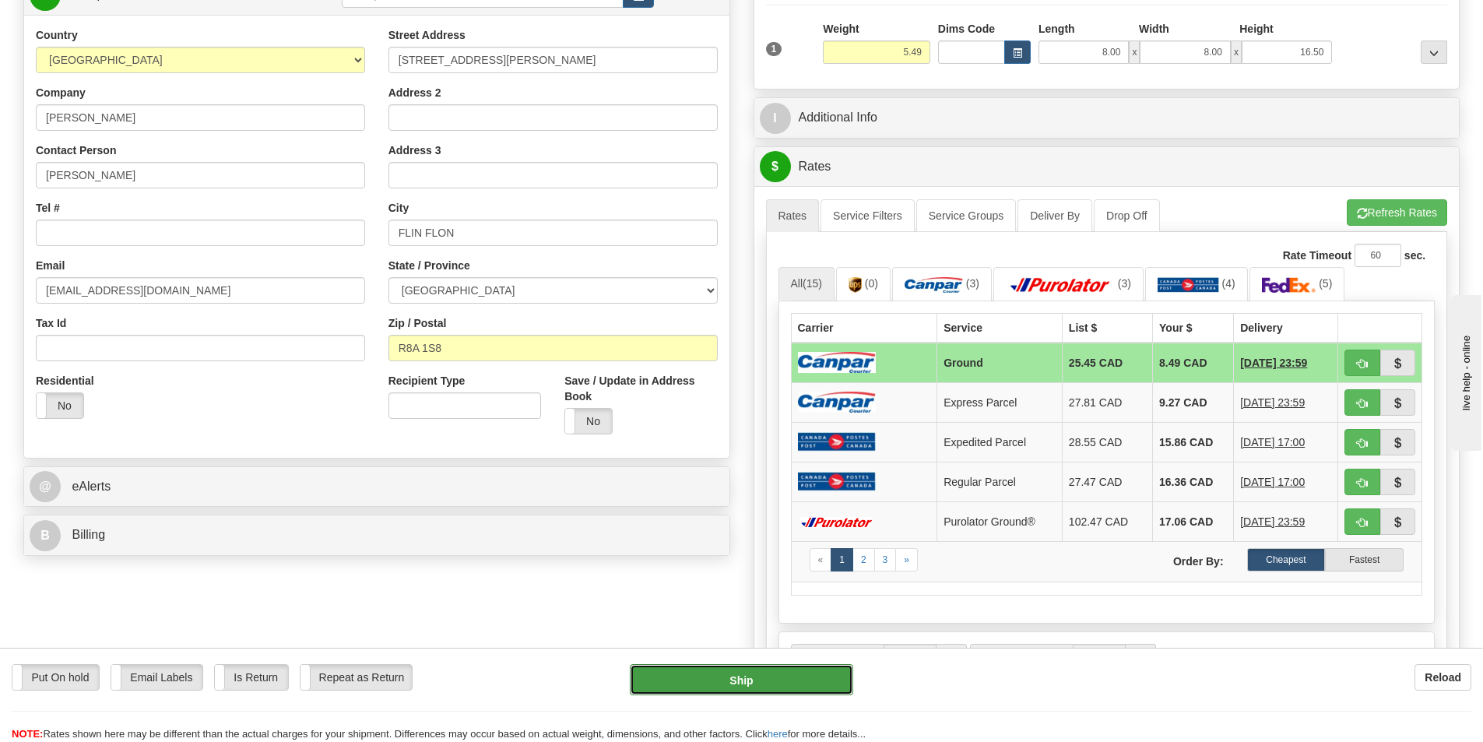
click at [698, 680] on button "Ship" at bounding box center [741, 679] width 223 height 31
type input "1"
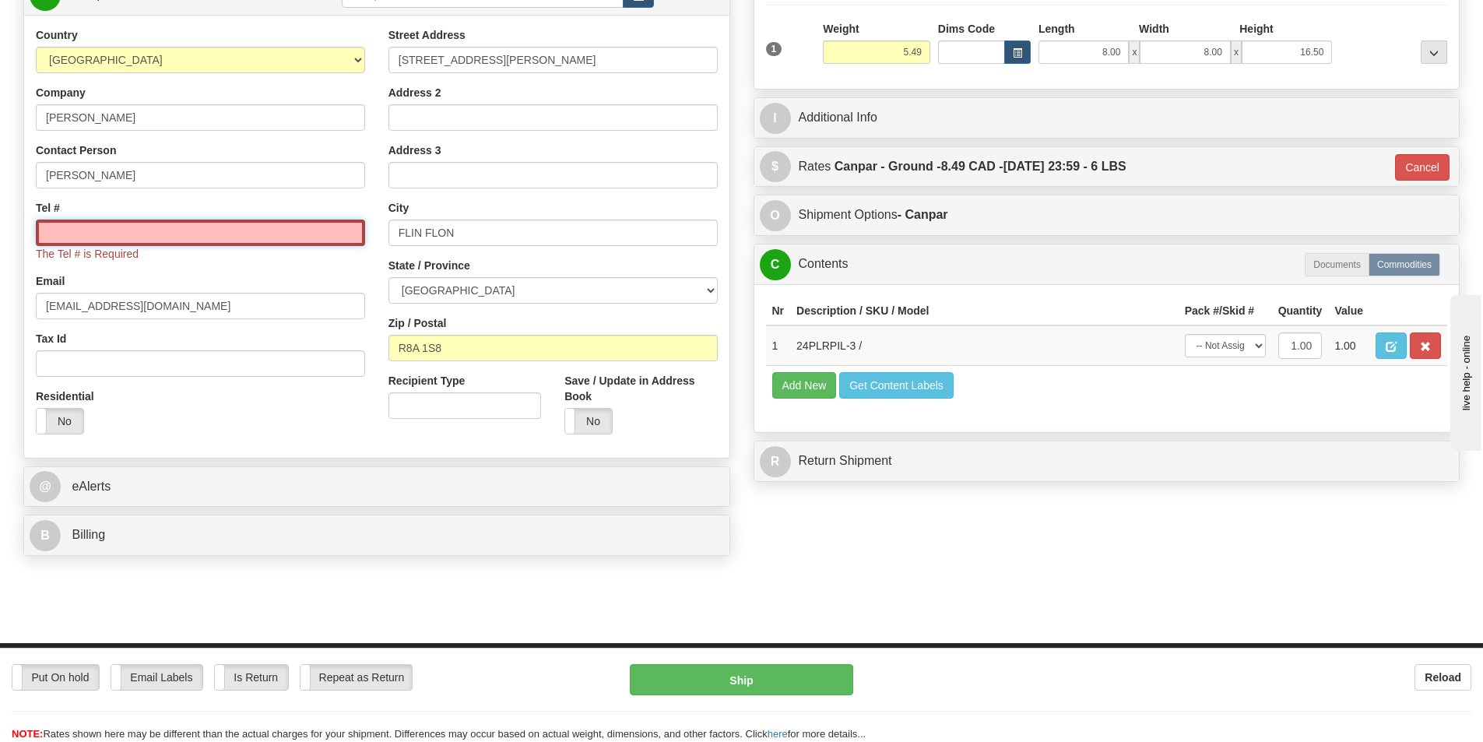
click at [142, 224] on input "Tel #" at bounding box center [200, 233] width 329 height 26
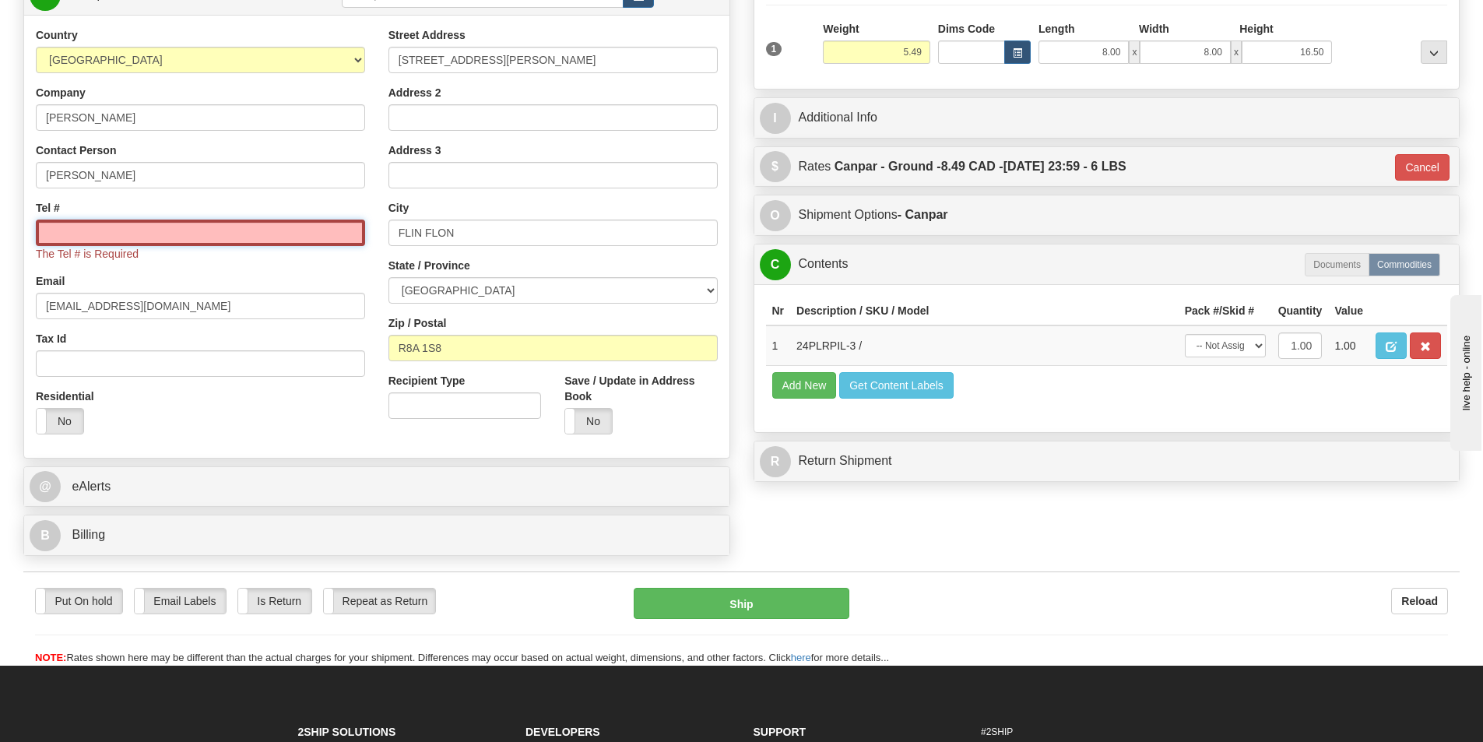
paste input "[PHONE_NUMBER]"
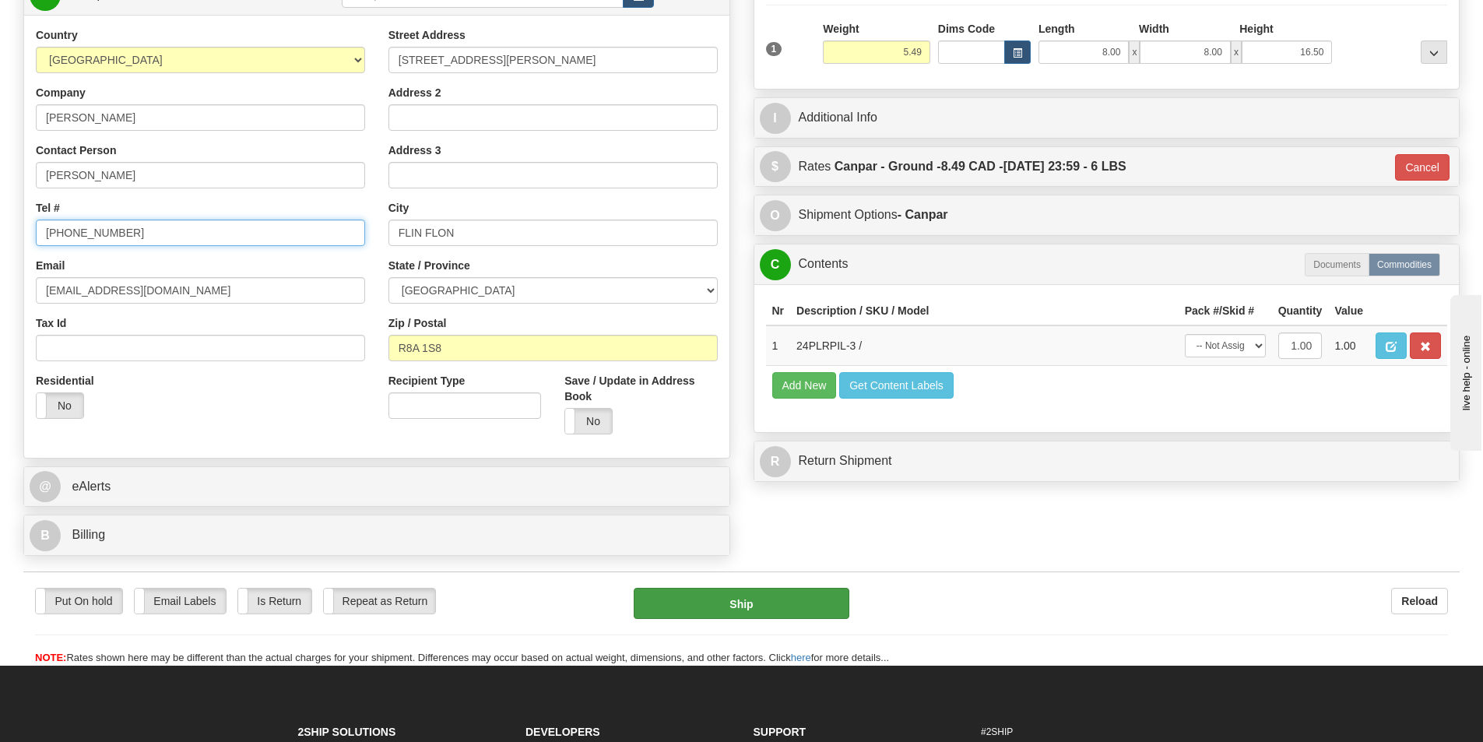
type input "[PHONE_NUMBER]"
click at [708, 607] on button "Ship" at bounding box center [742, 603] width 216 height 31
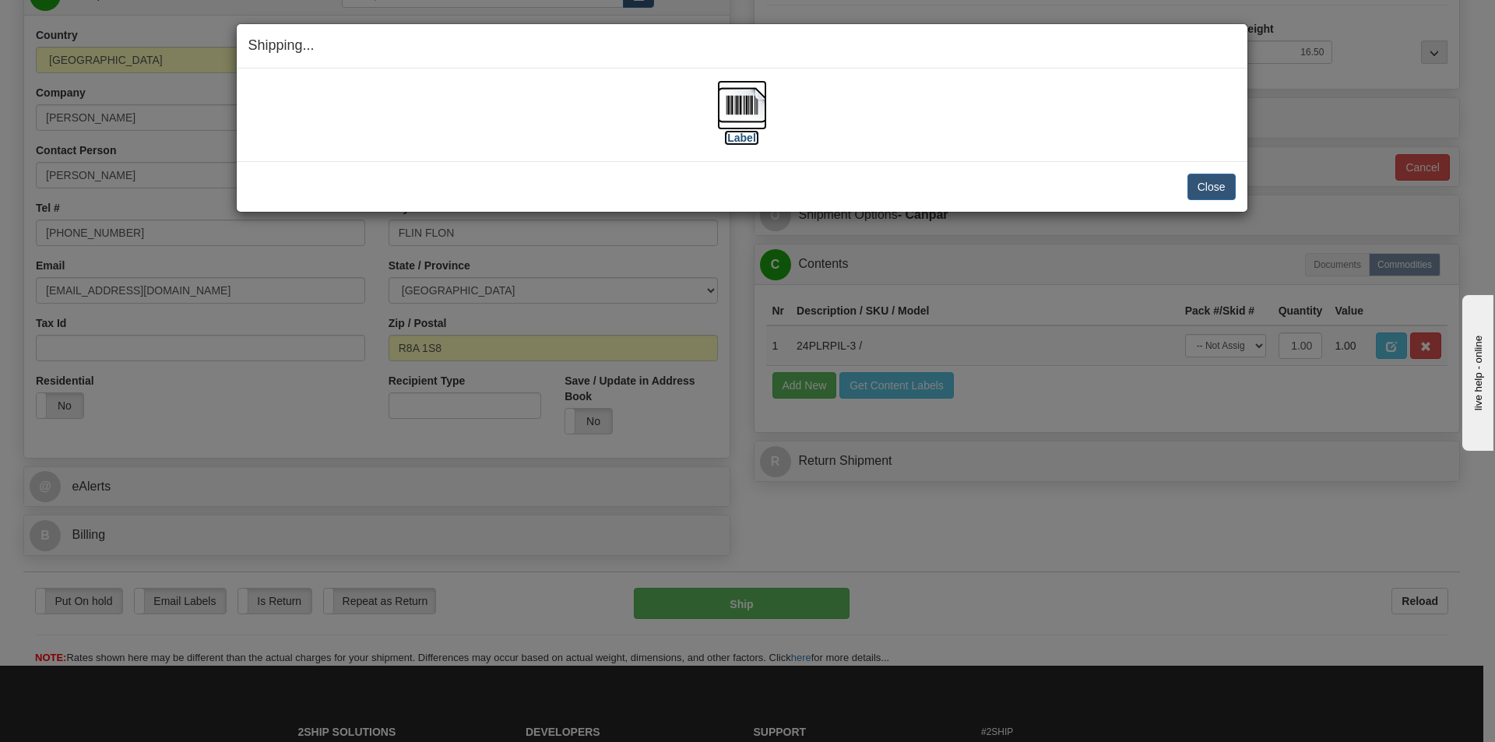
click at [750, 136] on label "[Label]" at bounding box center [742, 138] width 36 height 16
click at [1209, 189] on button "Close" at bounding box center [1212, 187] width 48 height 26
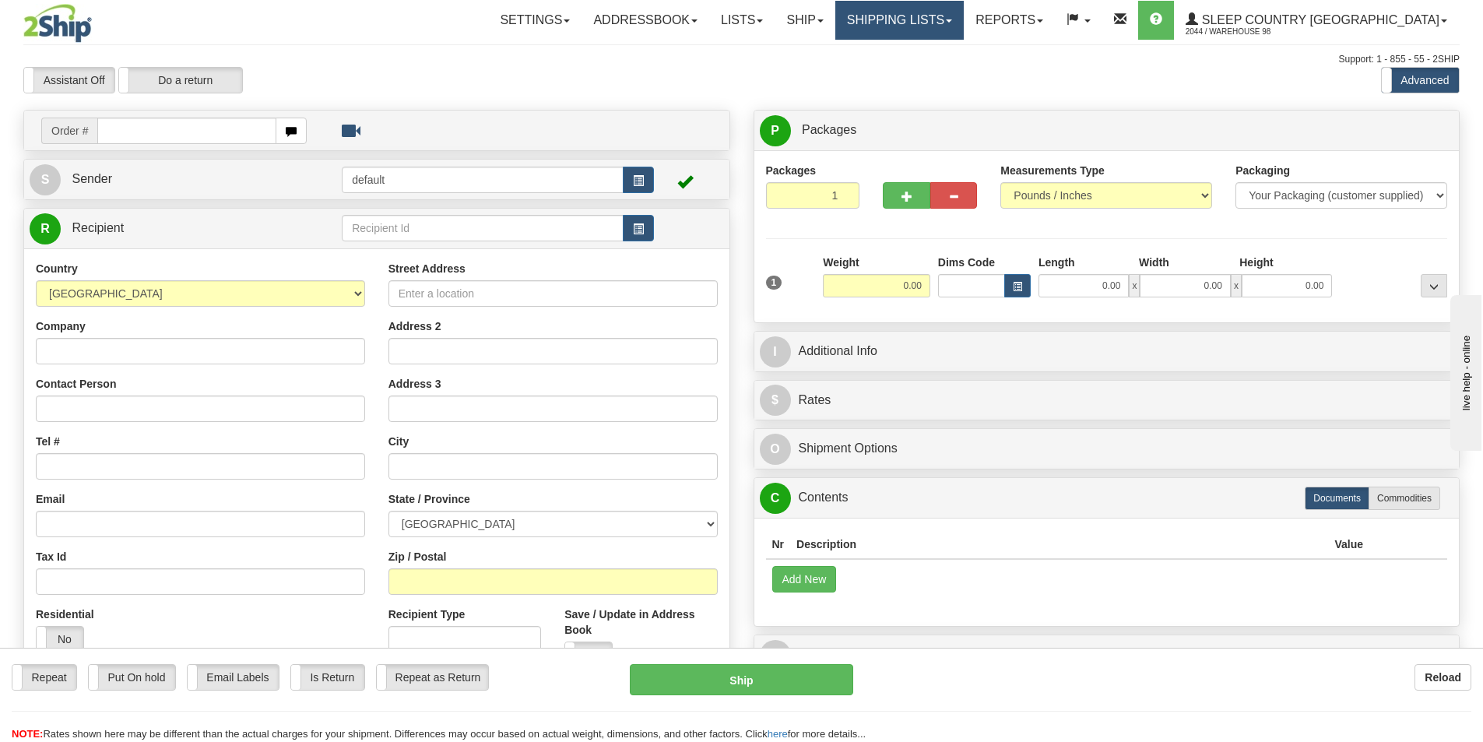
click at [952, 20] on span at bounding box center [949, 20] width 6 height 3
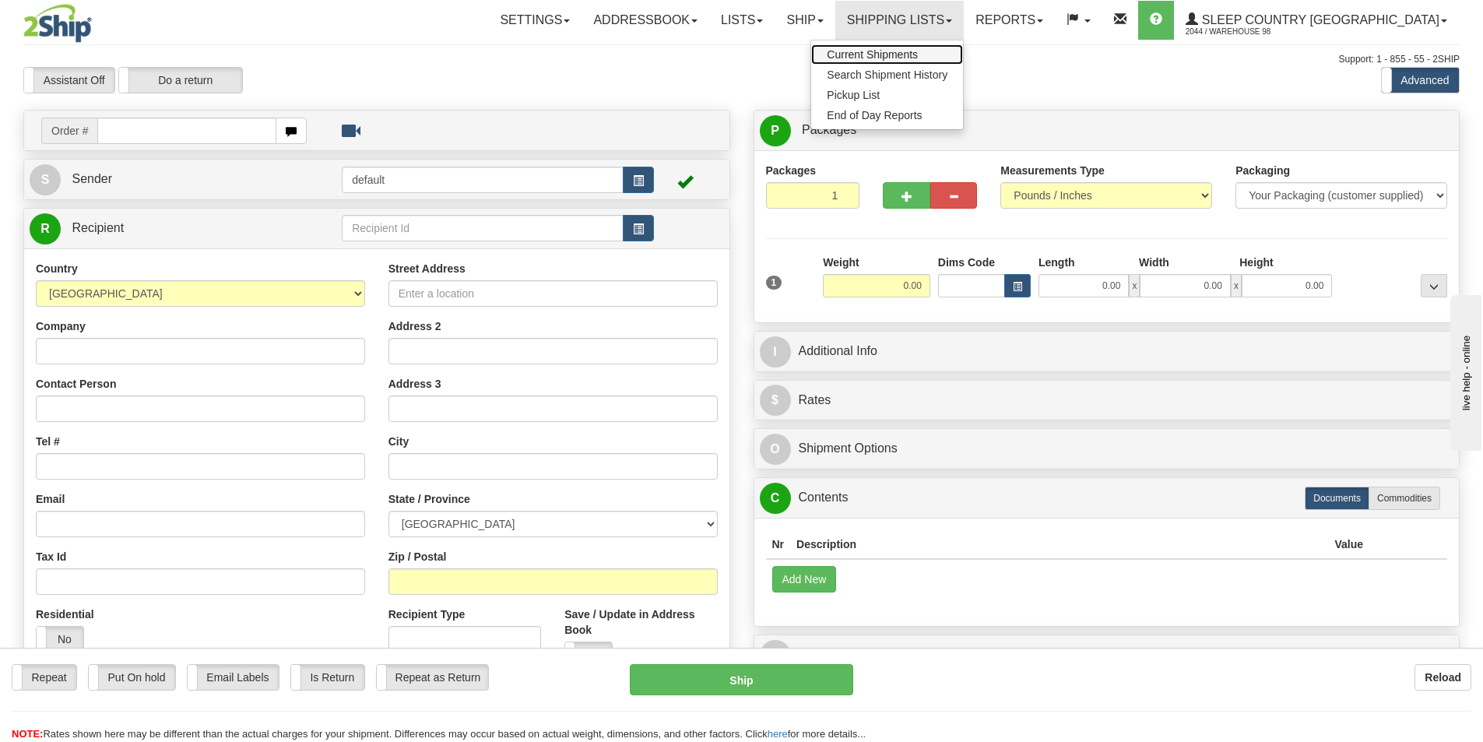
click at [918, 60] on span "Current Shipments" at bounding box center [872, 54] width 91 height 12
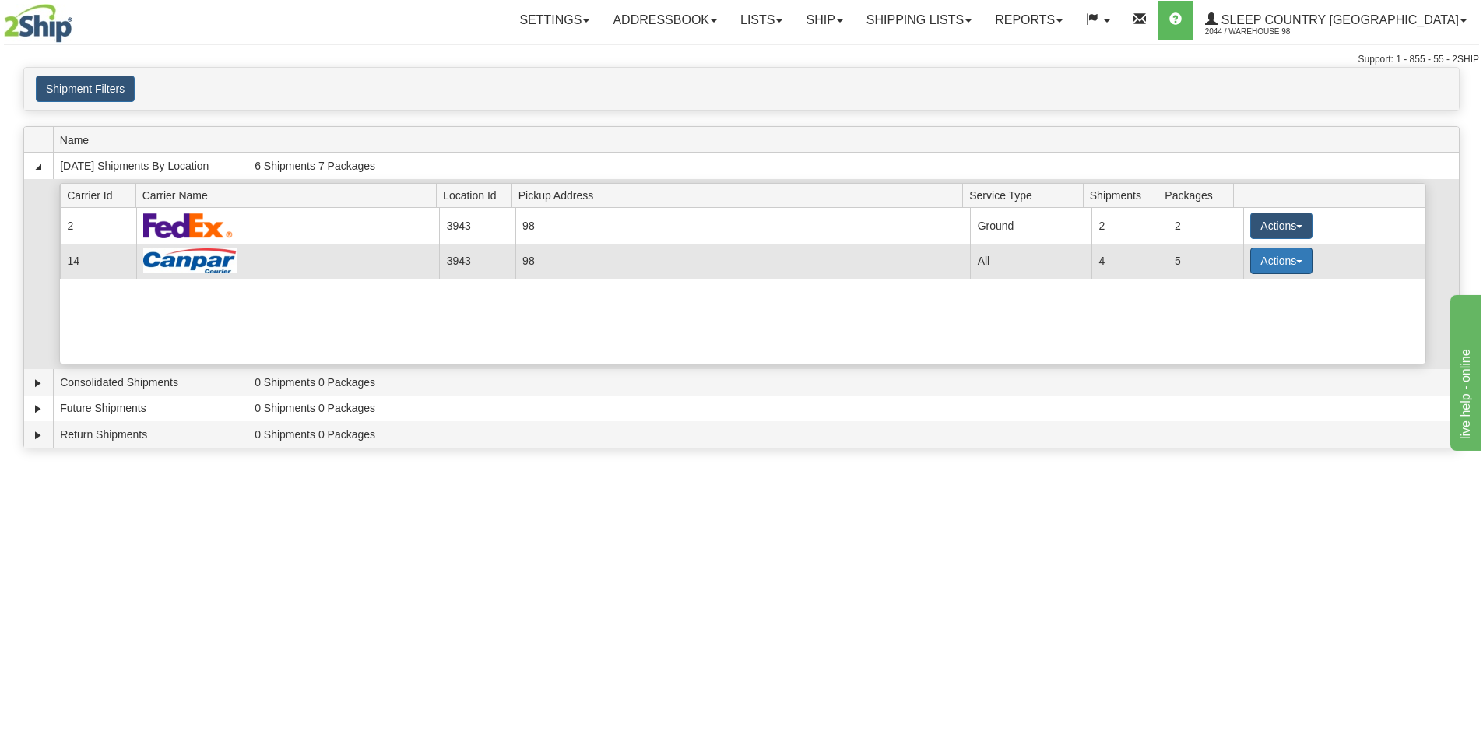
click at [1297, 263] on span "button" at bounding box center [1300, 261] width 6 height 3
click at [1237, 311] on span "Close" at bounding box center [1221, 309] width 36 height 11
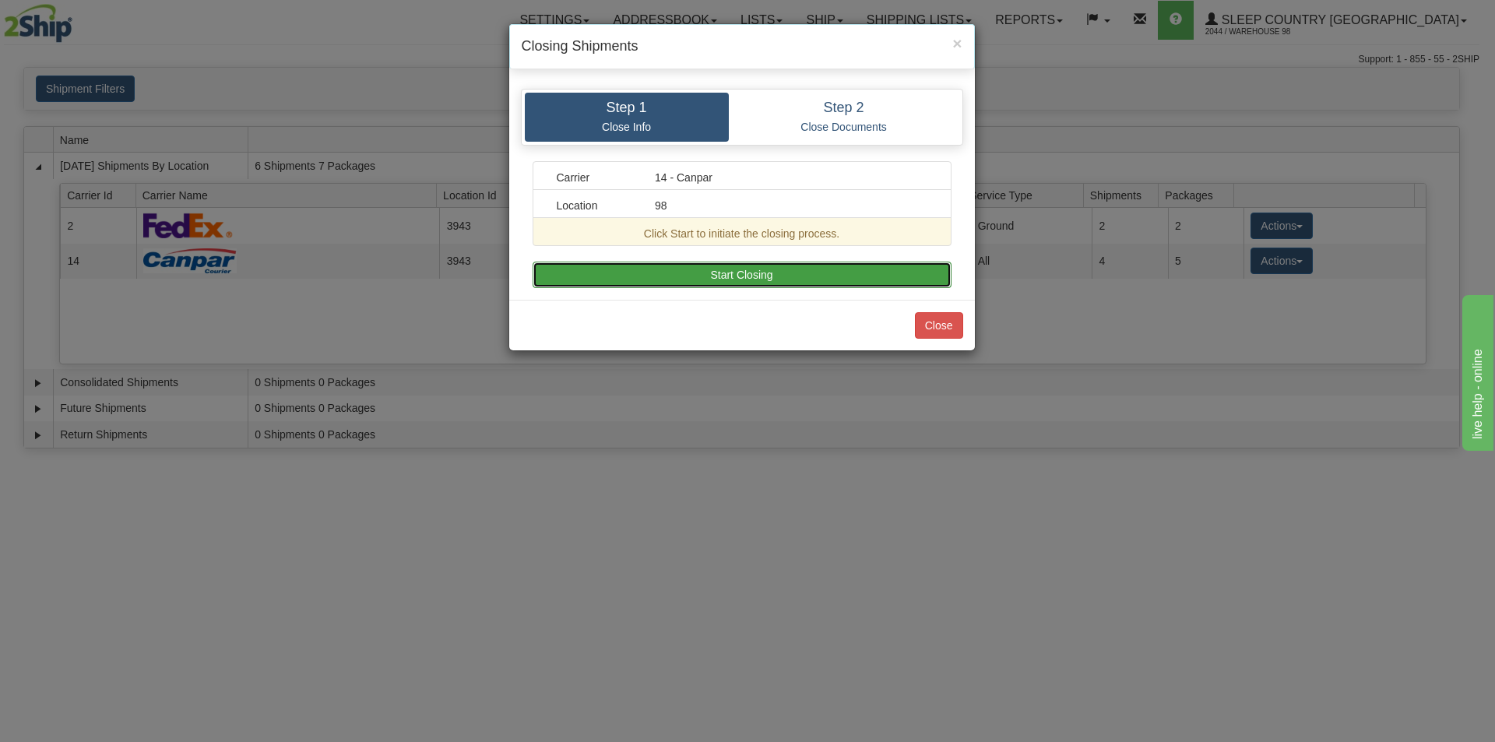
click at [692, 276] on button "Start Closing" at bounding box center [742, 275] width 419 height 26
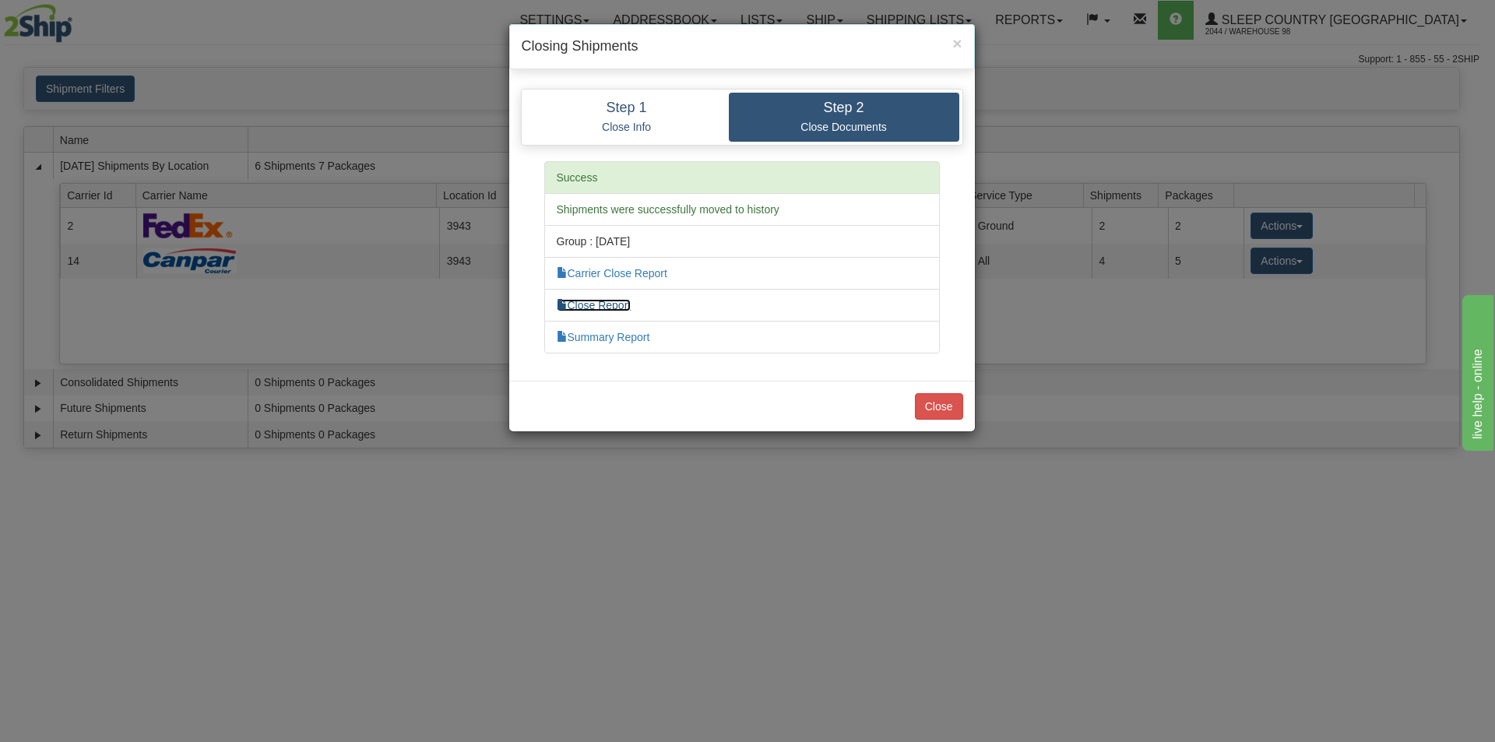
click at [607, 304] on link "Close Report" at bounding box center [594, 305] width 75 height 12
click at [594, 305] on link "Close Report" at bounding box center [594, 305] width 75 height 12
click at [937, 410] on button "Close" at bounding box center [939, 406] width 48 height 26
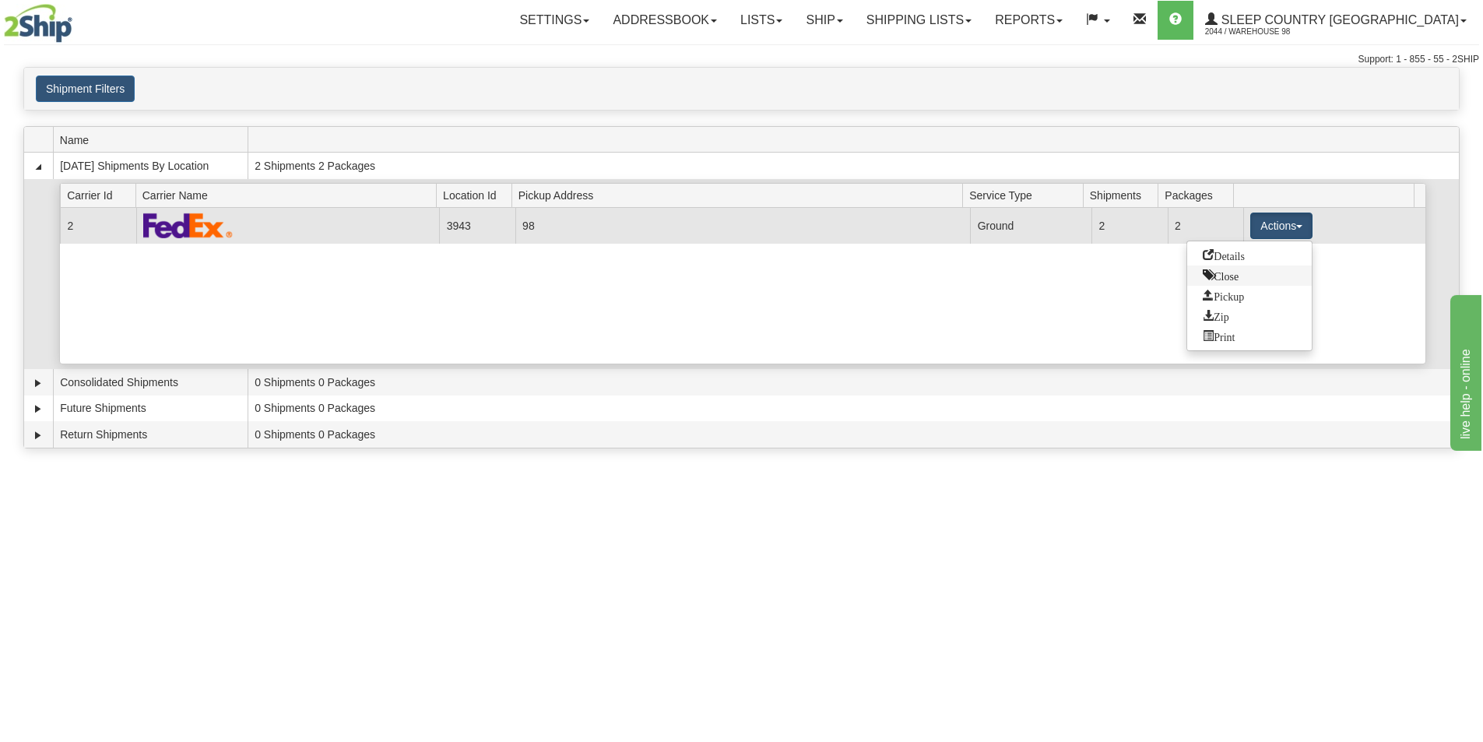
click at [1228, 278] on span "Close" at bounding box center [1221, 274] width 36 height 11
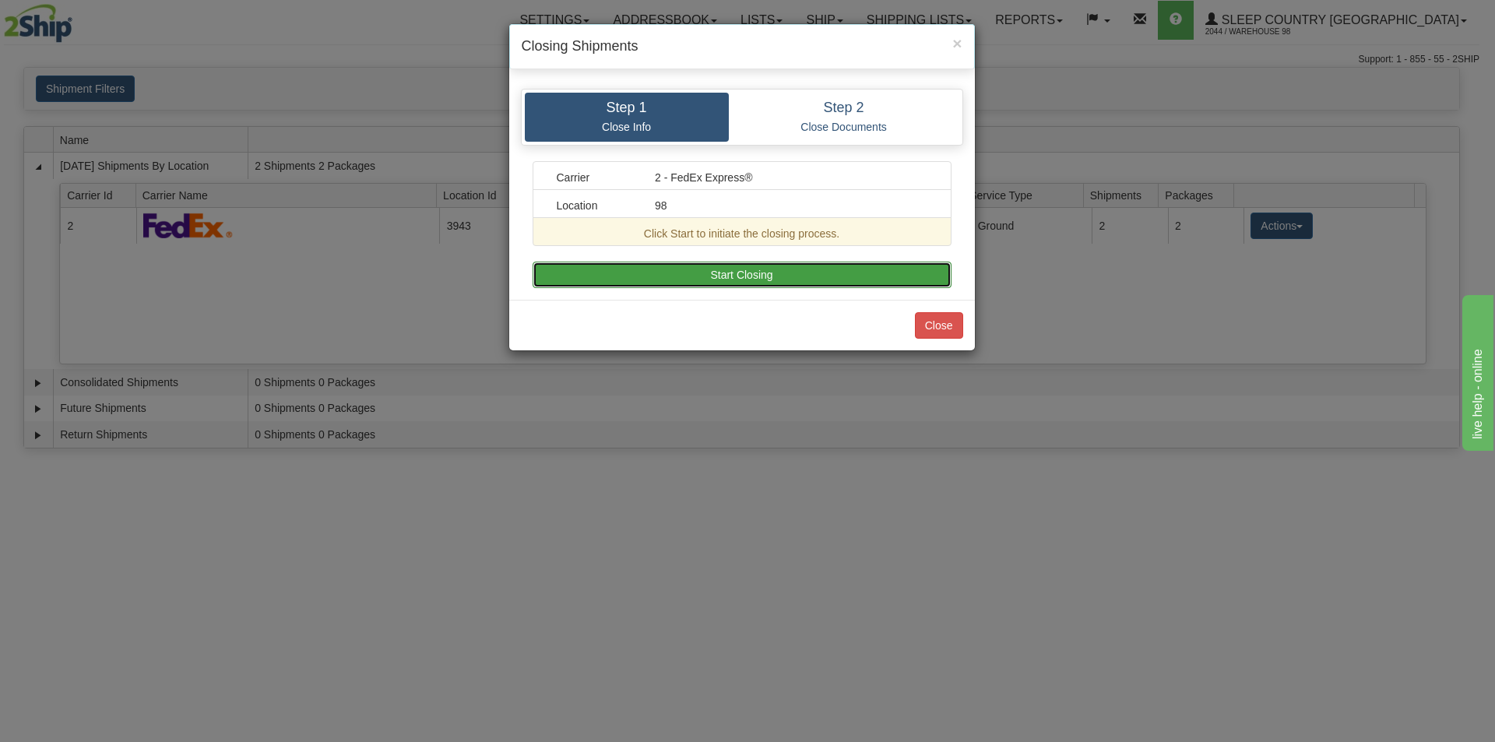
click at [739, 275] on button "Start Closing" at bounding box center [742, 275] width 419 height 26
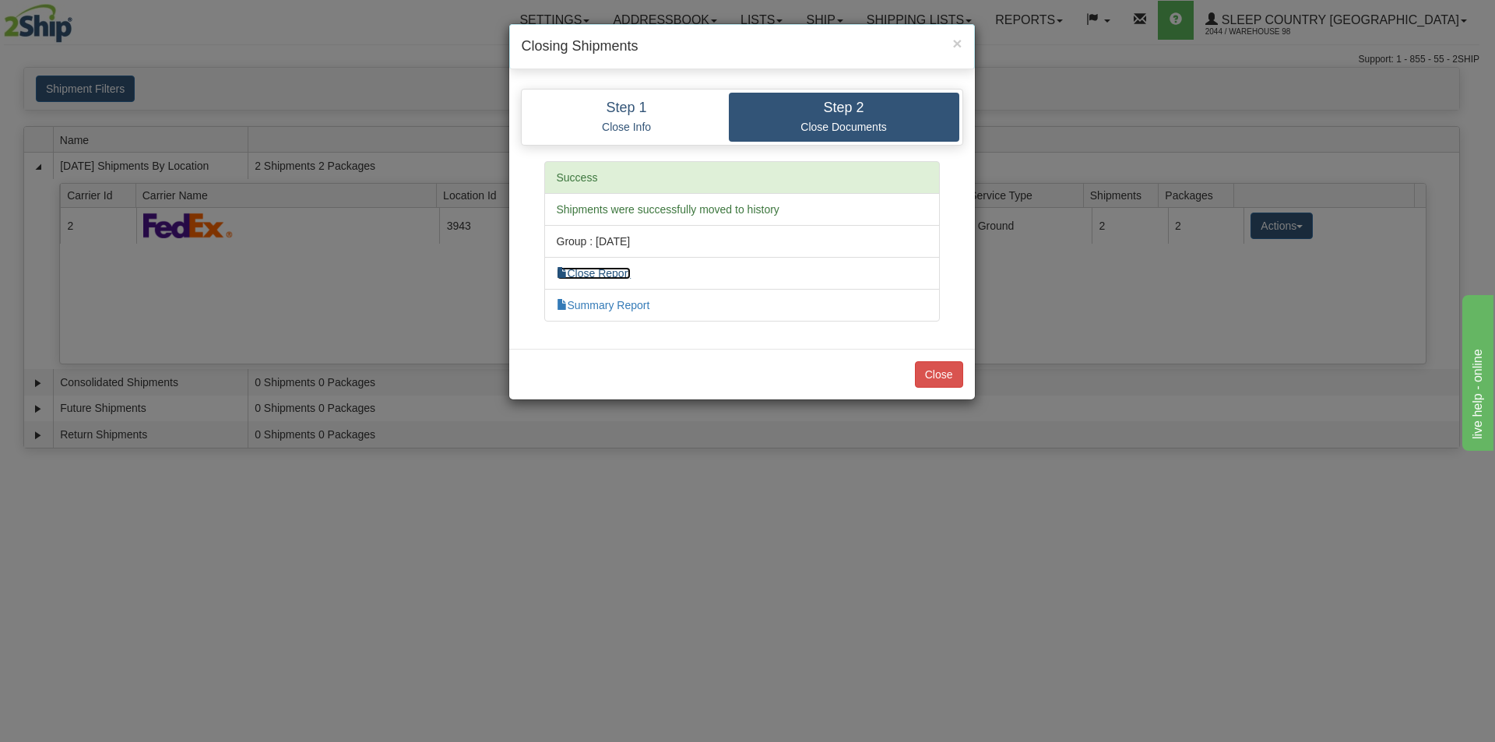
click at [606, 273] on link "Close Report" at bounding box center [594, 273] width 75 height 12
click at [937, 374] on button "Close" at bounding box center [939, 374] width 48 height 26
